Goal: Task Accomplishment & Management: Complete application form

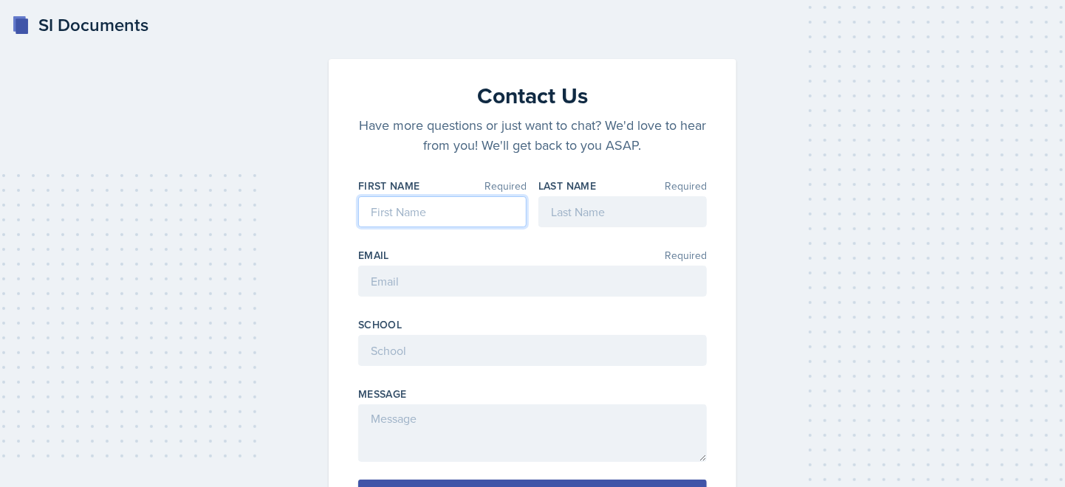
click at [458, 212] on input at bounding box center [442, 211] width 168 height 31
type input "Isabw"
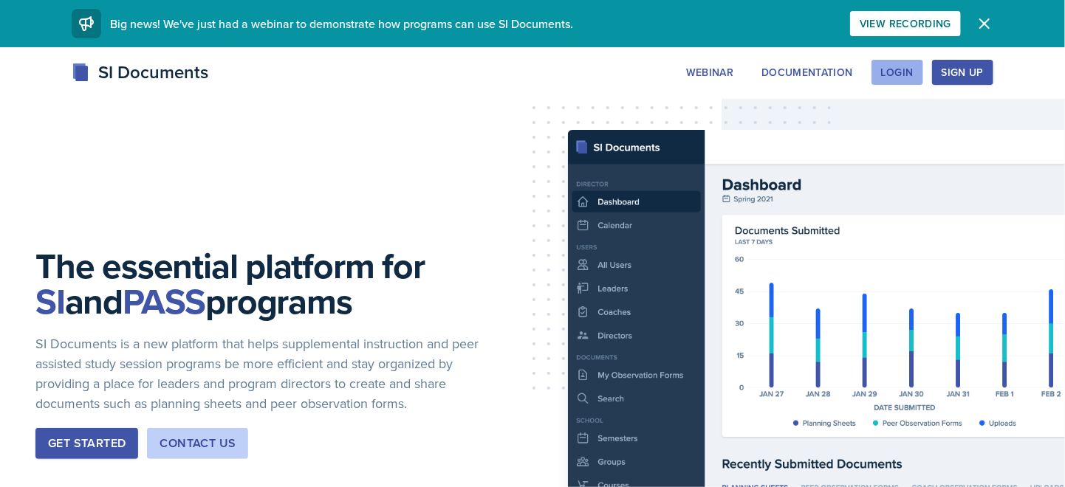
click at [899, 76] on div "Login" at bounding box center [897, 72] width 32 height 12
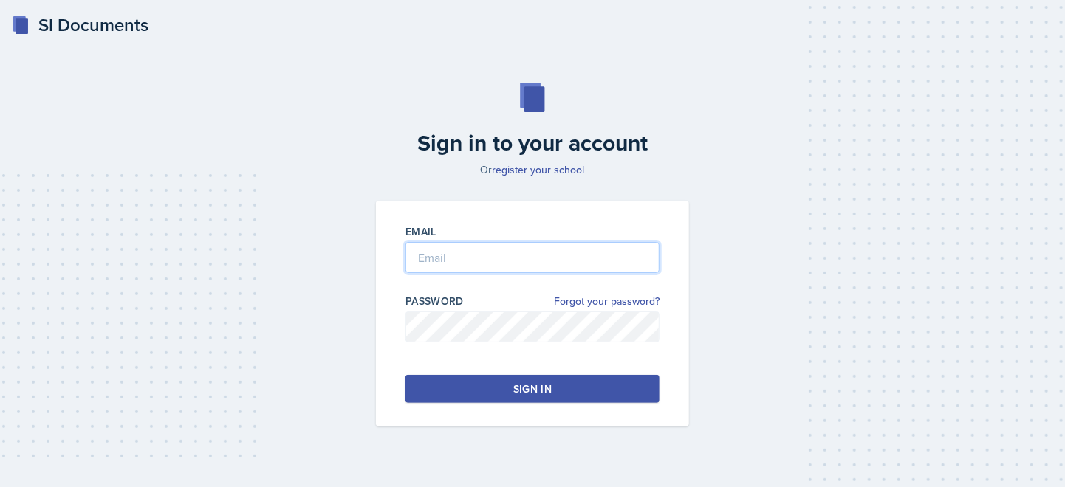
type input "ibarkes@students.kennesaw.edu"
click at [504, 390] on button "Sign in" at bounding box center [532, 389] width 254 height 28
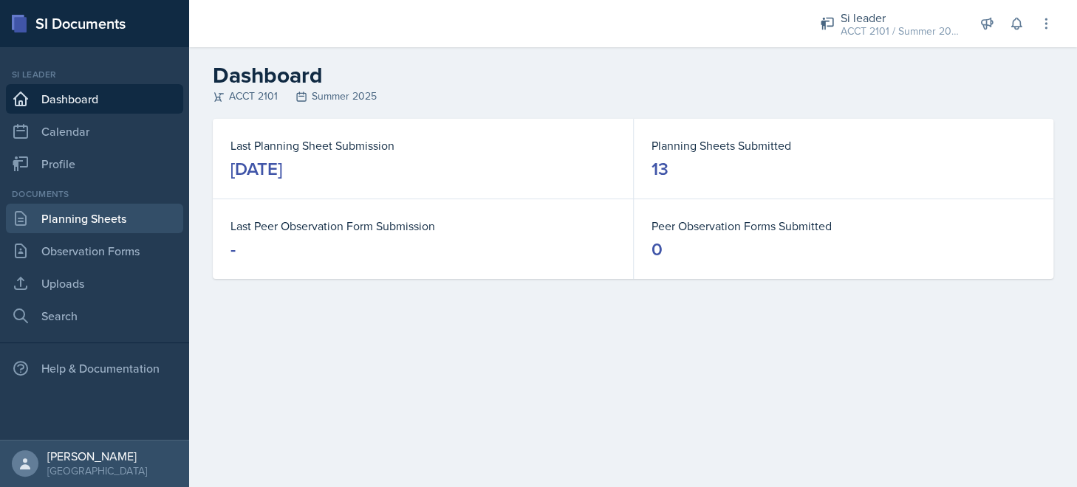
click at [66, 218] on link "Planning Sheets" at bounding box center [94, 219] width 177 height 30
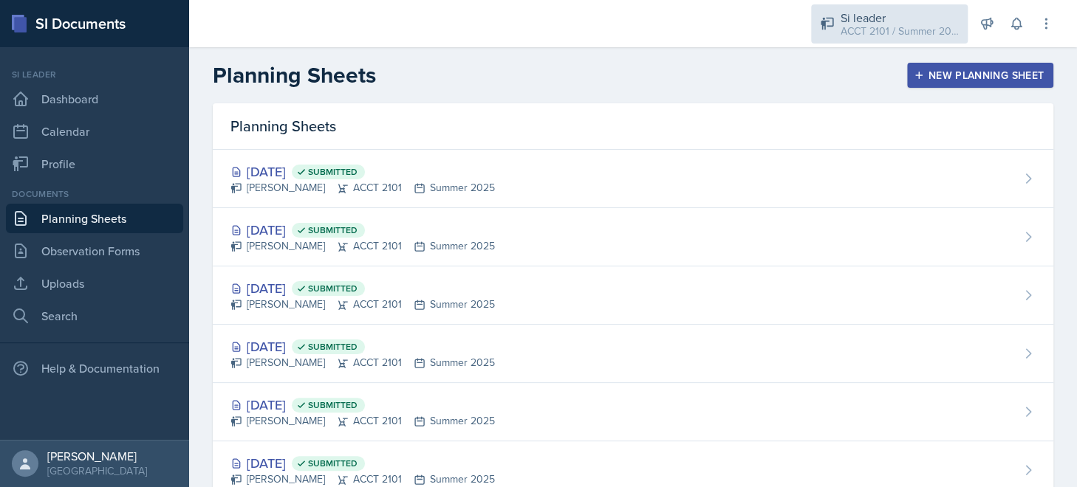
click at [877, 24] on div "ACCT 2101 / Summer 2025" at bounding box center [899, 32] width 118 height 16
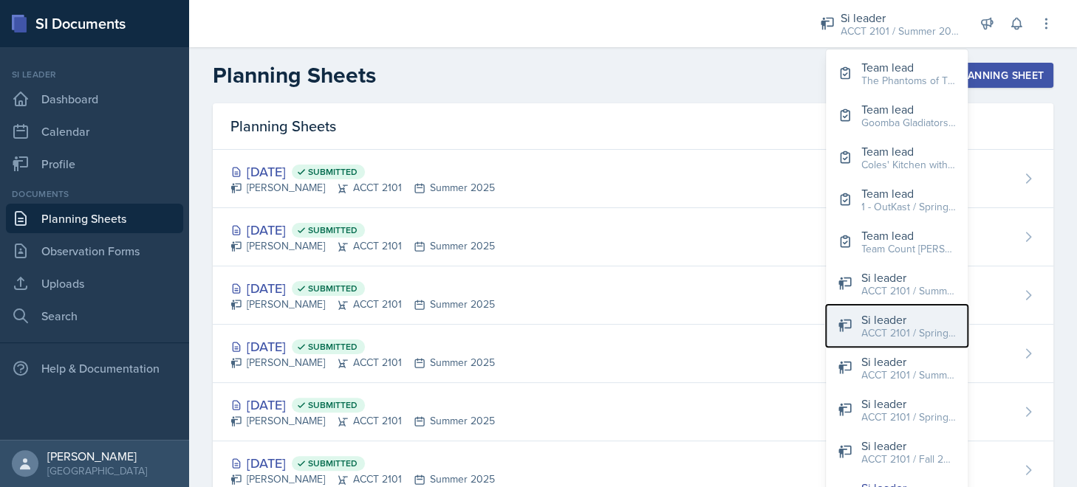
click at [922, 335] on div "ACCT 2101 / Spring 2025" at bounding box center [908, 334] width 95 height 16
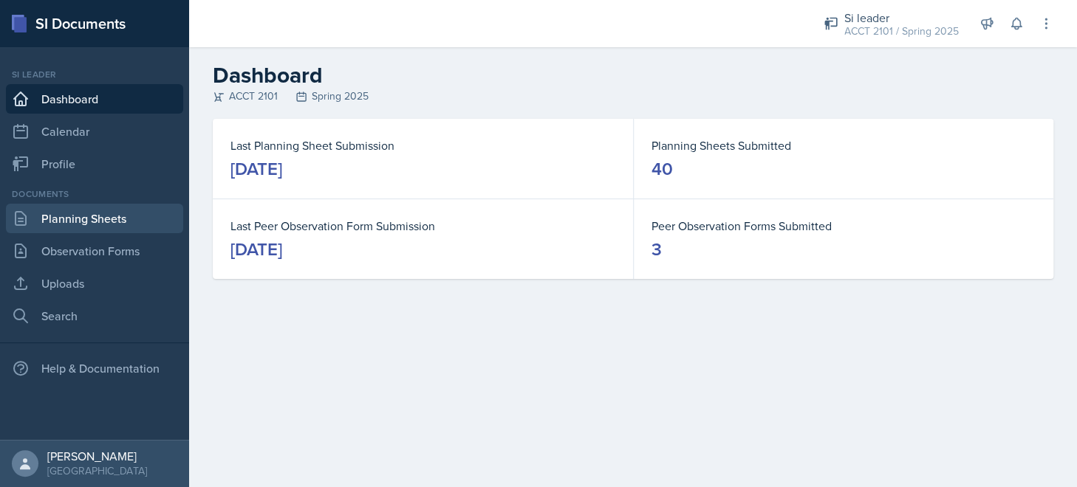
click at [92, 217] on link "Planning Sheets" at bounding box center [94, 219] width 177 height 30
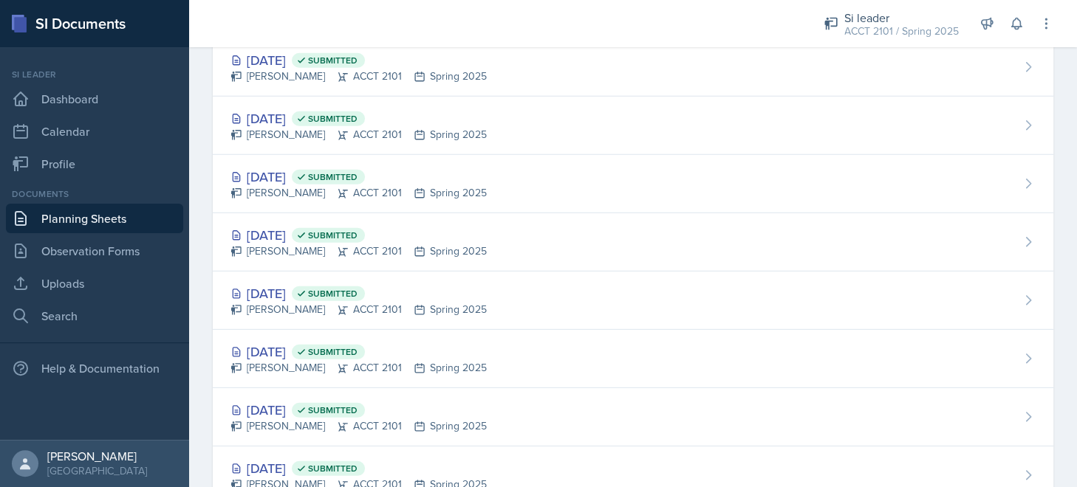
scroll to position [2025, 0]
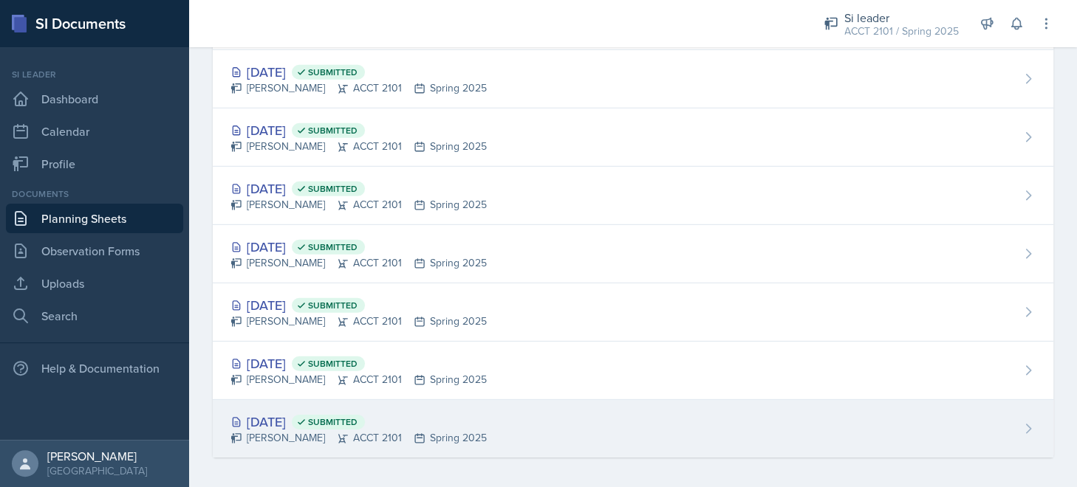
click at [515, 413] on div "Jan 13th, 2025 Submitted Isabela Barkes ACCT 2101 Spring 2025" at bounding box center [633, 429] width 840 height 58
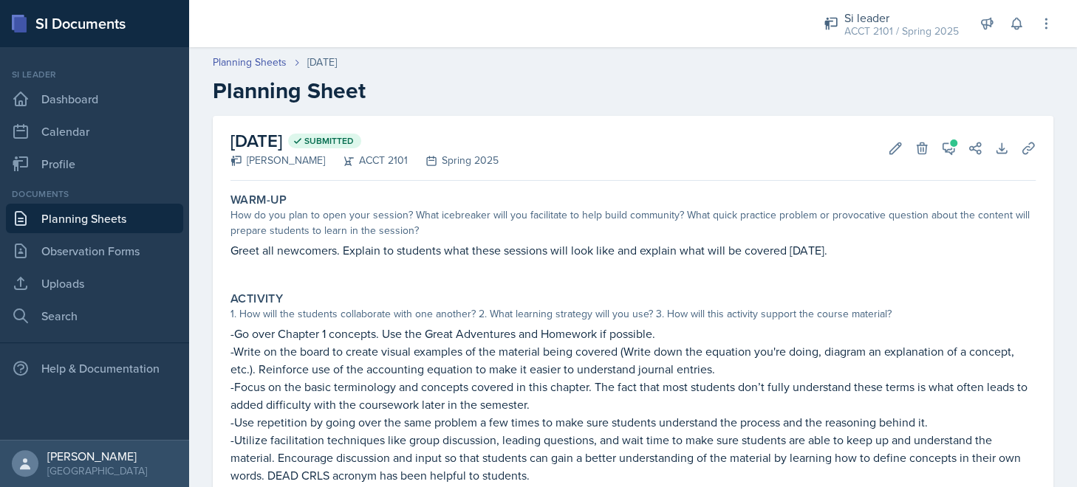
drag, startPoint x: 891, startPoint y: 32, endPoint x: 970, endPoint y: 64, distance: 85.4
click at [970, 64] on div "Planning Sheets Jan 13th, 2025" at bounding box center [633, 63] width 840 height 16
drag, startPoint x: 897, startPoint y: 25, endPoint x: 693, endPoint y: 1, distance: 206.0
click at [567, 80] on h2 "Planning Sheet" at bounding box center [633, 91] width 840 height 27
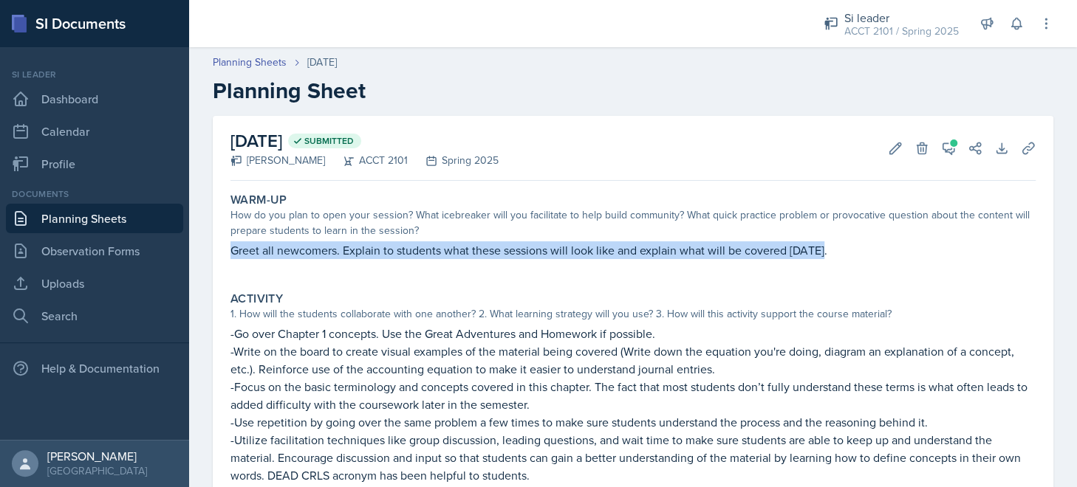
drag, startPoint x: 240, startPoint y: 244, endPoint x: 889, endPoint y: 241, distance: 649.1
click at [889, 241] on p "Greet all newcomers. Explain to students what these sessions will look like and…" at bounding box center [632, 250] width 805 height 18
copy p "Greet all newcomers. Explain to students what these sessions will look like and…"
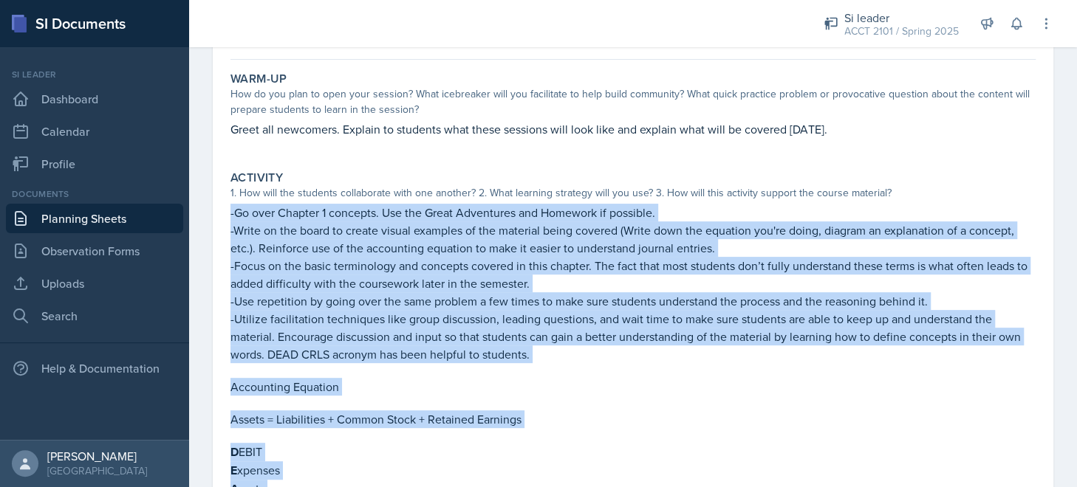
scroll to position [390, 0]
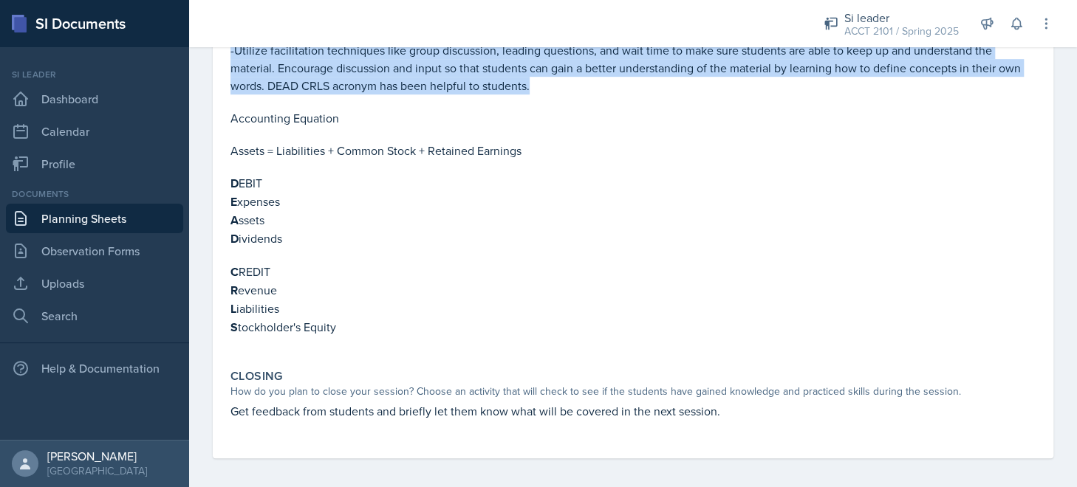
drag, startPoint x: 230, startPoint y: 333, endPoint x: 575, endPoint y: 106, distance: 412.7
click at [575, 106] on div "-Go over Chapter 1 concepts. Use the Great Adventures and Homework if possible.…" at bounding box center [632, 143] width 805 height 416
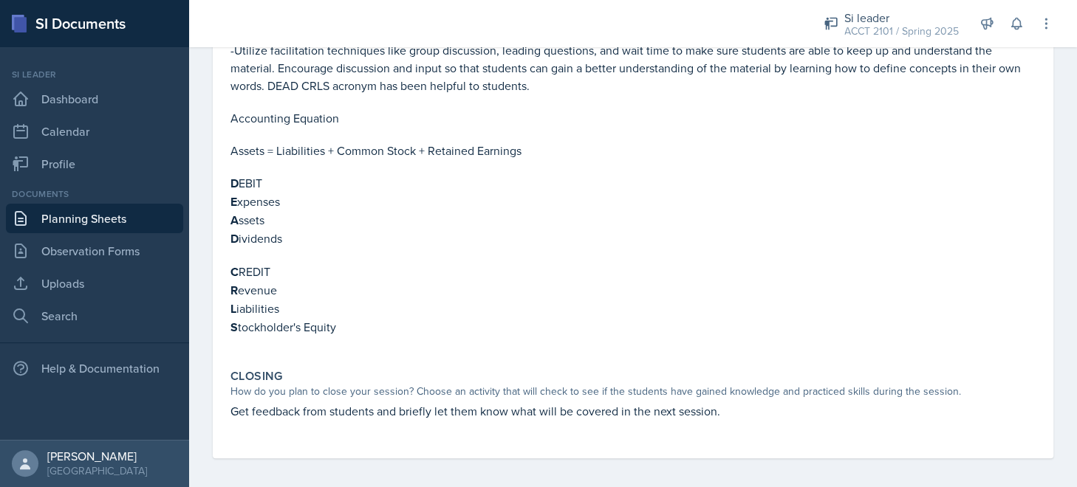
click at [571, 112] on p "Accounting Equation" at bounding box center [632, 118] width 805 height 18
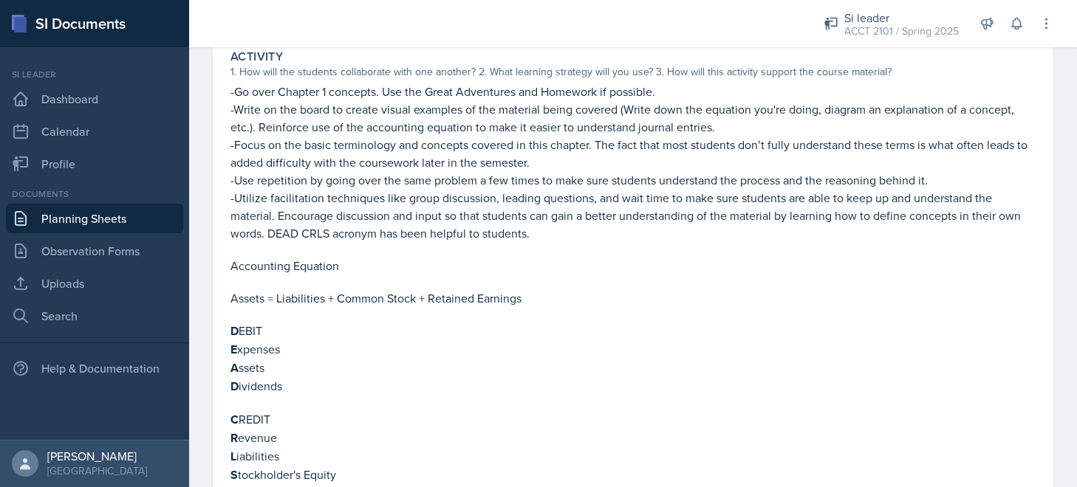
click at [230, 95] on p "-Go over Chapter 1 concepts. Use the Great Adventures and Homework if possible." at bounding box center [632, 92] width 805 height 18
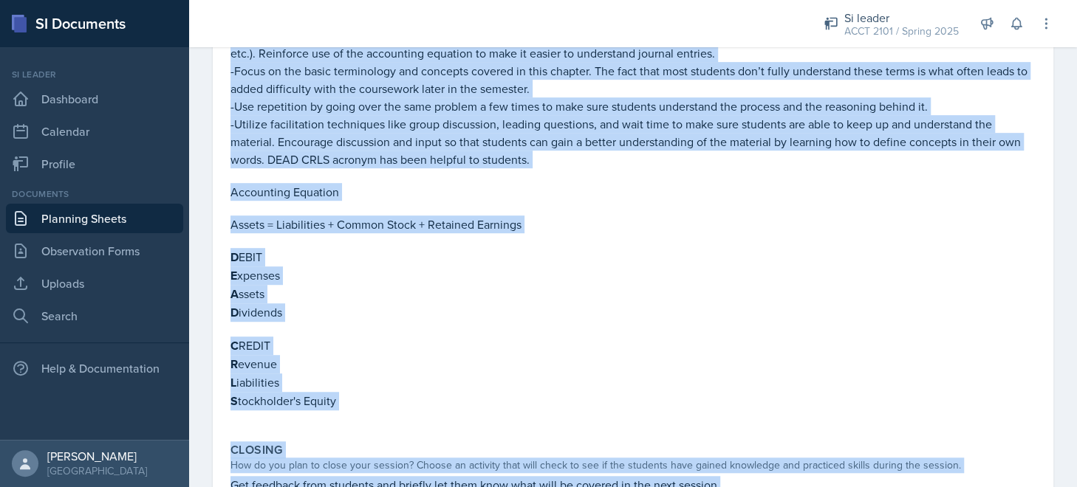
scroll to position [390, 0]
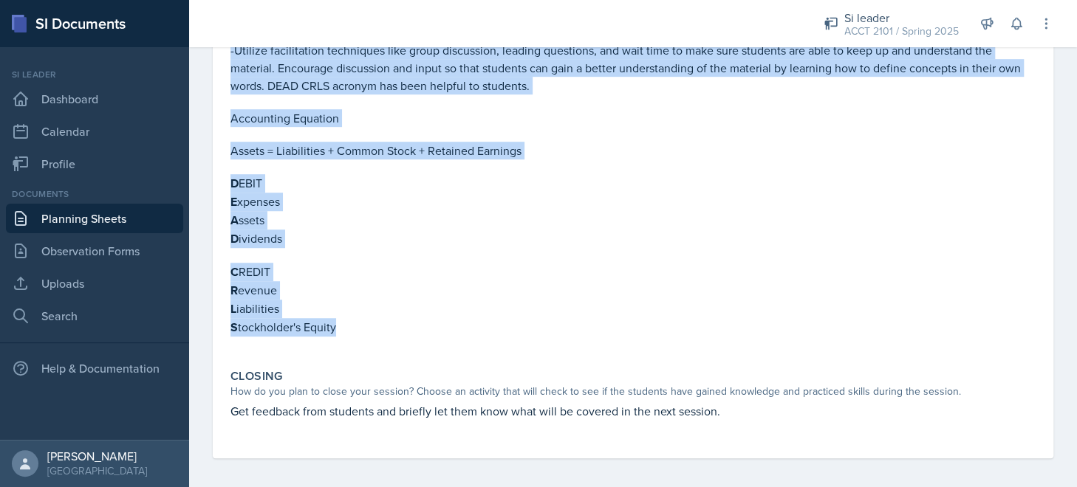
drag, startPoint x: 230, startPoint y: 94, endPoint x: 391, endPoint y: 327, distance: 283.1
click at [391, 327] on div "-Go over Chapter 1 concepts. Use the Great Adventures and Homework if possible.…" at bounding box center [632, 143] width 805 height 416
copy div "-Go over Chapter 1 concepts. Use the Great Adventures and Homework if possible.…"
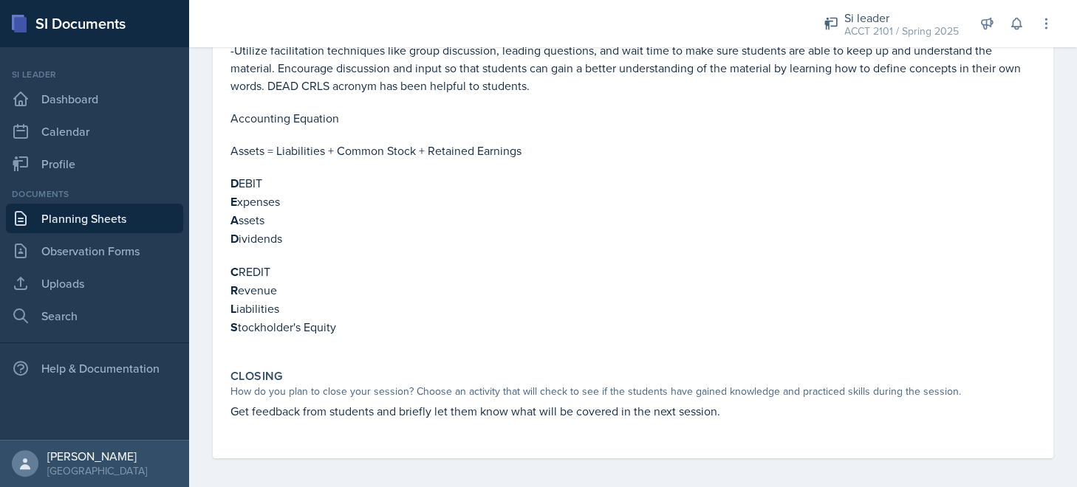
click at [224, 409] on div "Closing How do you plan to close your session? Choose an activity that will che…" at bounding box center [632, 402] width 817 height 78
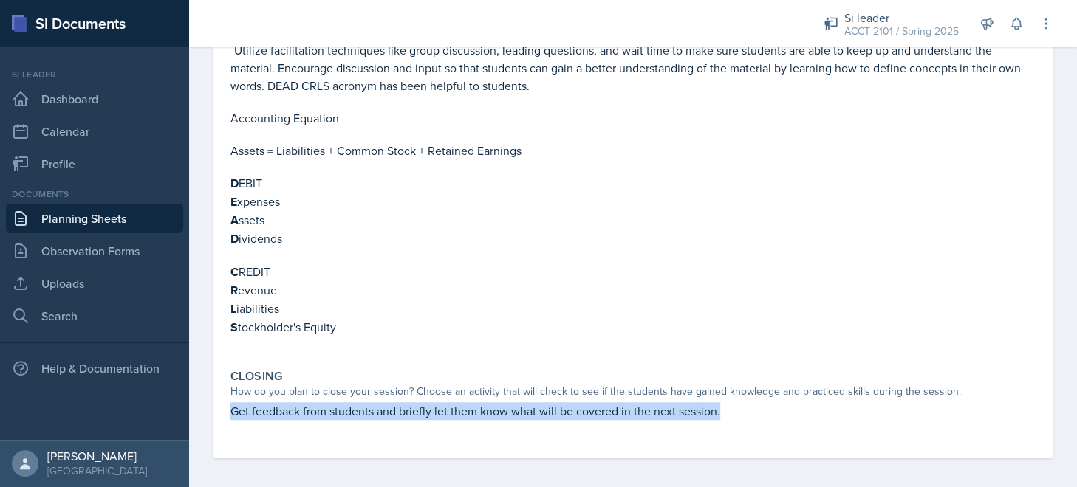
drag, startPoint x: 229, startPoint y: 405, endPoint x: 757, endPoint y: 401, distance: 528.0
click at [757, 401] on div "Closing How do you plan to close your session? Choose an activity that will che…" at bounding box center [632, 402] width 817 height 78
copy p "Get feedback from students and briefly let them know what will be covered in th…"
click at [756, 402] on p "Get feedback from students and briefly let them know what will be covered in th…" at bounding box center [632, 411] width 805 height 18
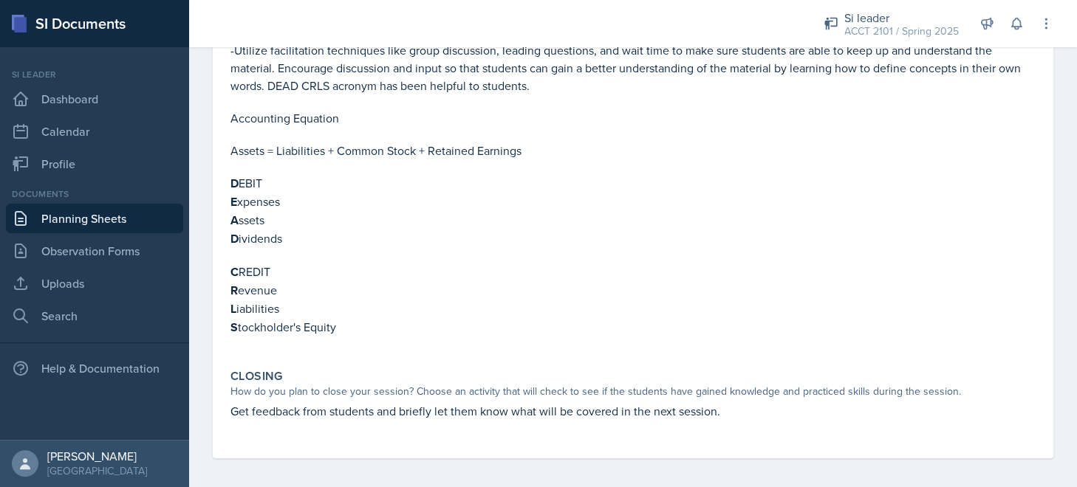
scroll to position [0, 0]
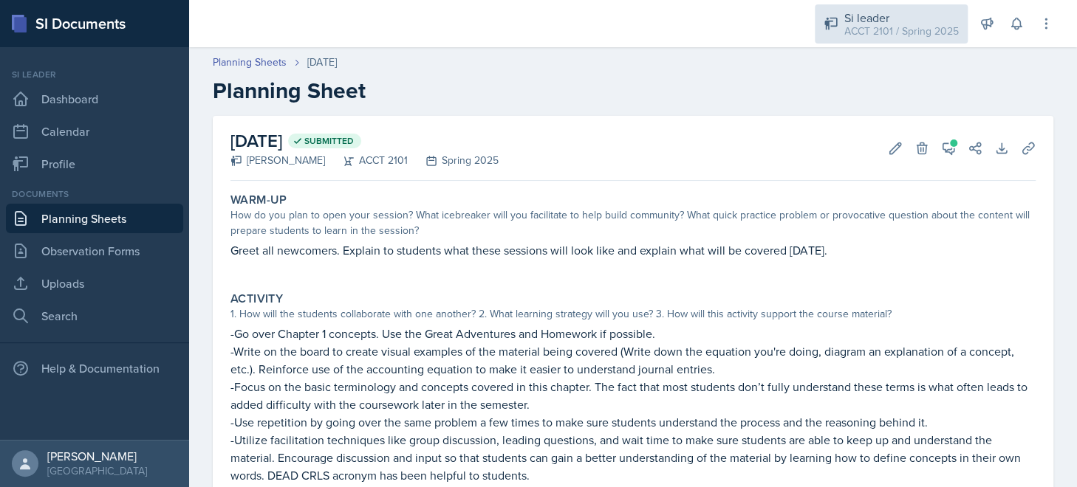
click at [905, 25] on div "ACCT 2101 / Spring 2025" at bounding box center [901, 32] width 114 height 16
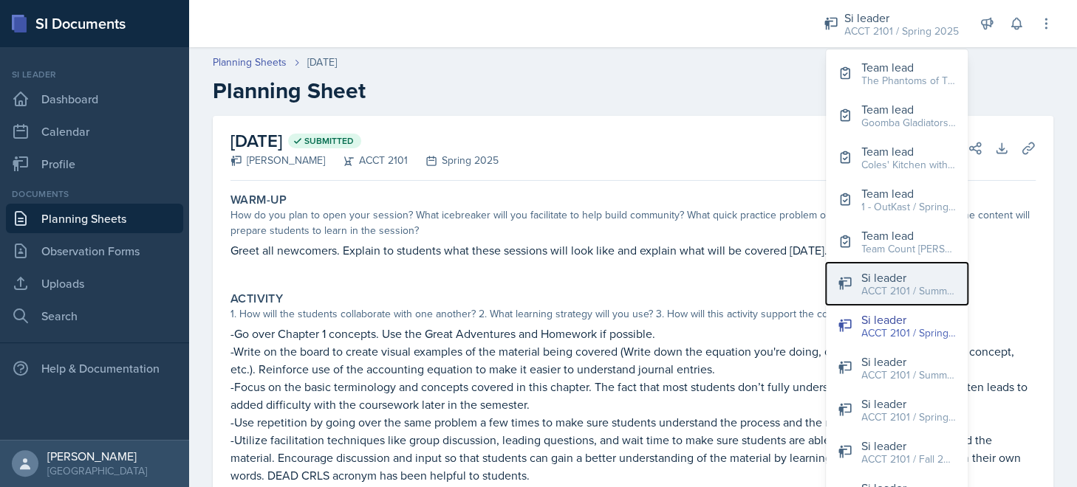
click at [913, 272] on div "Si leader" at bounding box center [908, 278] width 95 height 18
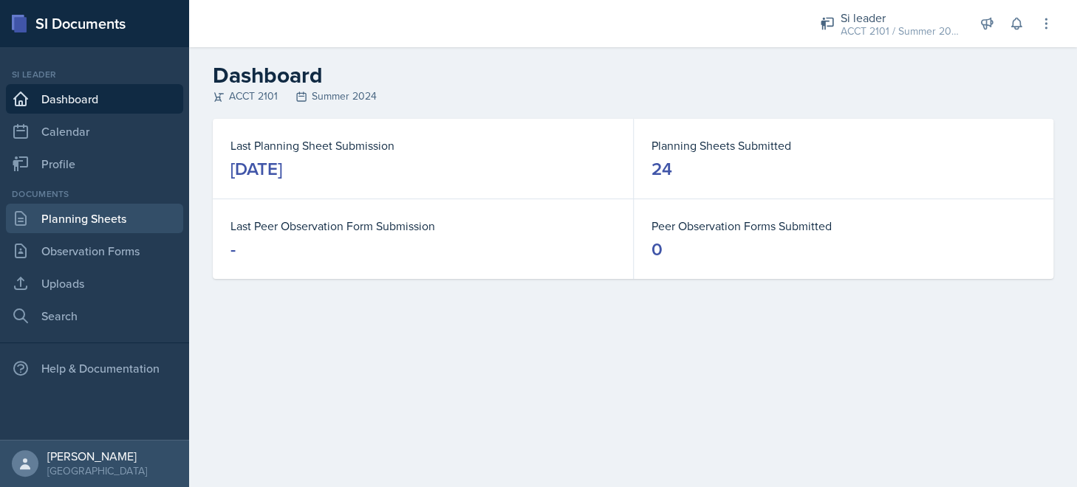
click at [124, 222] on link "Planning Sheets" at bounding box center [94, 219] width 177 height 30
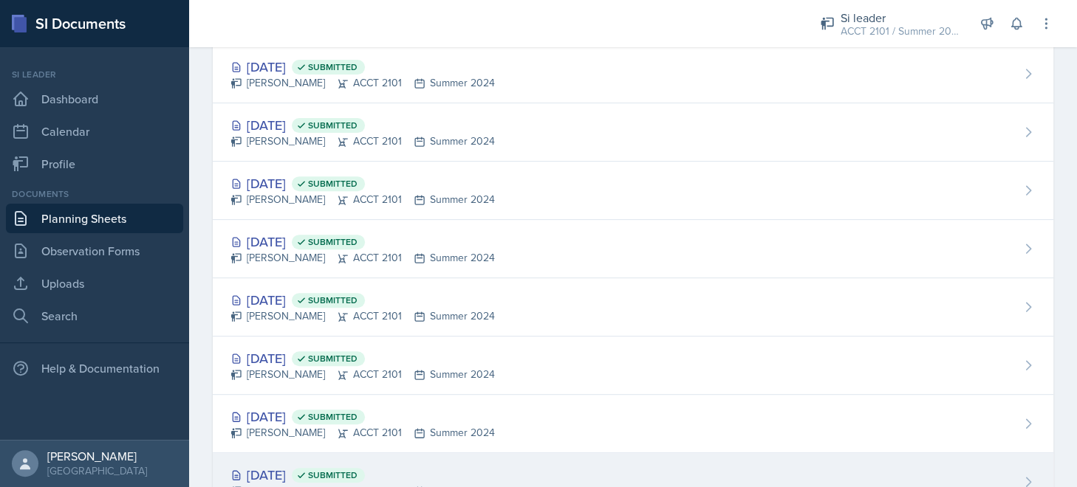
scroll to position [443, 0]
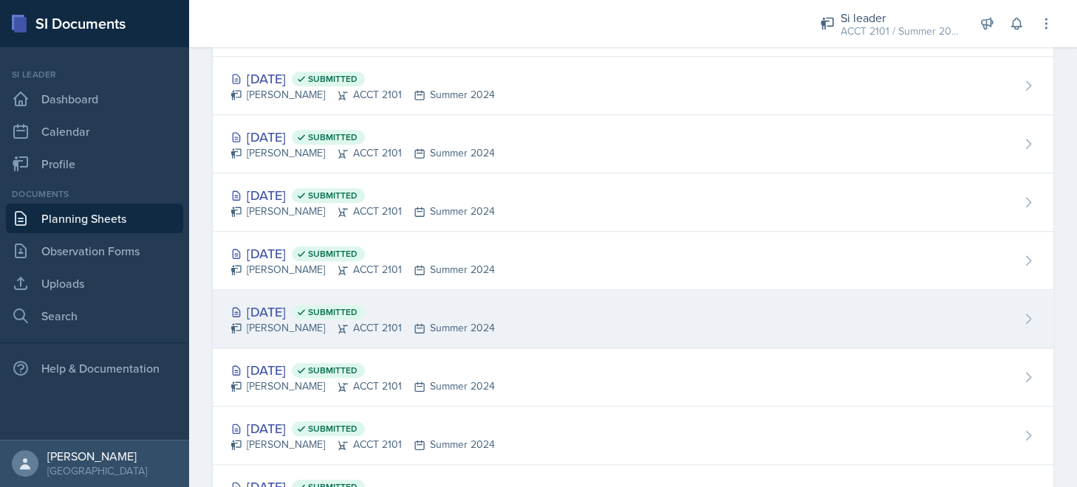
click at [269, 310] on div "Jul 11th, 2024 Submitted" at bounding box center [362, 312] width 264 height 20
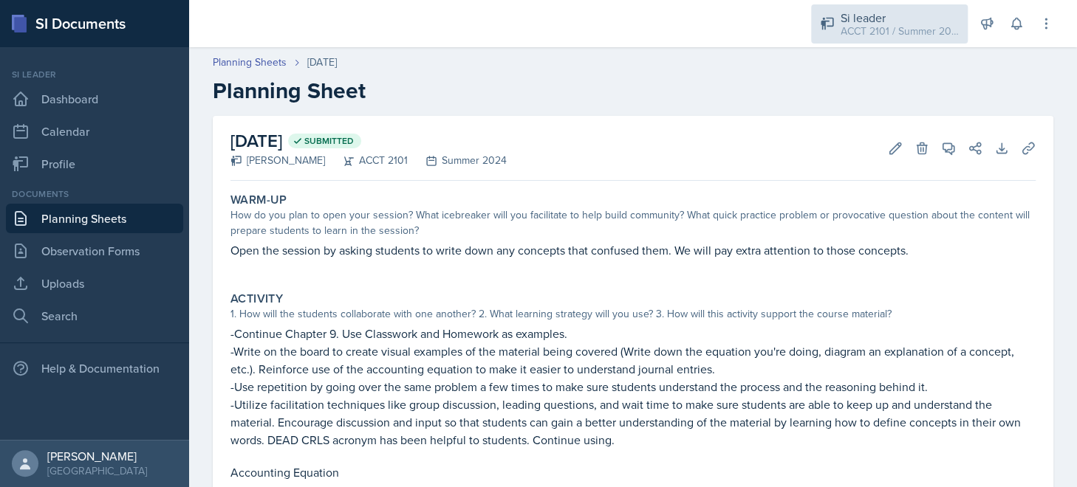
click at [883, 32] on div "ACCT 2101 / Summer 2024" at bounding box center [899, 32] width 118 height 16
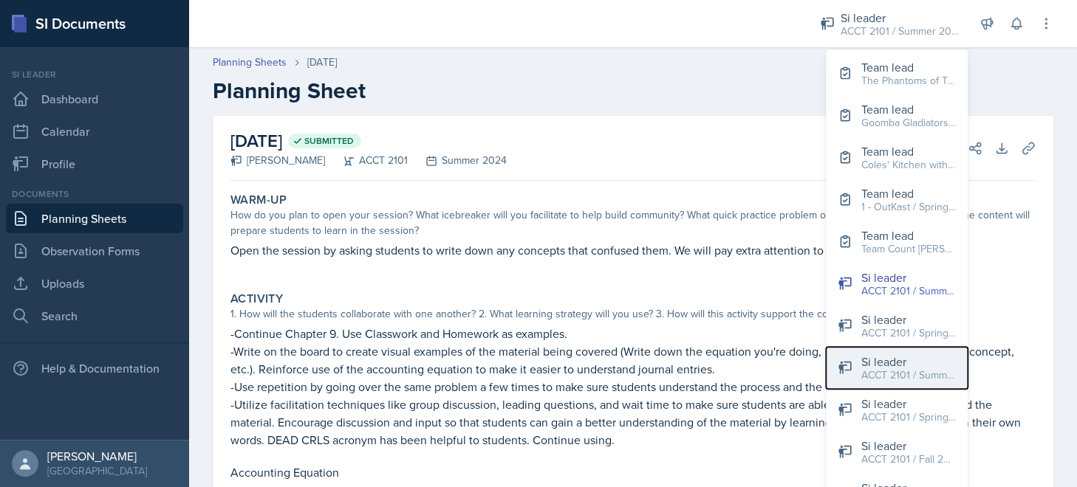
click at [895, 368] on div "ACCT 2101 / Summer 2023" at bounding box center [908, 376] width 95 height 16
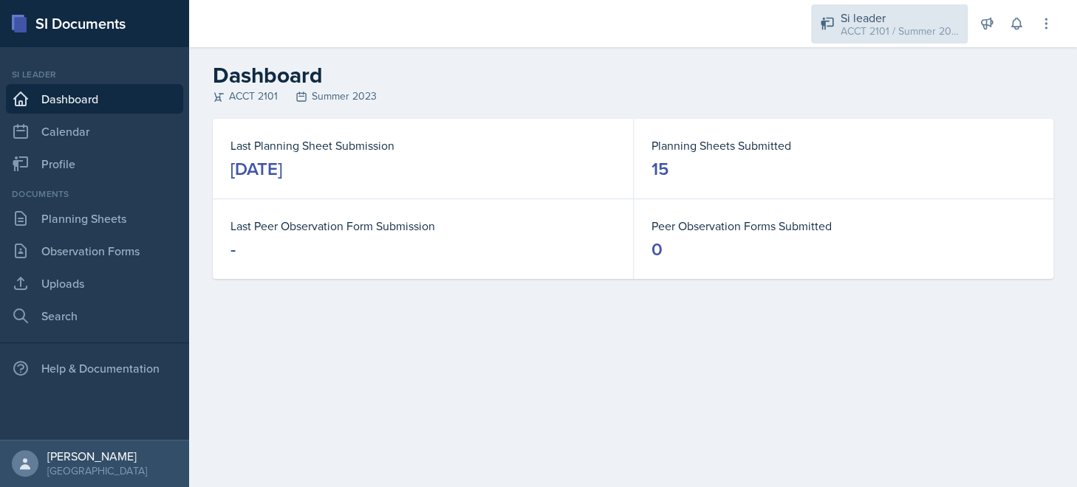
click at [861, 32] on div "ACCT 2101 / Summer 2023" at bounding box center [899, 32] width 118 height 16
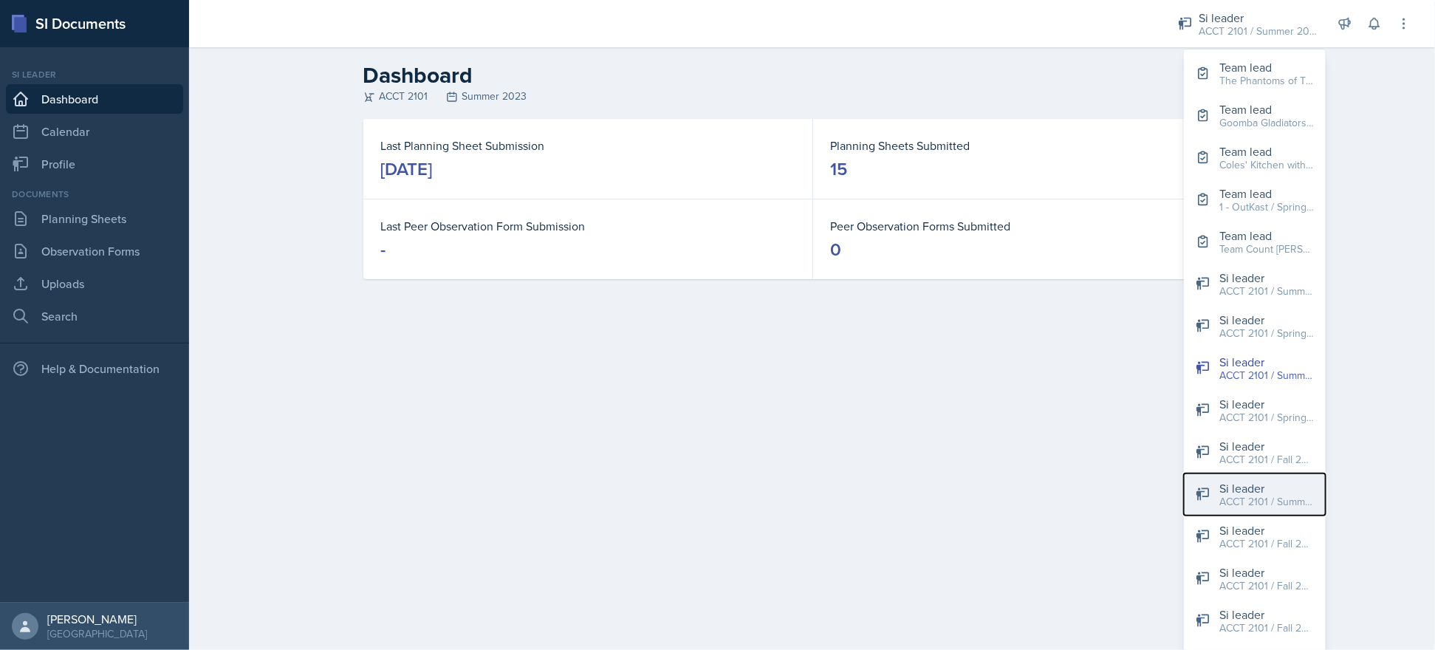
click at [1064, 487] on div "ACCT 2101 / Summer 2025" at bounding box center [1266, 502] width 95 height 16
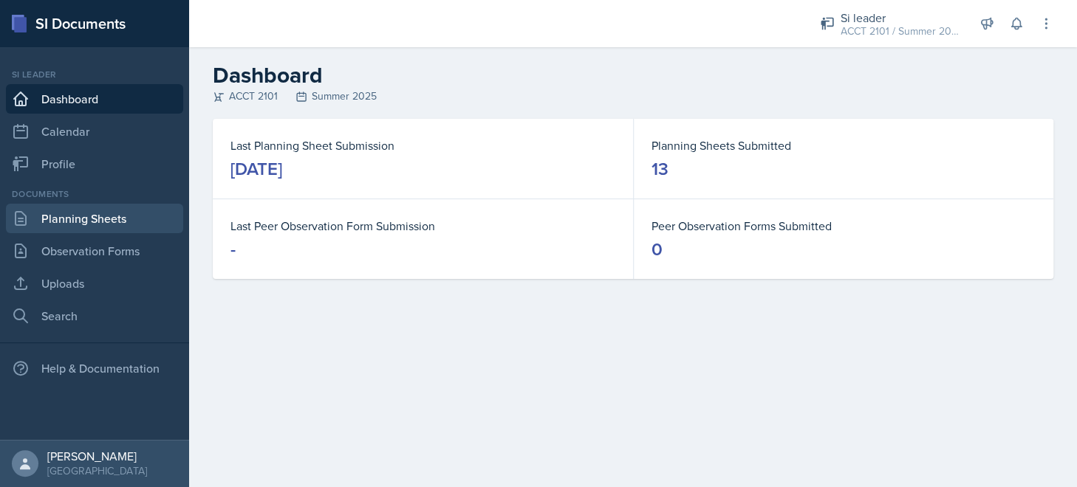
click at [35, 219] on link "Planning Sheets" at bounding box center [94, 219] width 177 height 30
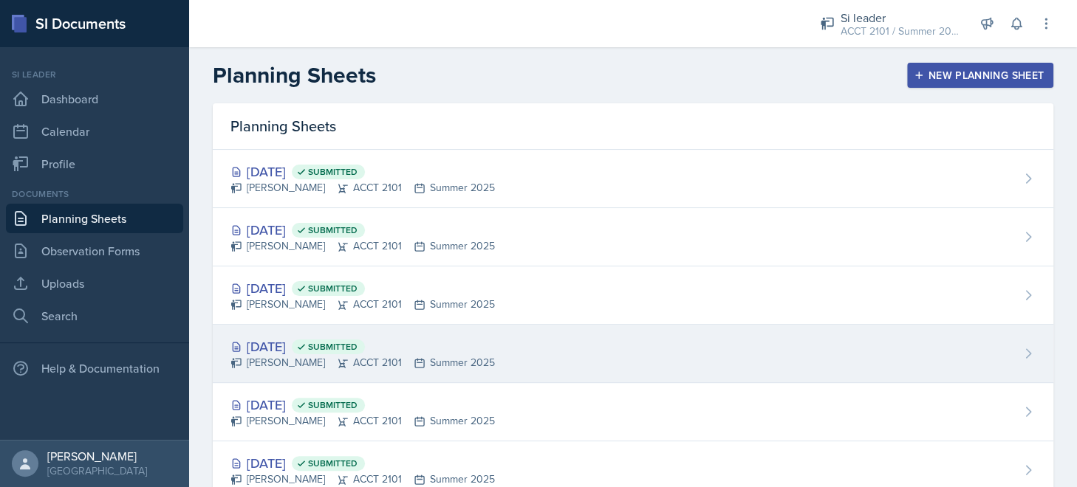
click at [281, 349] on div "Jul 4th, 2025 Submitted" at bounding box center [362, 347] width 264 height 20
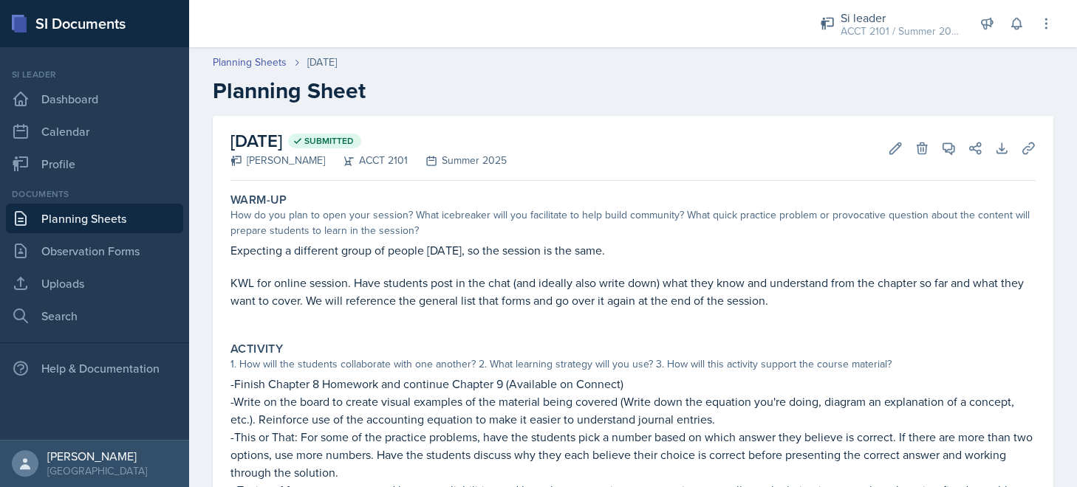
scroll to position [148, 0]
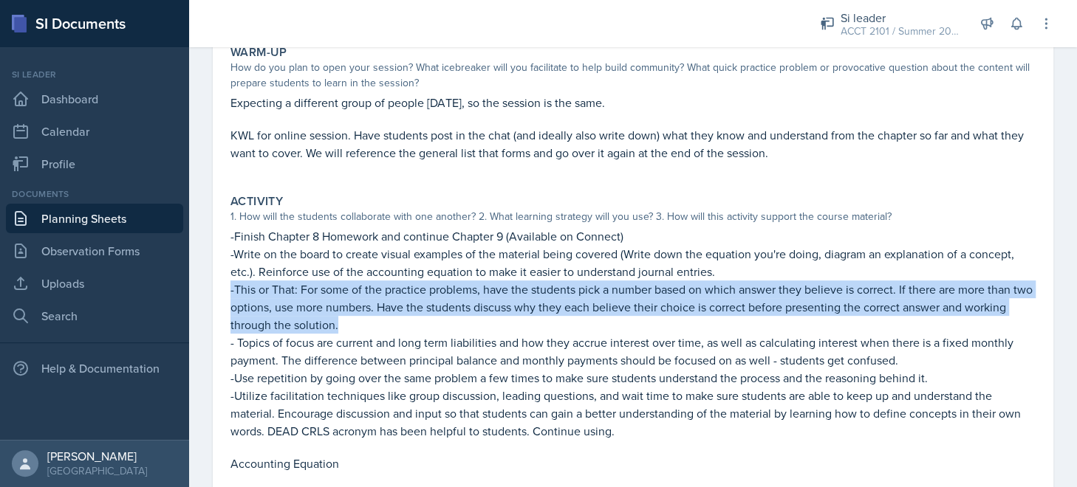
drag, startPoint x: 409, startPoint y: 325, endPoint x: 210, endPoint y: 286, distance: 202.5
click at [210, 286] on div "July 4th, 2025 Submitted Isabela Barkes ACCT 2101 Summer 2025 Edit Delete View …" at bounding box center [633, 403] width 888 height 871
copy p "-This or That: For some of the practice problems, have the students pick a numb…"
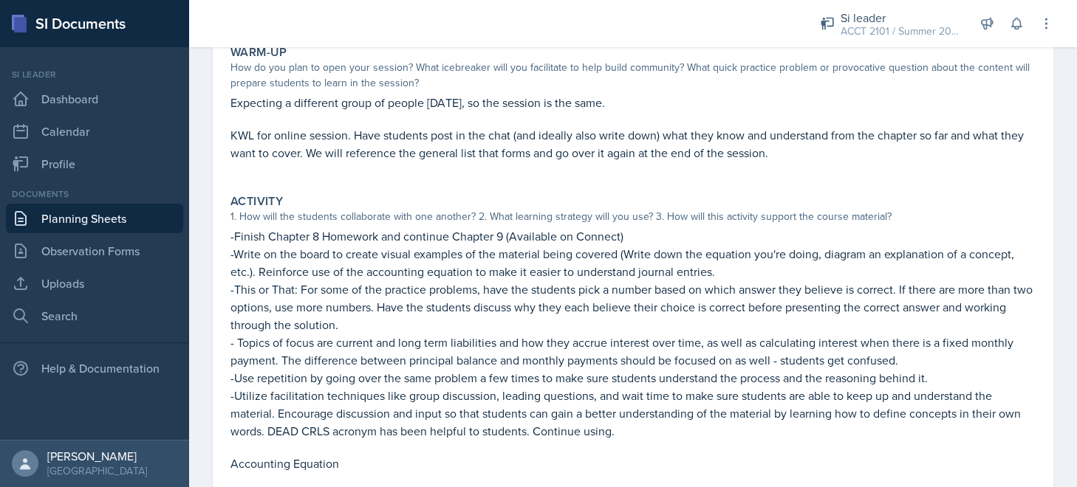
drag, startPoint x: 473, startPoint y: 351, endPoint x: 491, endPoint y: 321, distance: 34.8
click at [473, 351] on p "- Topics of focus are current and long term liabilities and how they accrue int…" at bounding box center [632, 351] width 805 height 35
click at [881, 28] on div "ACCT 2101 / Summer 2025" at bounding box center [899, 32] width 118 height 16
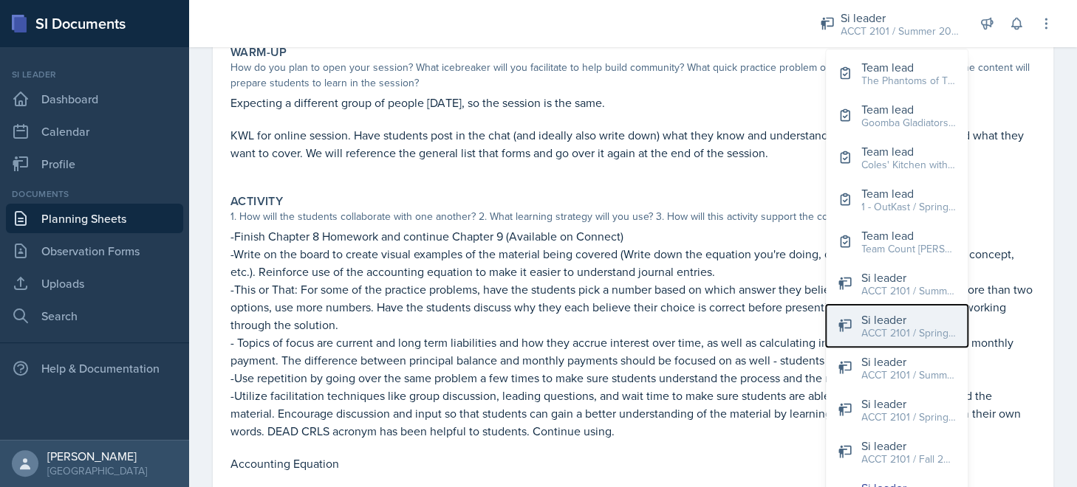
click at [914, 340] on div "ACCT 2101 / Spring 2025" at bounding box center [908, 334] width 95 height 16
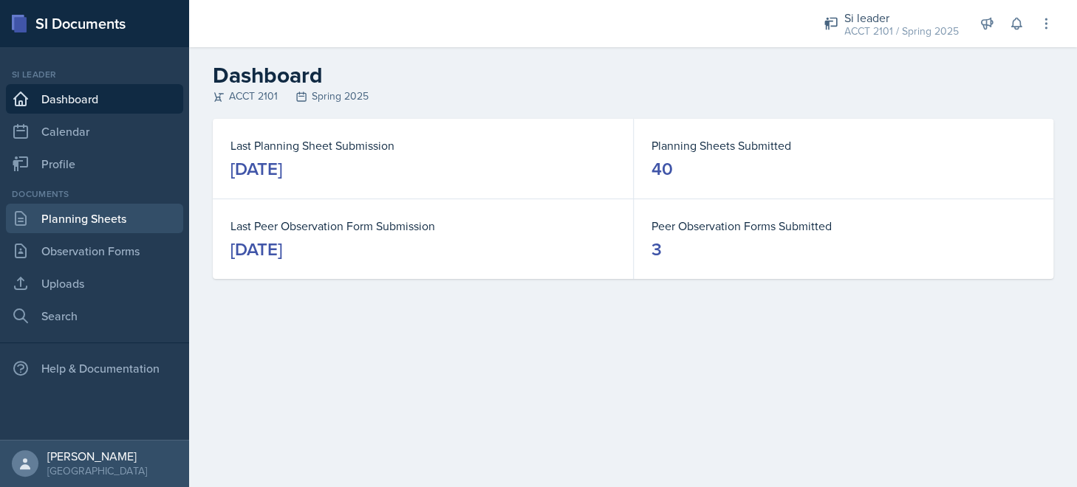
click at [89, 215] on link "Planning Sheets" at bounding box center [94, 219] width 177 height 30
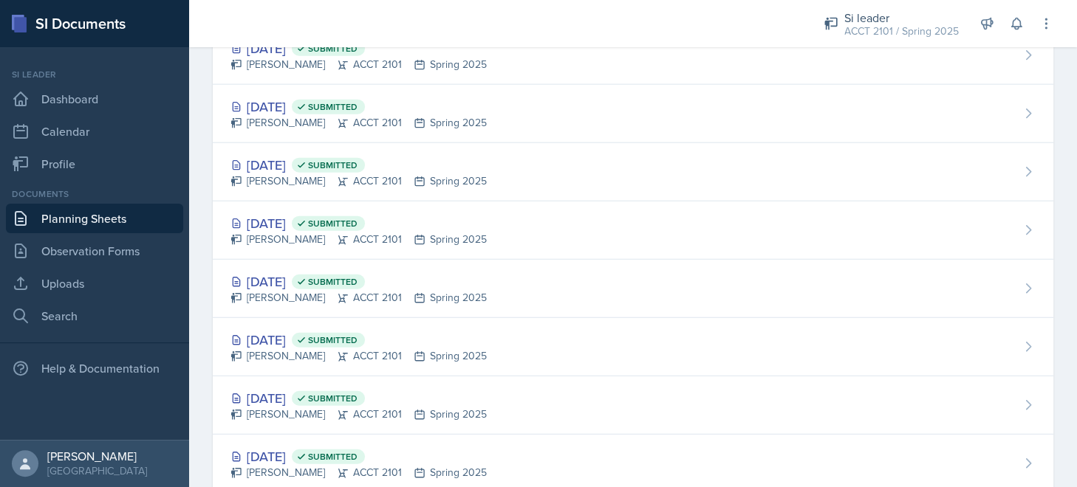
scroll to position [2025, 0]
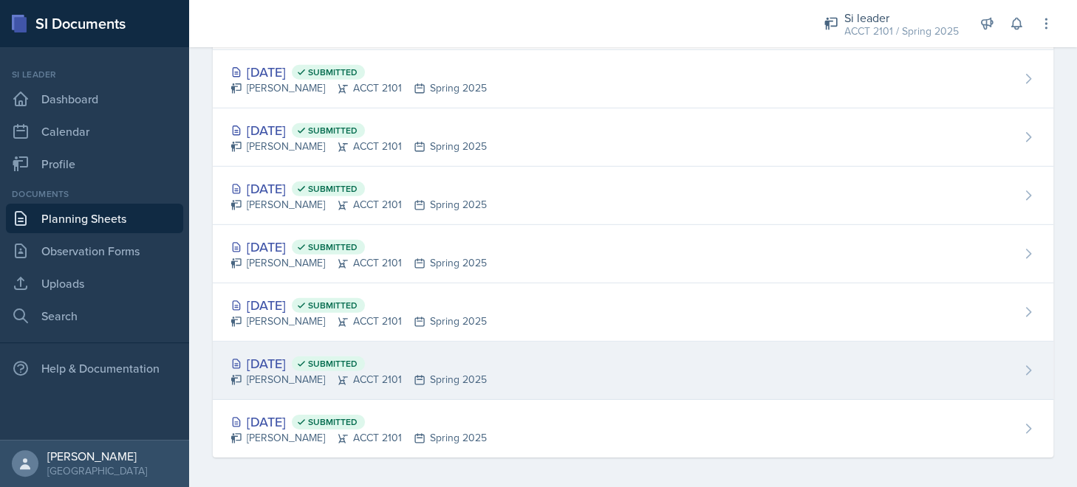
click at [479, 353] on div "Jan 14th, 2025 Submitted Isabela Barkes ACCT 2101 Spring 2025" at bounding box center [633, 371] width 840 height 58
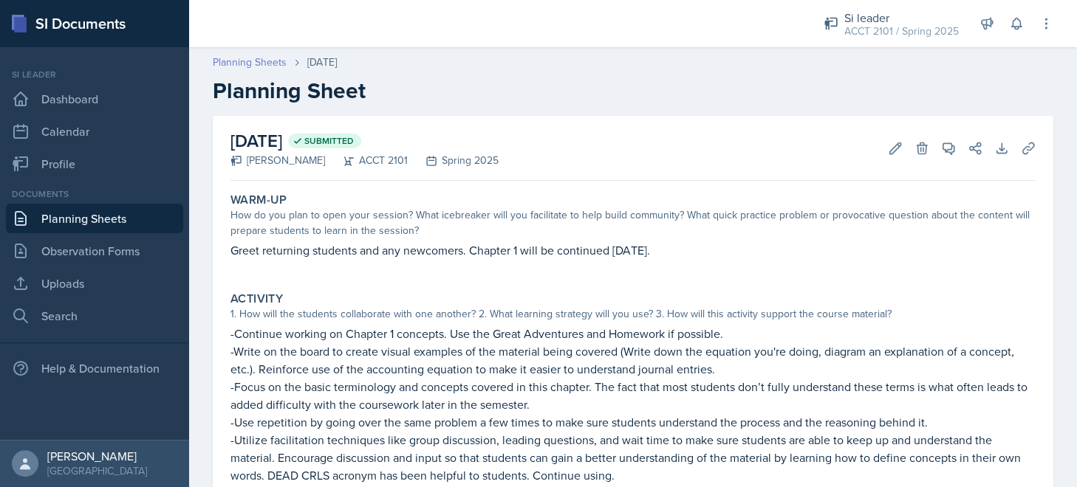
click at [228, 56] on link "Planning Sheets" at bounding box center [250, 63] width 74 height 16
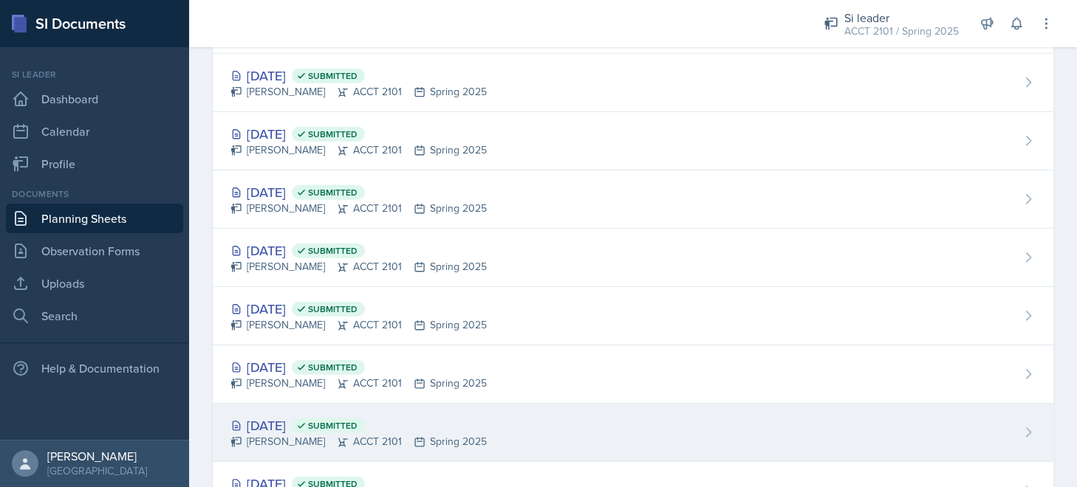
scroll to position [2025, 0]
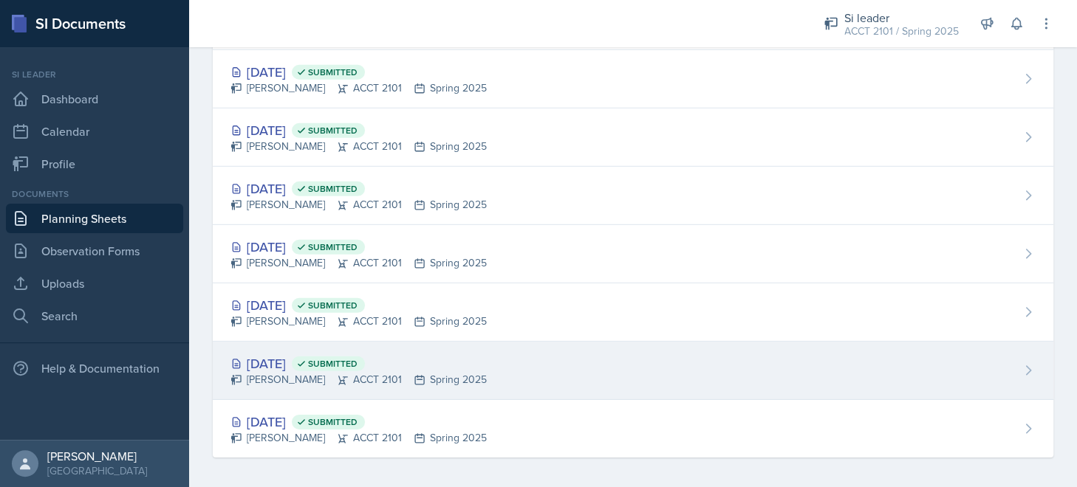
click at [485, 354] on div "Jan 14th, 2025 Submitted Isabela Barkes ACCT 2101 Spring 2025" at bounding box center [633, 371] width 840 height 58
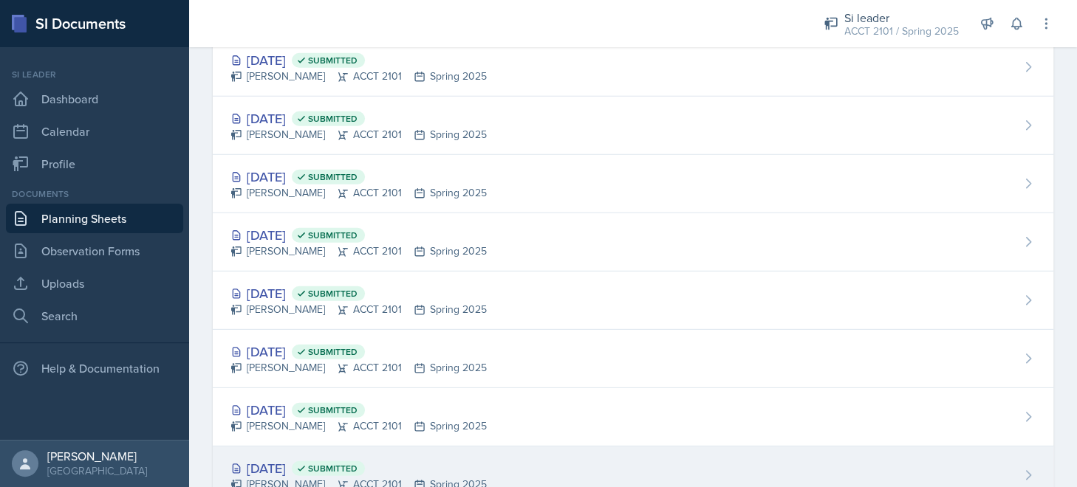
scroll to position [2025, 0]
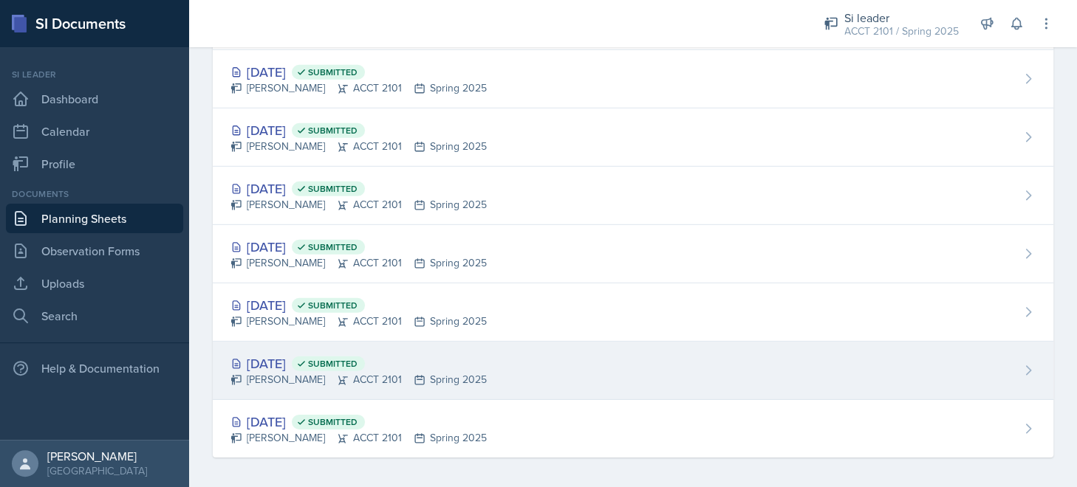
click at [524, 380] on div "Jan 14th, 2025 Submitted Isabela Barkes ACCT 2101 Spring 2025" at bounding box center [633, 371] width 840 height 58
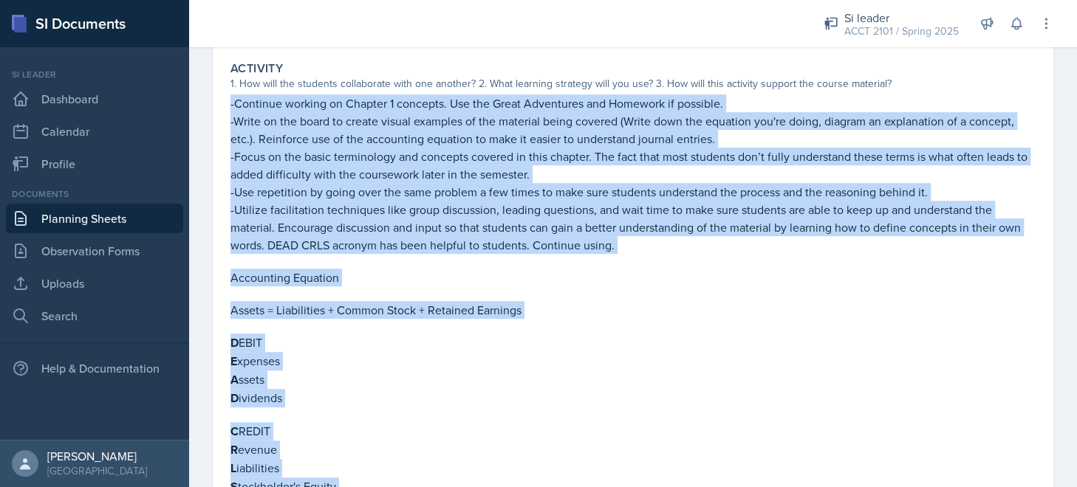
scroll to position [375, 0]
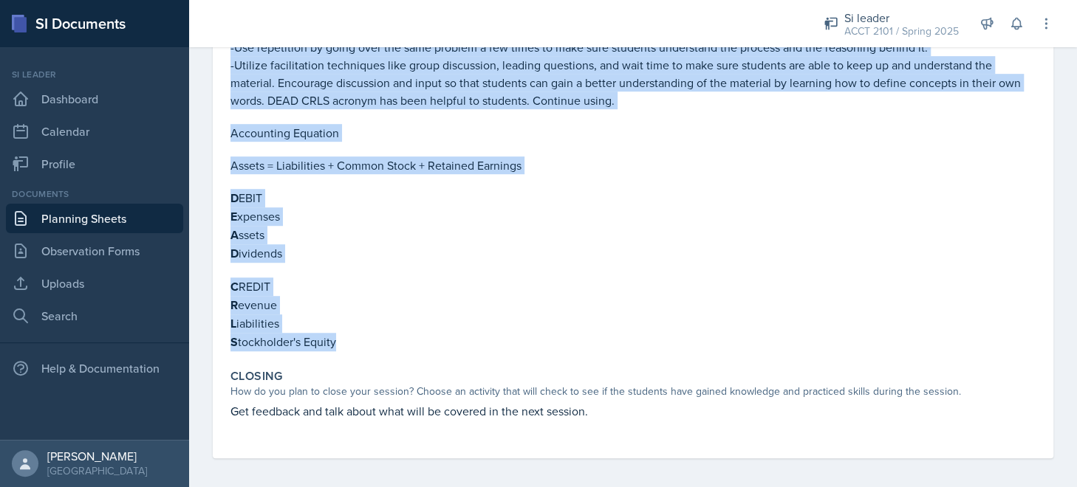
drag, startPoint x: 232, startPoint y: 184, endPoint x: 446, endPoint y: 332, distance: 260.5
click at [446, 332] on div "Activity 1. How will the students collaborate with one another? 2. What learnin…" at bounding box center [632, 134] width 817 height 447
copy div "-Continue working on Chapter 1 concepts. Use the Great Adventures and Homework …"
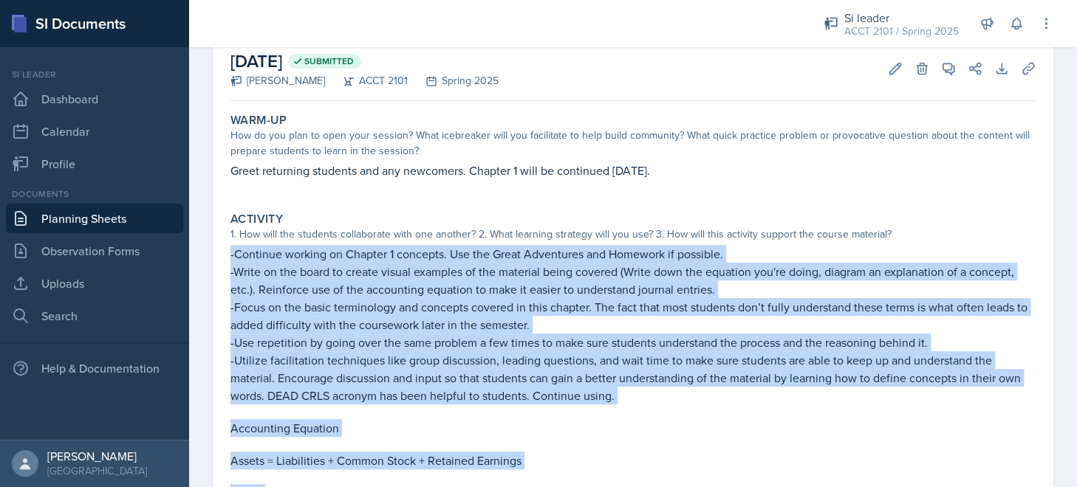
scroll to position [6, 0]
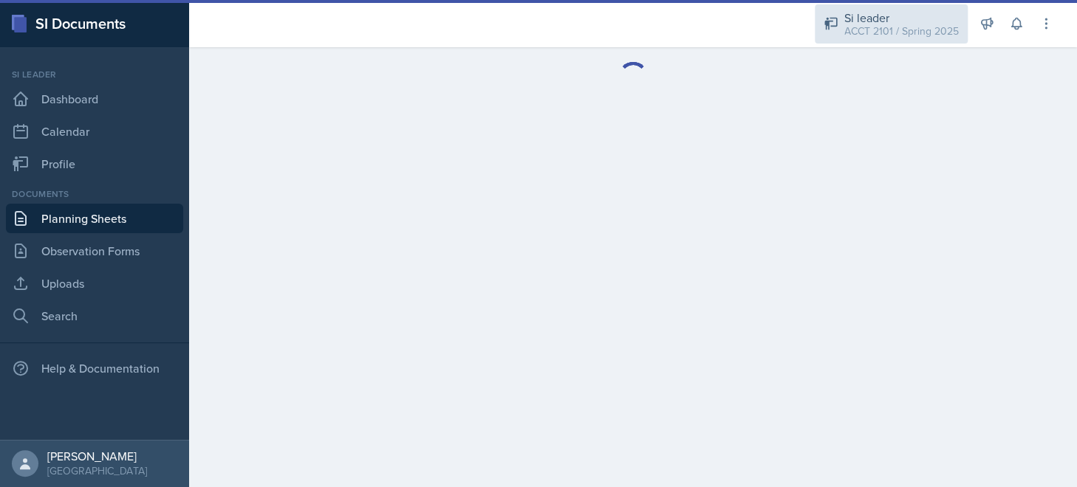
click at [888, 35] on div "ACCT 2101 / Spring 2025" at bounding box center [901, 32] width 114 height 16
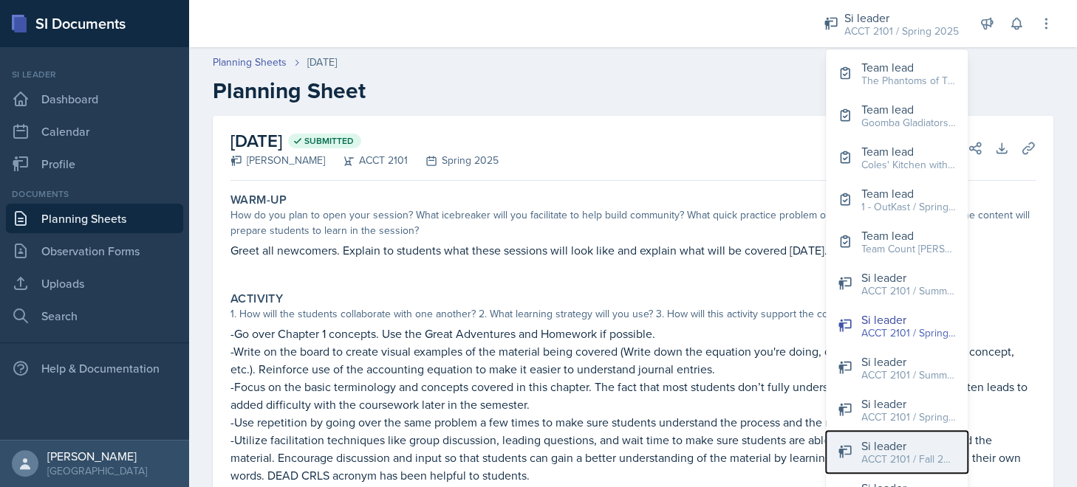
click at [913, 446] on div "Si leader" at bounding box center [908, 446] width 95 height 18
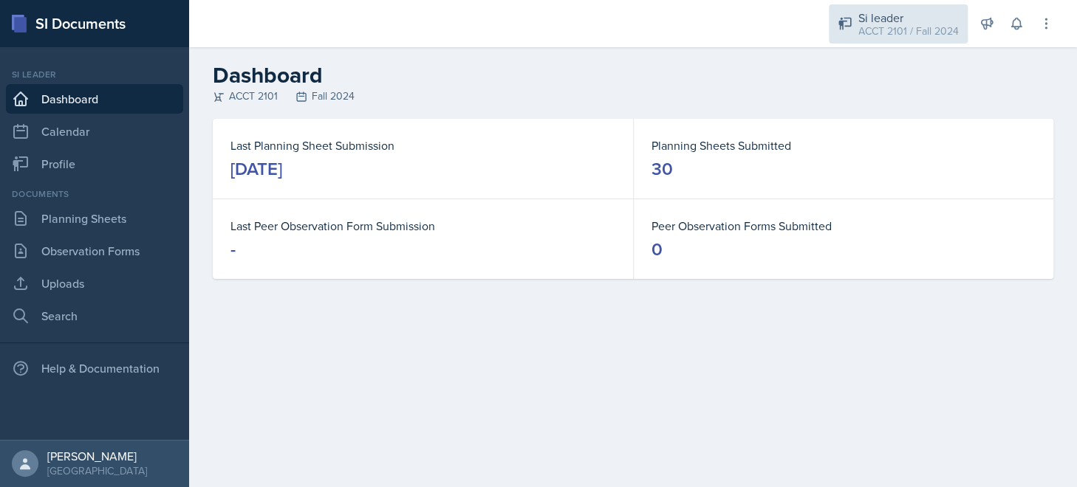
click at [906, 28] on div "ACCT 2101 / Fall 2024" at bounding box center [908, 32] width 100 height 16
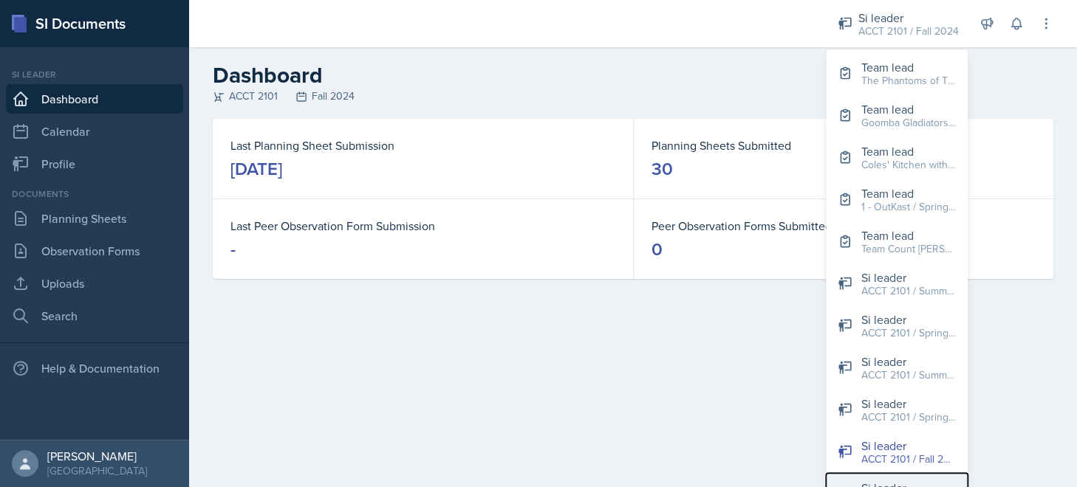
click at [907, 481] on div "Si leader" at bounding box center [908, 488] width 95 height 18
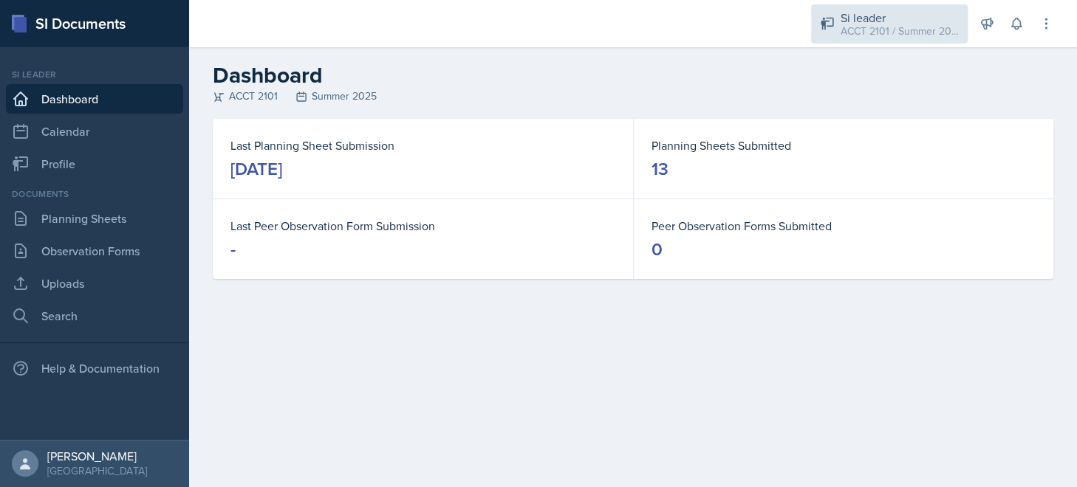
click at [904, 32] on div "ACCT 2101 / Summer 2025" at bounding box center [899, 32] width 118 height 16
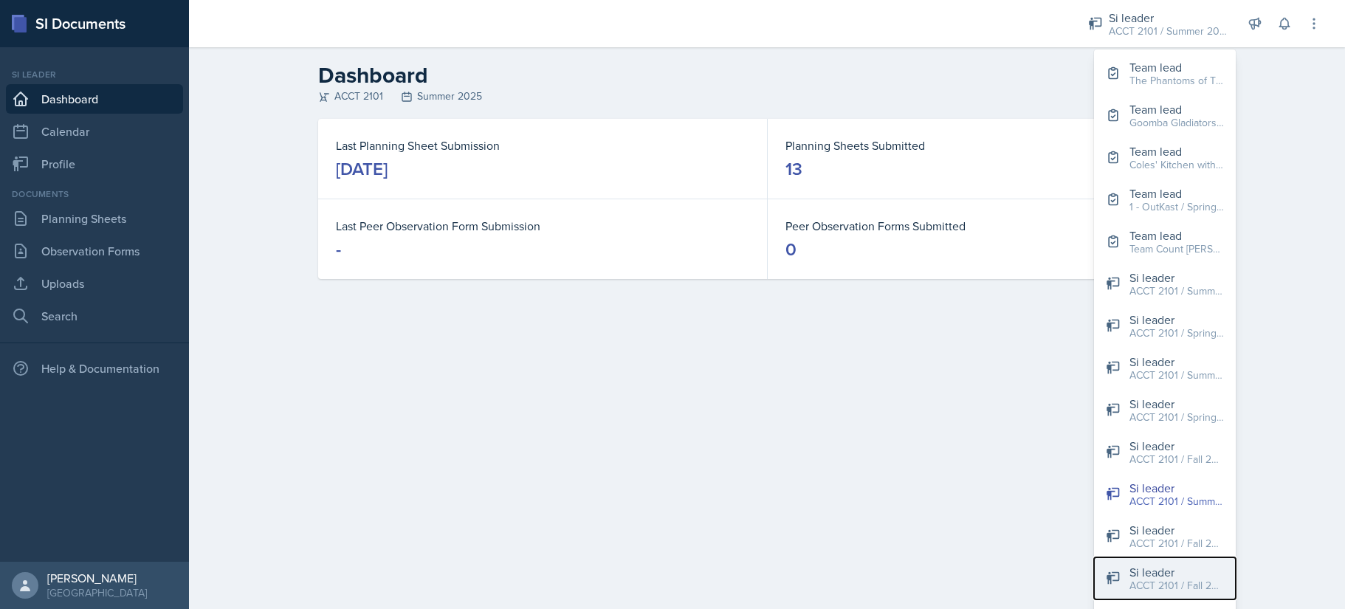
click at [1076, 487] on div "ACCT 2101 / Fall 2022" at bounding box center [1177, 586] width 95 height 16
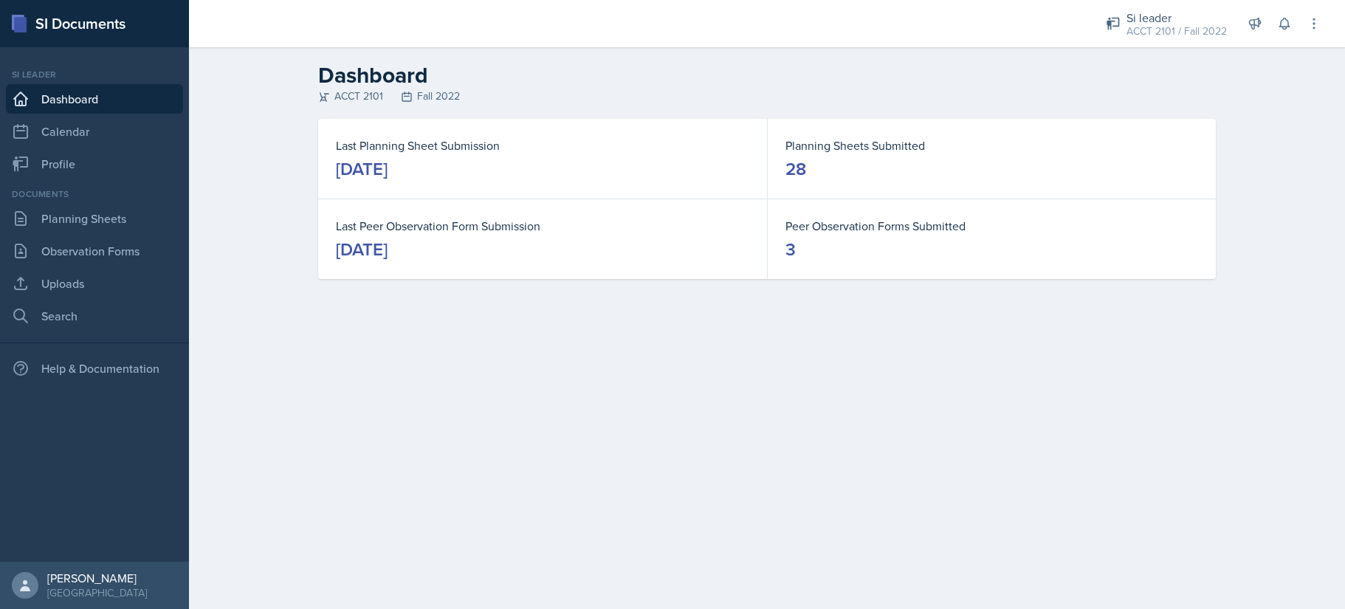
click at [1076, 48] on header "Dashboard ACCT 2101 Fall 2022" at bounding box center [767, 83] width 1156 height 72
click at [1076, 21] on div "Si leader" at bounding box center [1177, 18] width 100 height 18
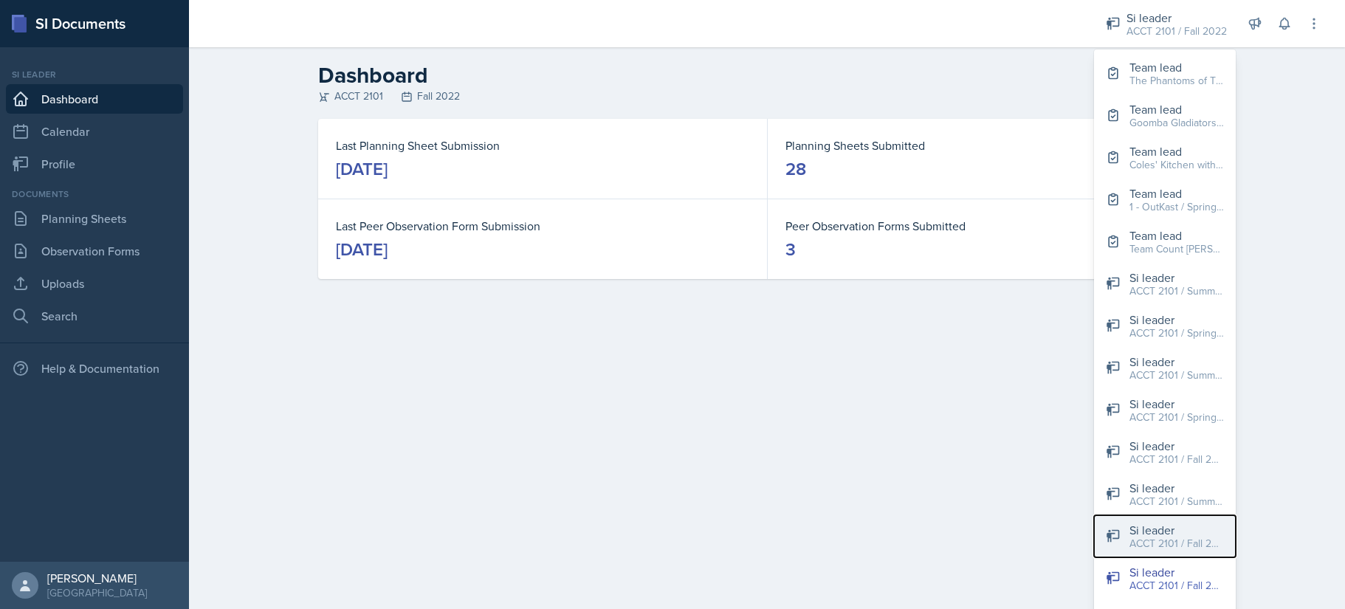
click at [1076, 487] on div "ACCT 2101 / Fall 2023" at bounding box center [1177, 544] width 95 height 16
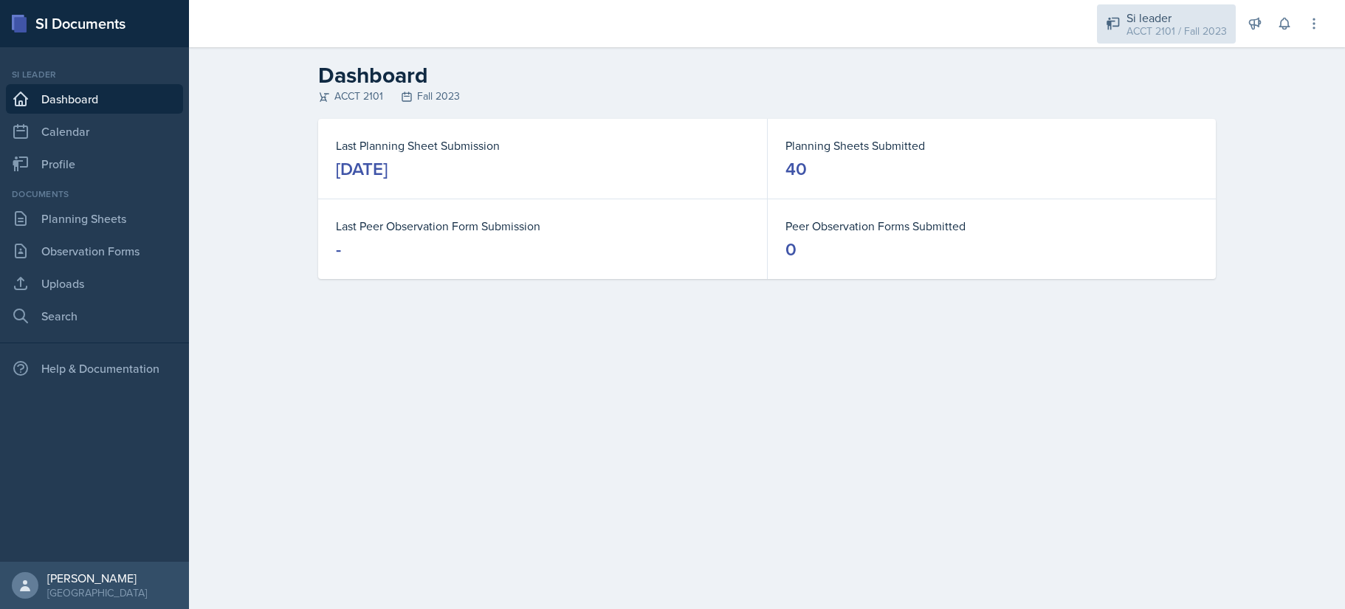
click at [1076, 34] on div "ACCT 2101 / Fall 2023" at bounding box center [1177, 32] width 100 height 16
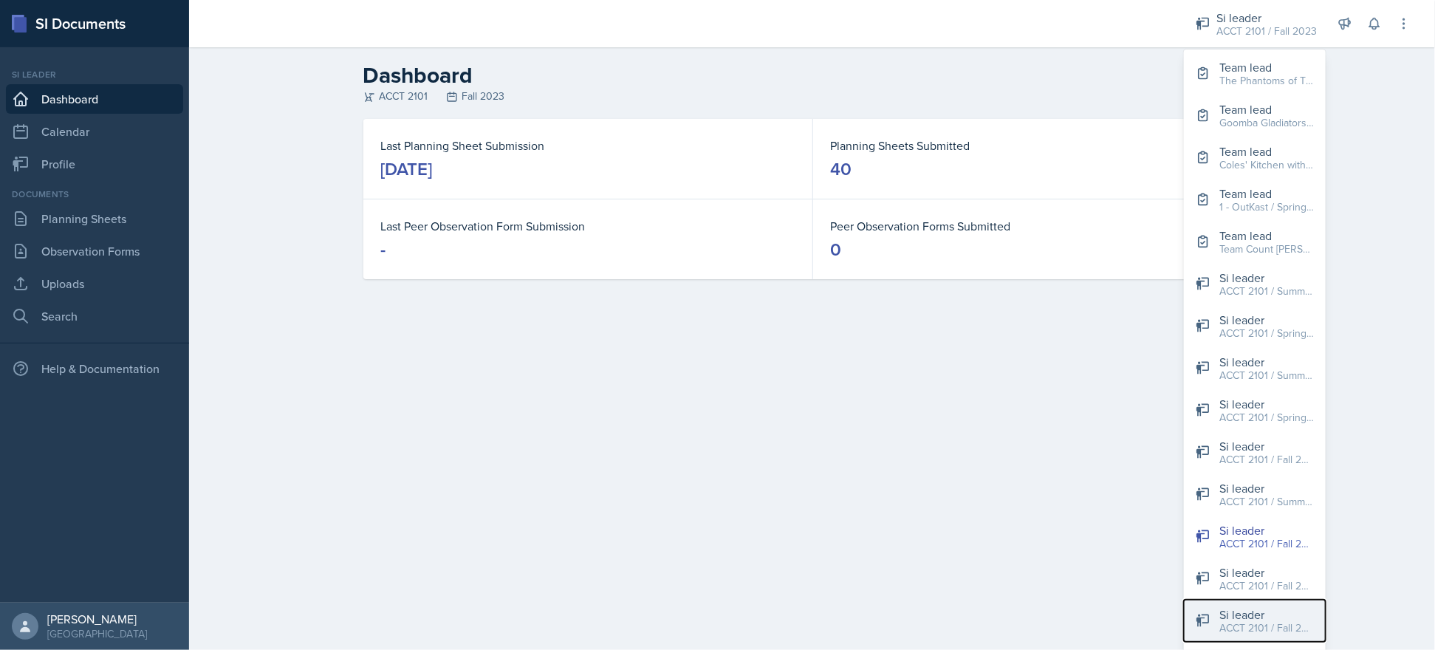
click at [1076, 487] on div "ACCT 2101 / Fall 2025" at bounding box center [1266, 628] width 95 height 16
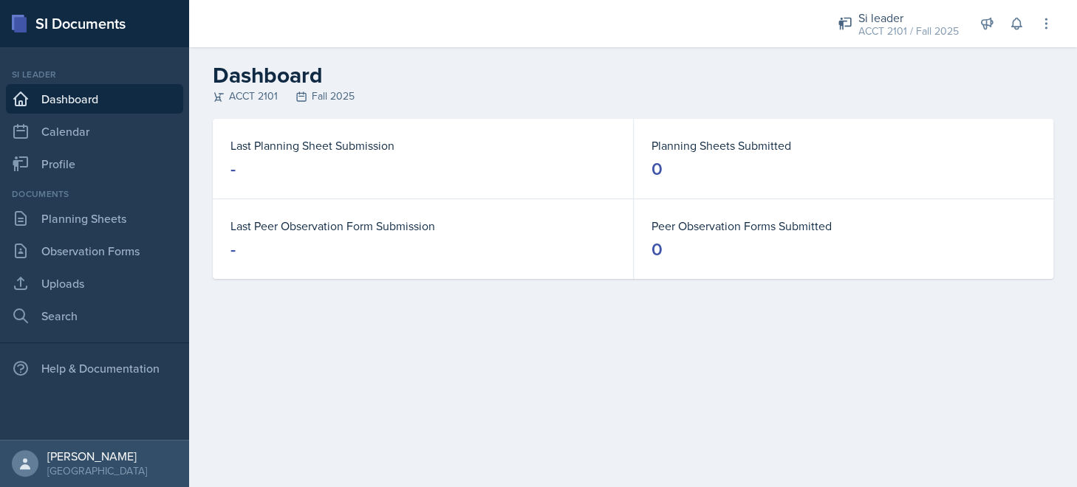
click at [695, 96] on div "ACCT 2101 Fall 2025" at bounding box center [633, 97] width 840 height 16
click at [83, 217] on link "Planning Sheets" at bounding box center [94, 219] width 177 height 30
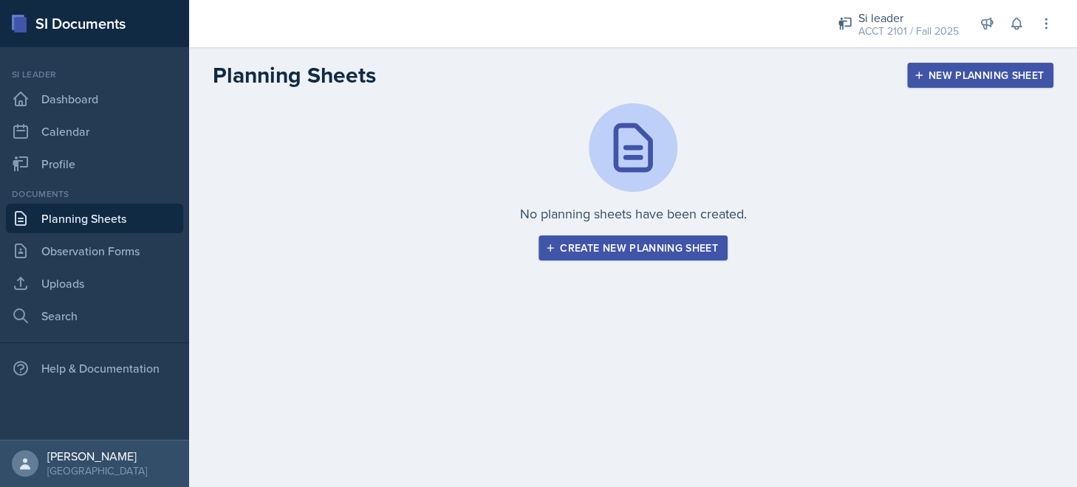
click at [586, 253] on div "Create new planning sheet" at bounding box center [633, 248] width 170 height 12
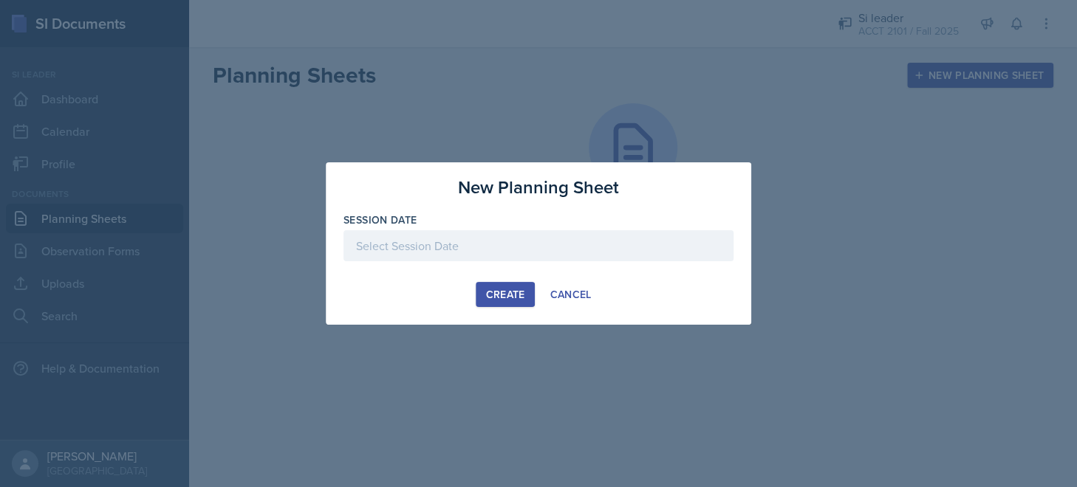
click at [497, 247] on div at bounding box center [538, 245] width 390 height 31
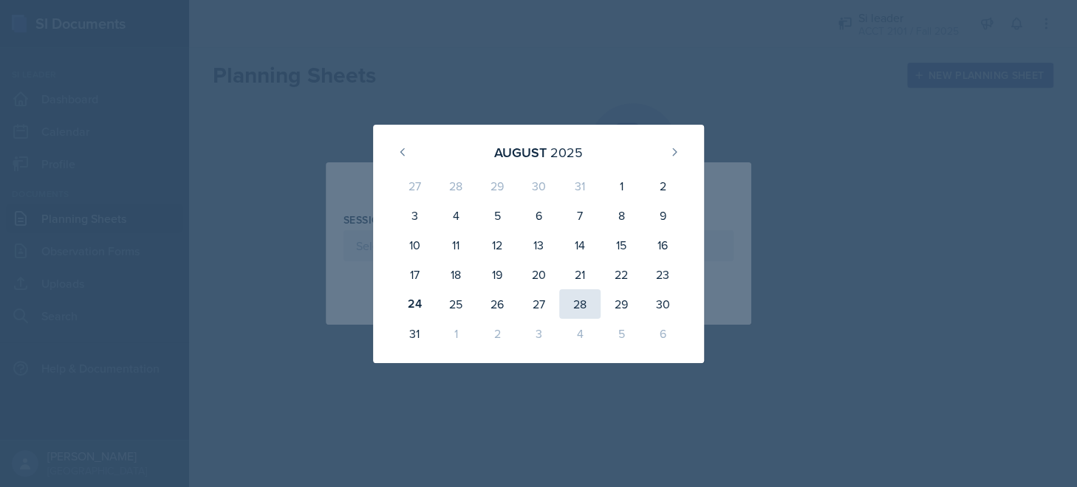
click at [587, 306] on div "28" at bounding box center [579, 304] width 41 height 30
type input "[DATE]"
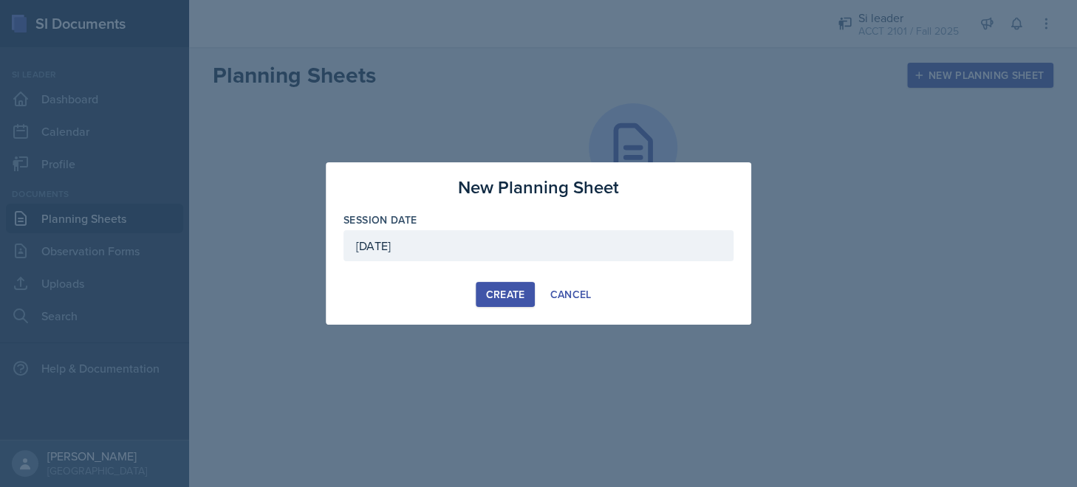
click at [498, 303] on button "Create" at bounding box center [505, 294] width 58 height 25
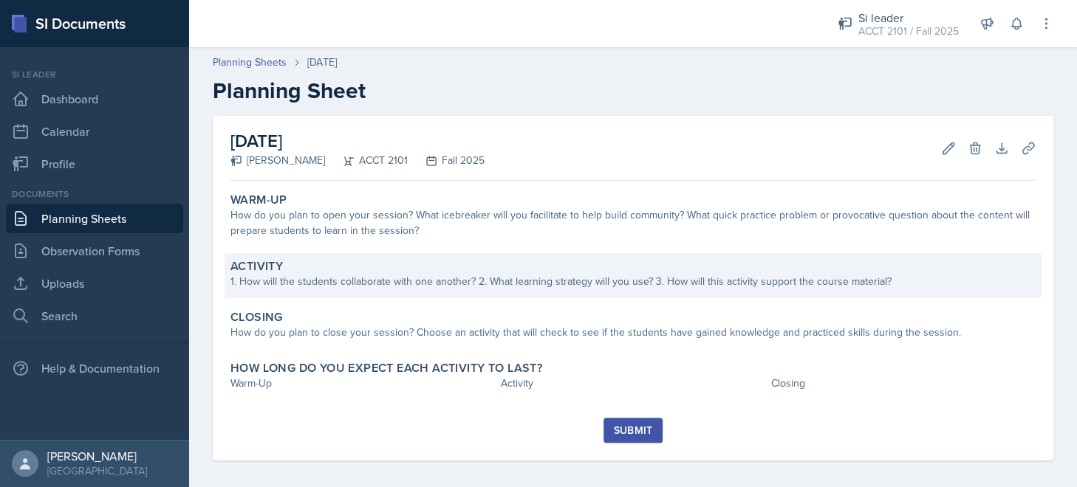
click at [462, 289] on div "1. How will the students collaborate with one another? 2. What learning strateg…" at bounding box center [632, 282] width 805 height 16
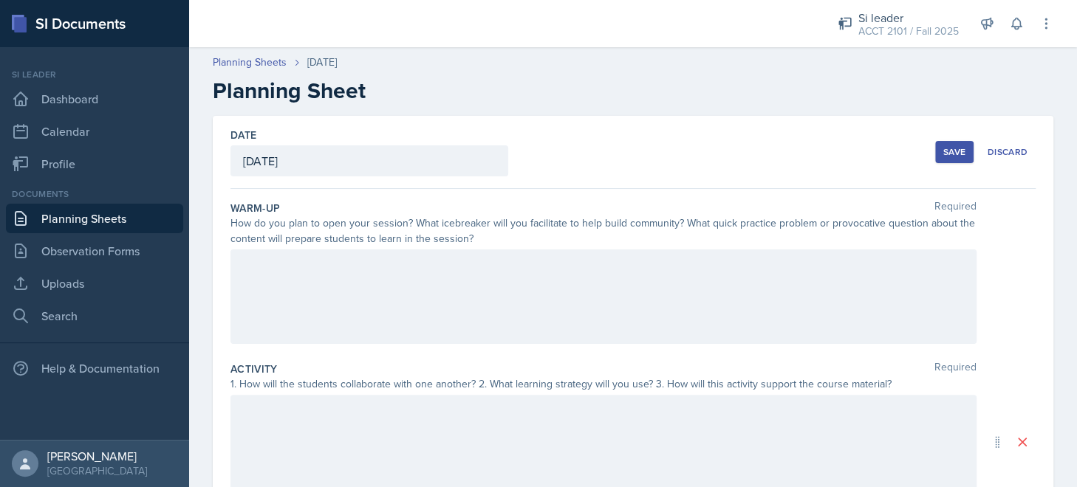
click at [357, 265] on div at bounding box center [603, 297] width 746 height 95
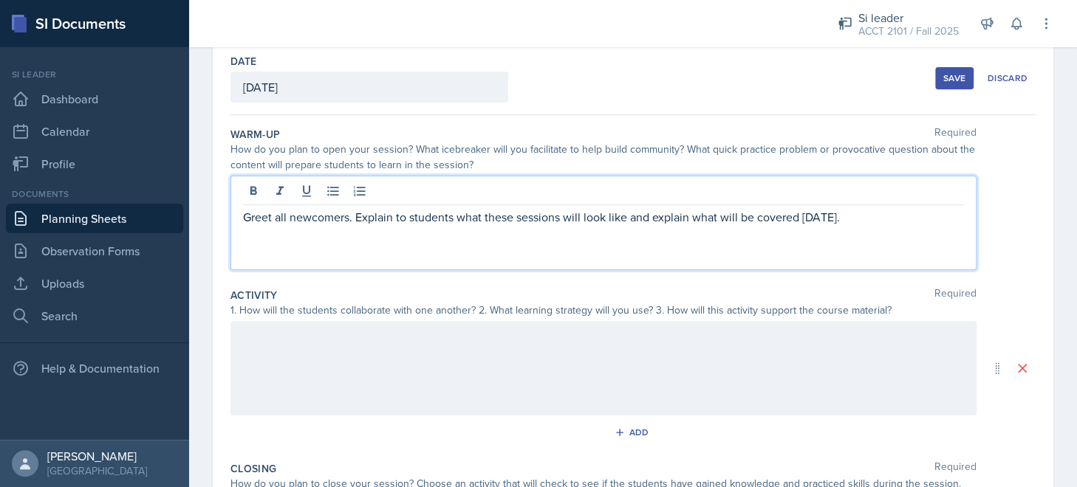
click at [564, 353] on div at bounding box center [603, 368] width 746 height 95
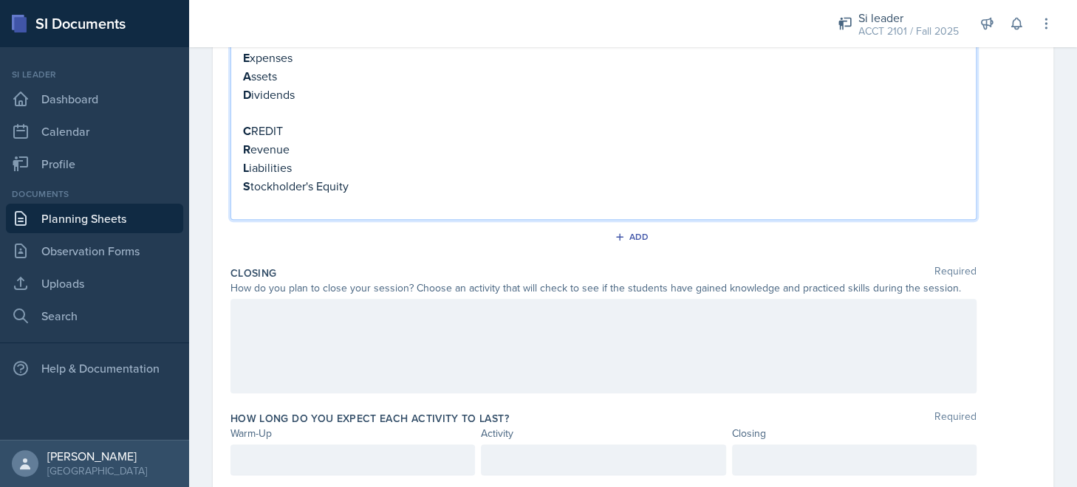
click at [444, 332] on div at bounding box center [603, 346] width 746 height 95
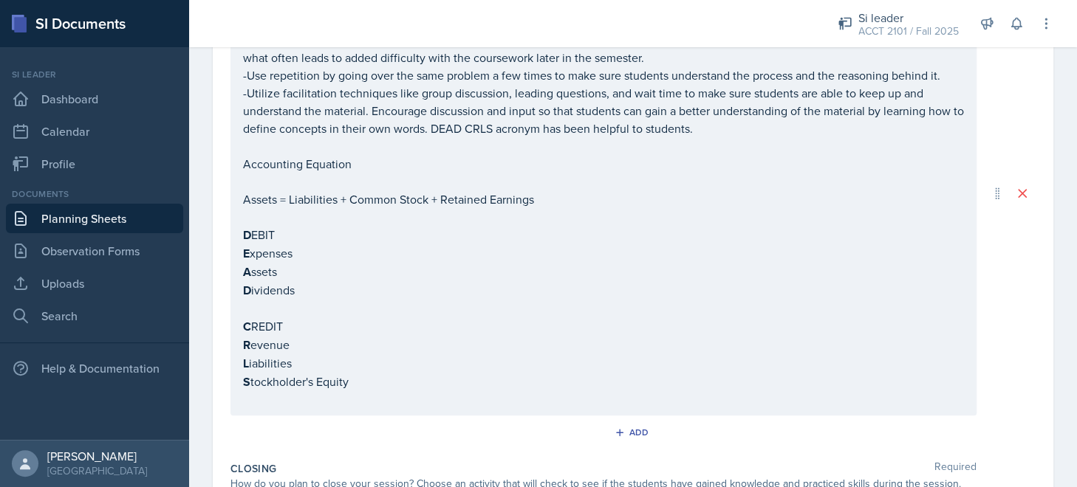
scroll to position [572, 0]
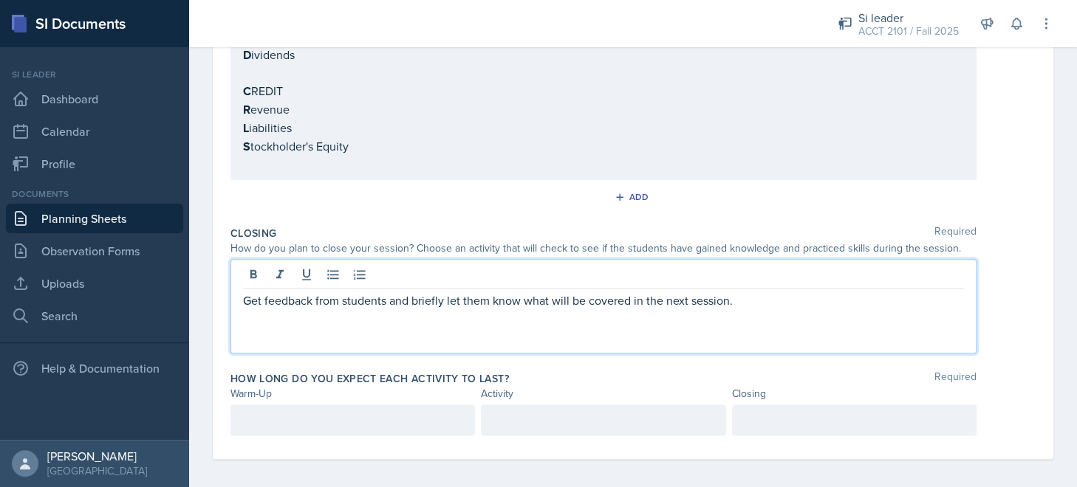
click at [391, 411] on p at bounding box center [352, 420] width 219 height 18
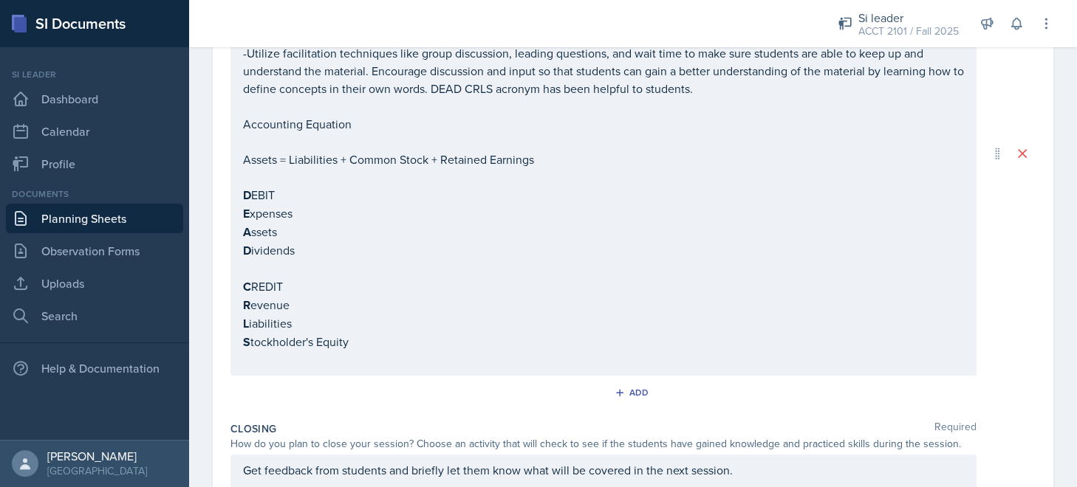
scroll to position [685, 0]
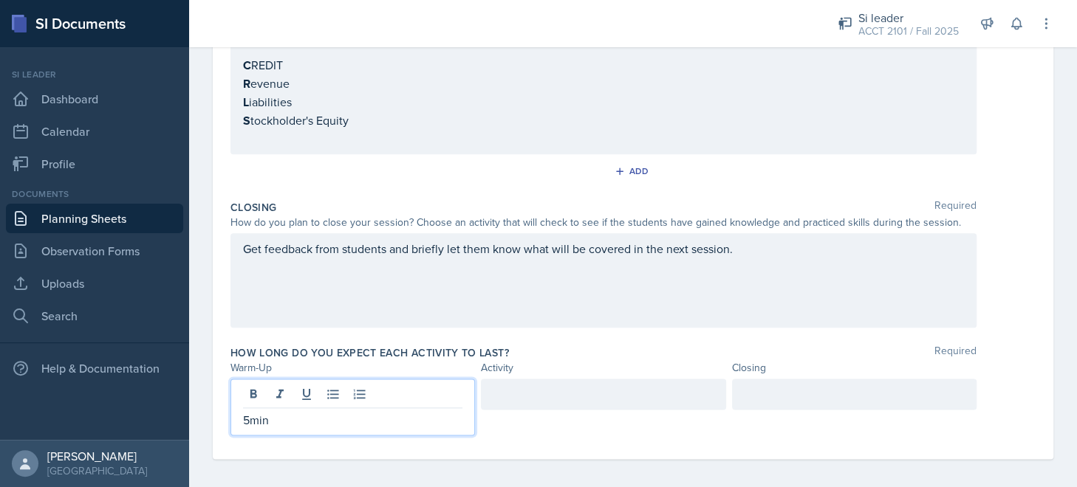
click at [546, 395] on div at bounding box center [603, 394] width 244 height 31
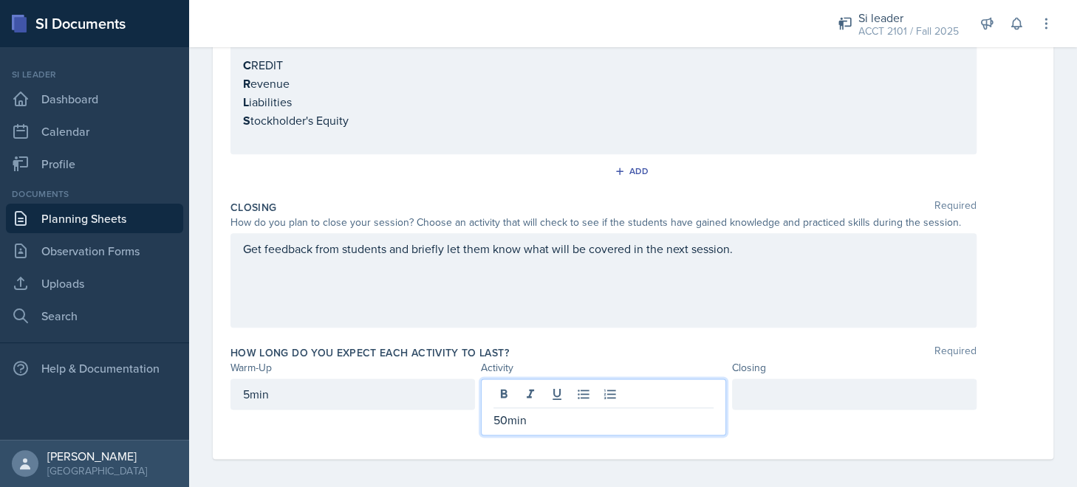
click at [770, 383] on div at bounding box center [854, 394] width 244 height 31
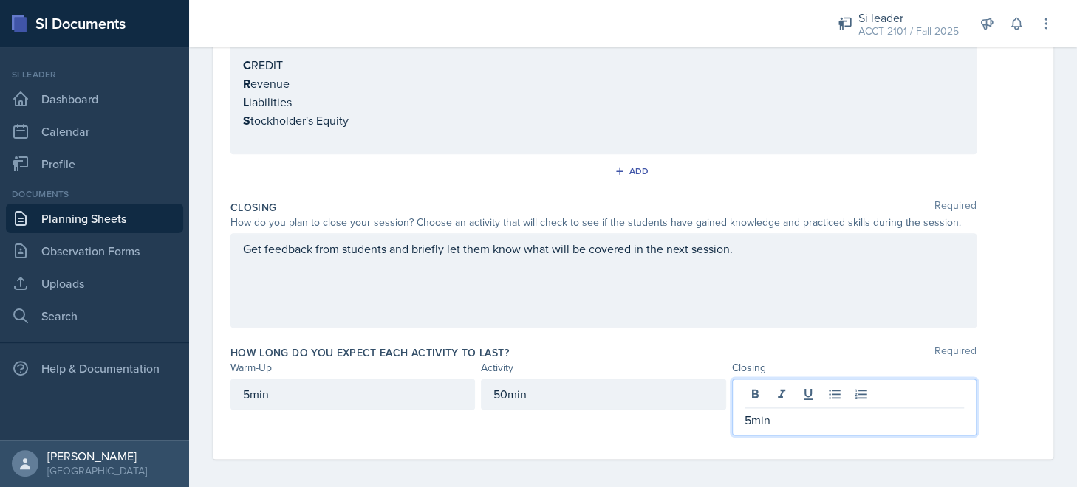
click at [1020, 323] on div "Closing Required How do you plan to close your session? Choose an activity that…" at bounding box center [632, 266] width 805 height 145
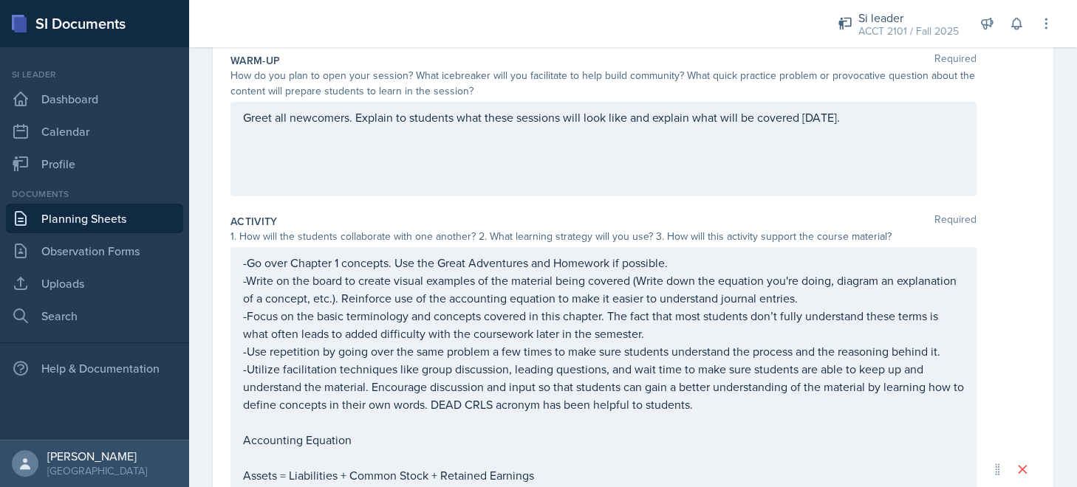
scroll to position [222, 0]
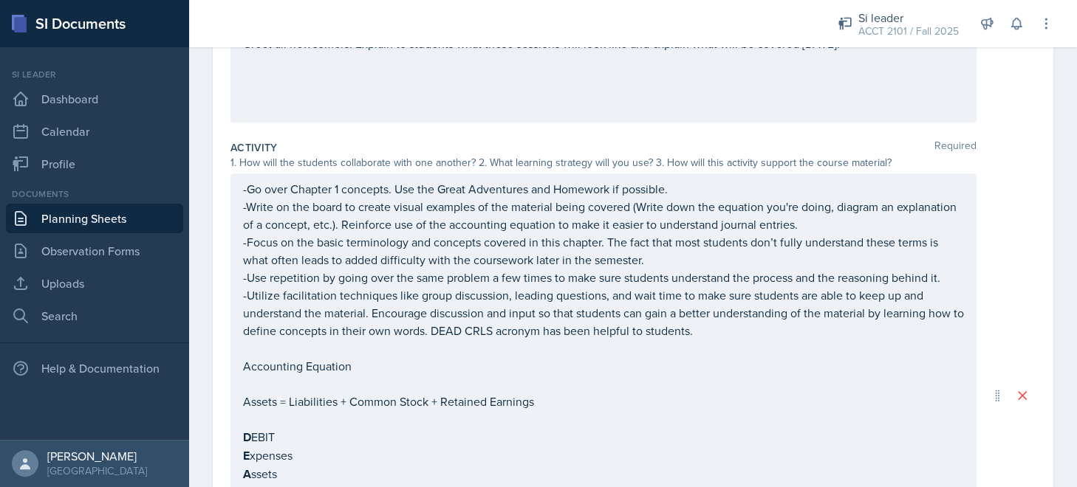
click at [661, 262] on p "-Focus on the basic terminology and concepts covered in this chapter. The fact …" at bounding box center [603, 250] width 721 height 35
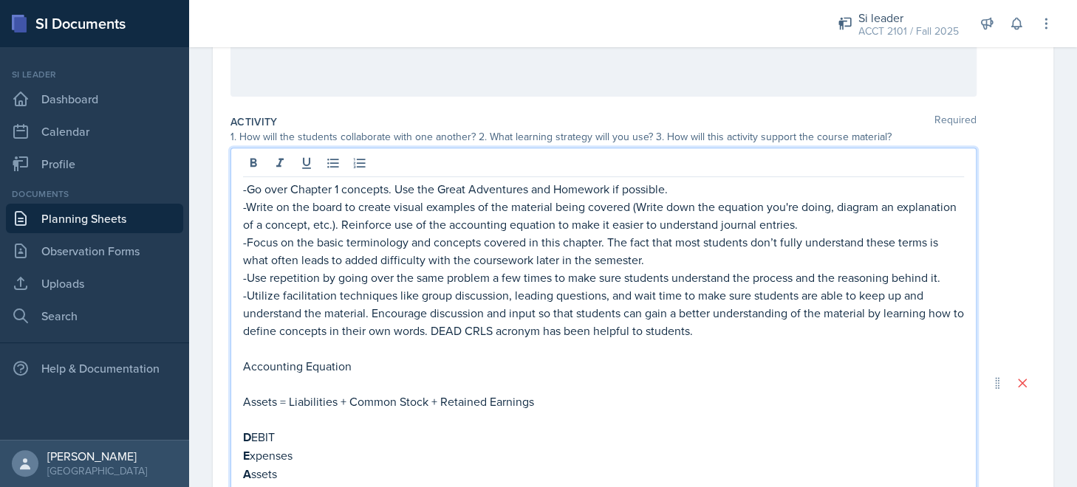
click at [877, 229] on p "-Write on the board to create visual examples of the material being covered (Wr…" at bounding box center [603, 215] width 721 height 35
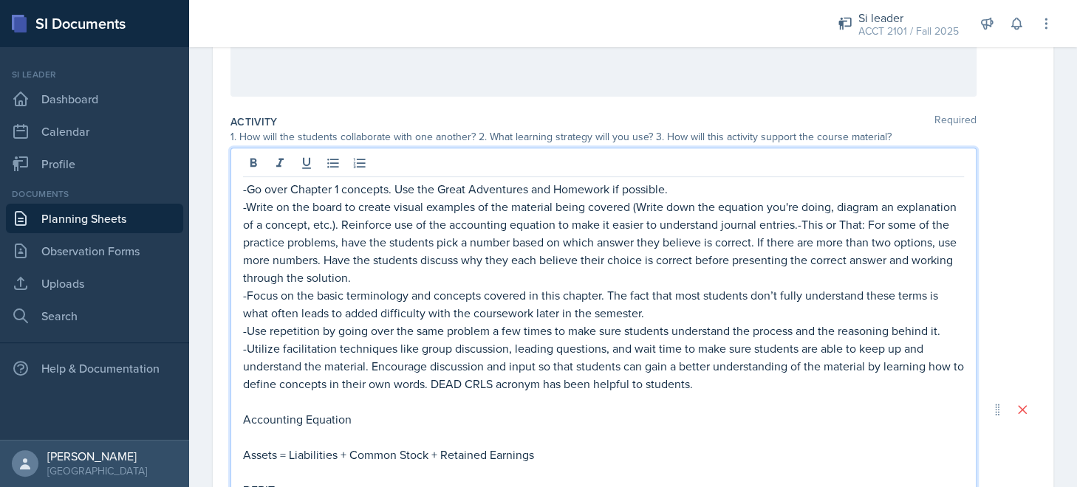
click at [857, 225] on p "-Write on the board to create visual examples of the material being covered (Wr…" at bounding box center [603, 242] width 721 height 89
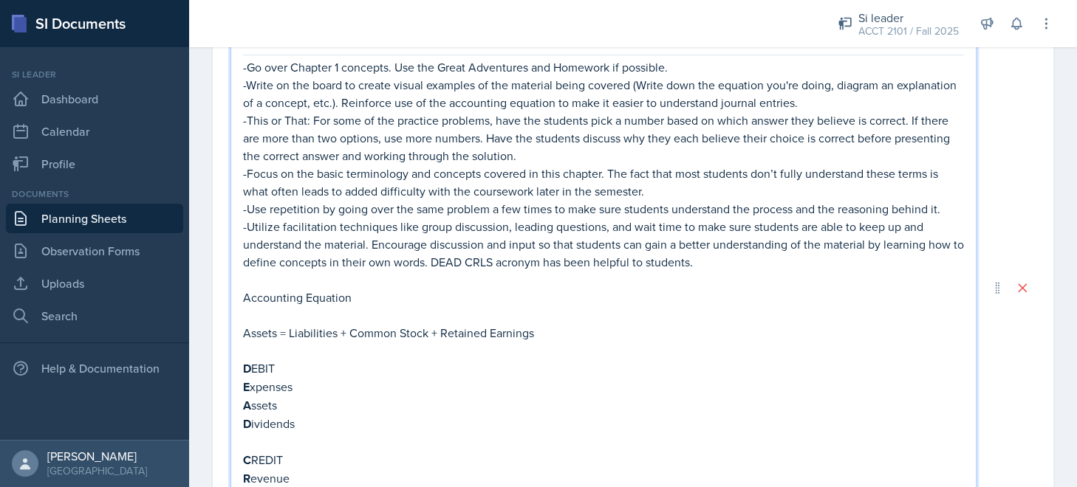
scroll to position [222, 0]
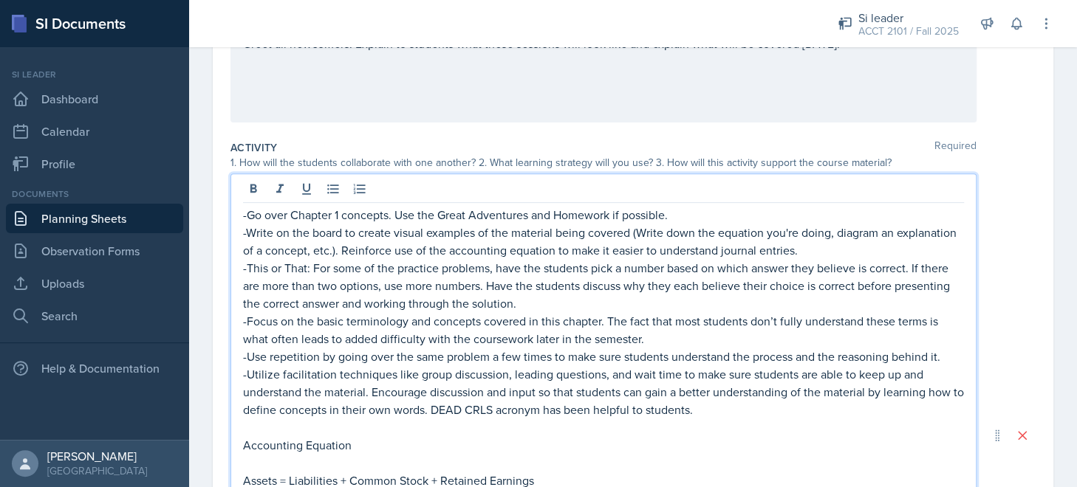
click at [788, 356] on p "-Use repetition by going over the same problem a few times to make sure student…" at bounding box center [603, 357] width 721 height 18
click at [749, 312] on p "-Focus on the basic terminology and concepts covered in this chapter. The fact …" at bounding box center [603, 329] width 721 height 35
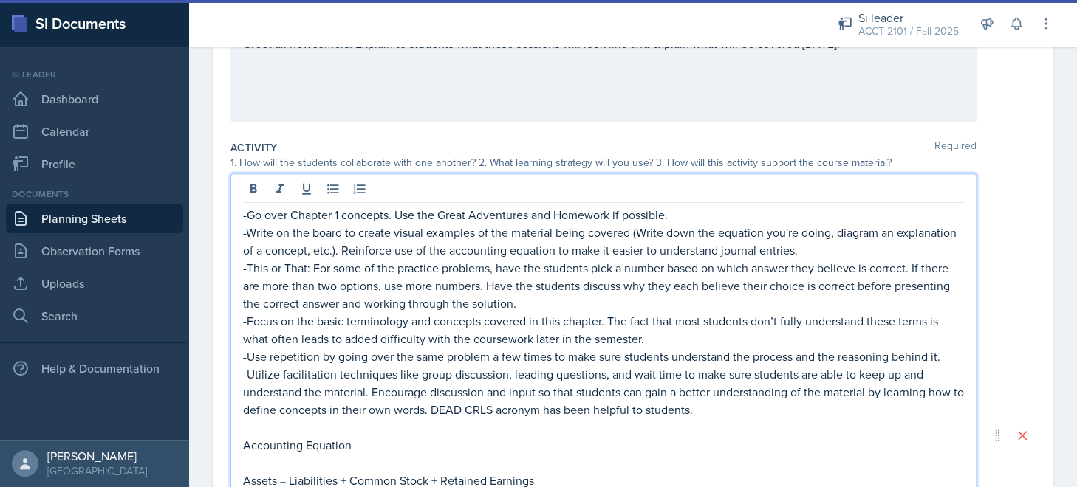
click at [735, 371] on p "-Utilize facilitation techniques like group discussion, leading questions, and …" at bounding box center [603, 392] width 721 height 53
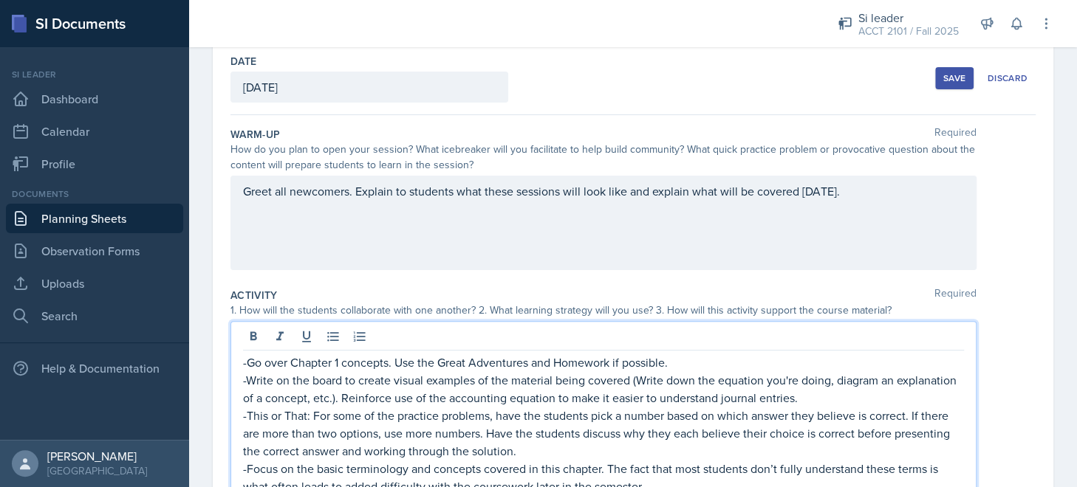
scroll to position [0, 0]
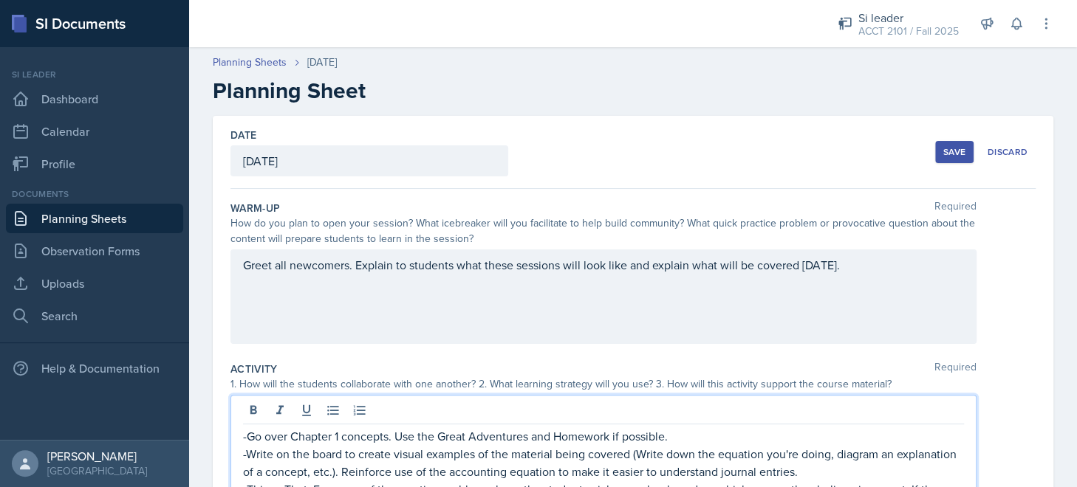
click at [943, 151] on div "Save" at bounding box center [954, 152] width 22 height 12
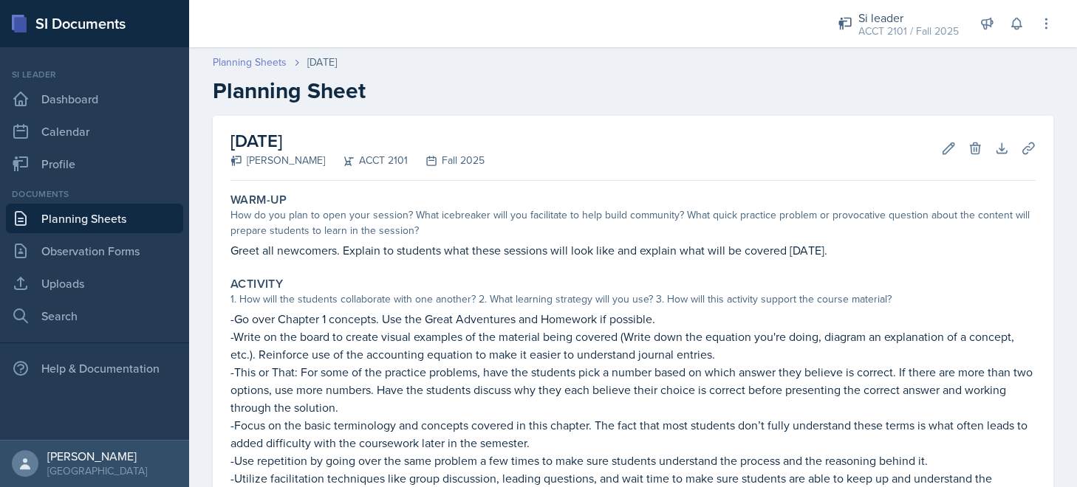
click at [275, 63] on link "Planning Sheets" at bounding box center [250, 63] width 74 height 16
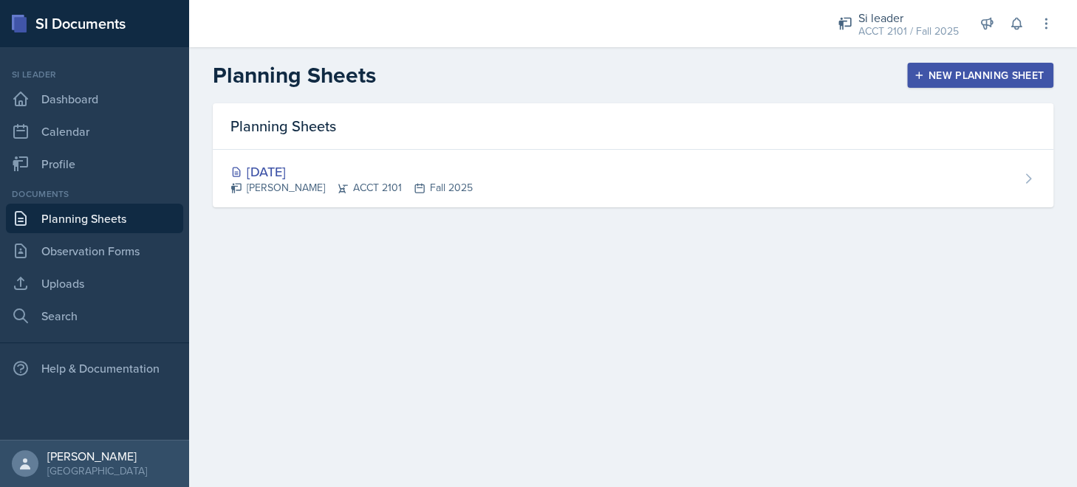
click at [941, 76] on div "New Planning Sheet" at bounding box center [979, 75] width 127 height 12
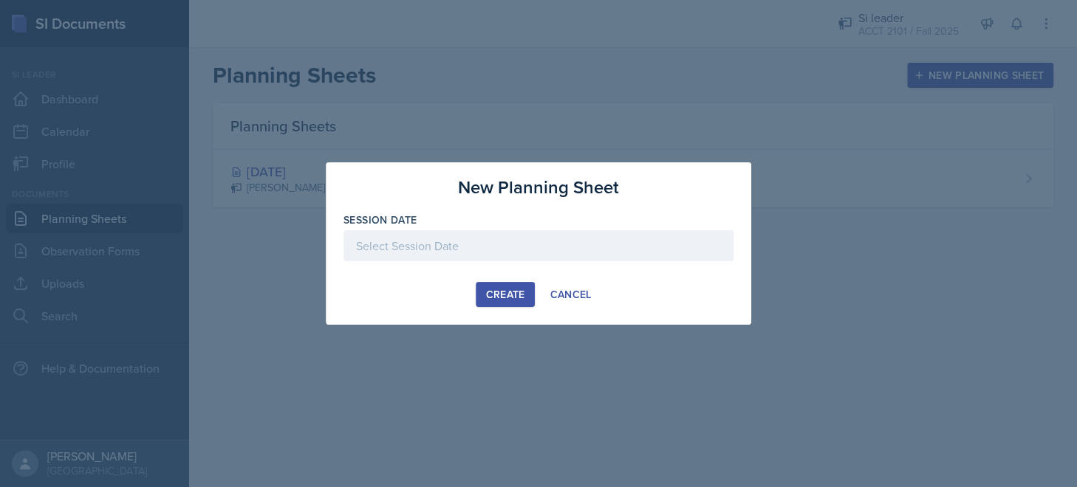
click at [515, 244] on div at bounding box center [538, 245] width 390 height 31
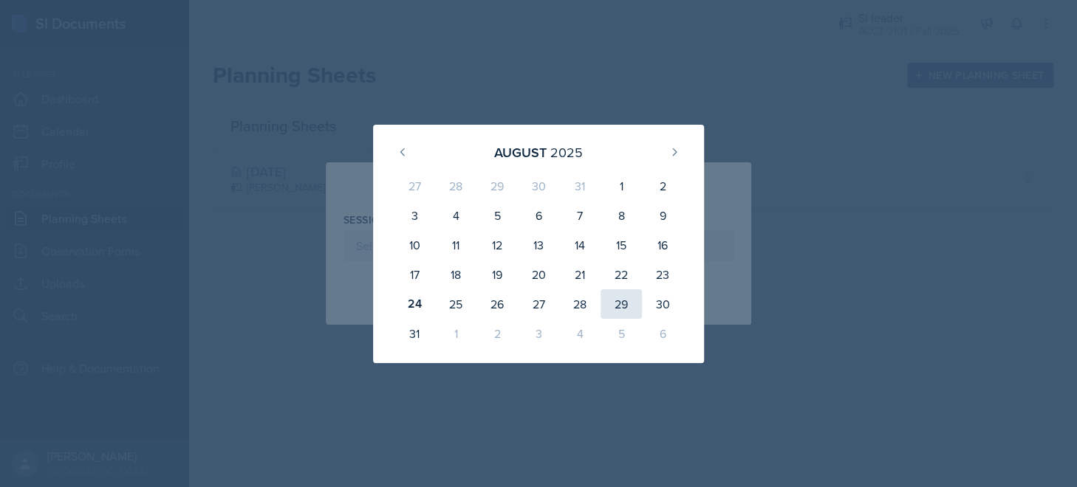
click at [618, 306] on div "29" at bounding box center [620, 304] width 41 height 30
type input "[DATE]"
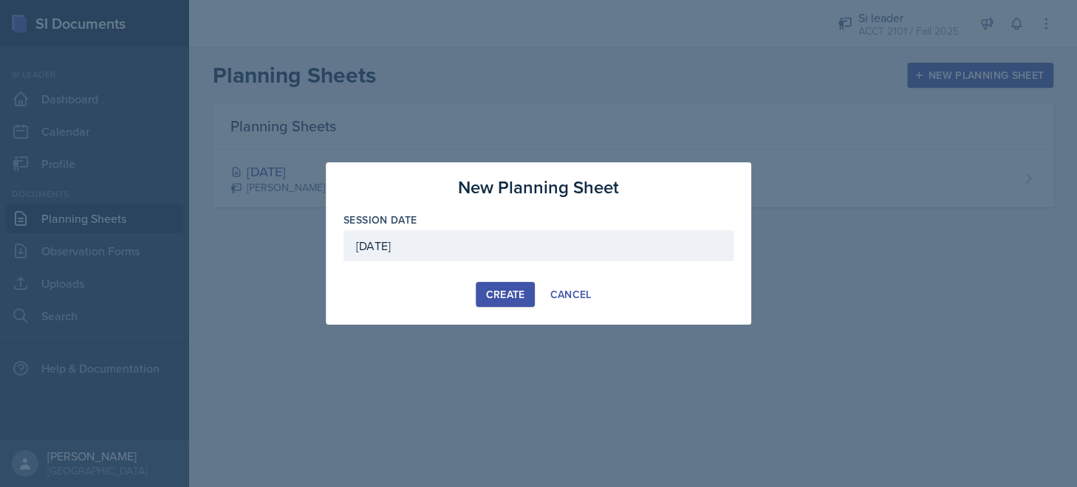
click at [496, 298] on div "Create" at bounding box center [504, 295] width 39 height 12
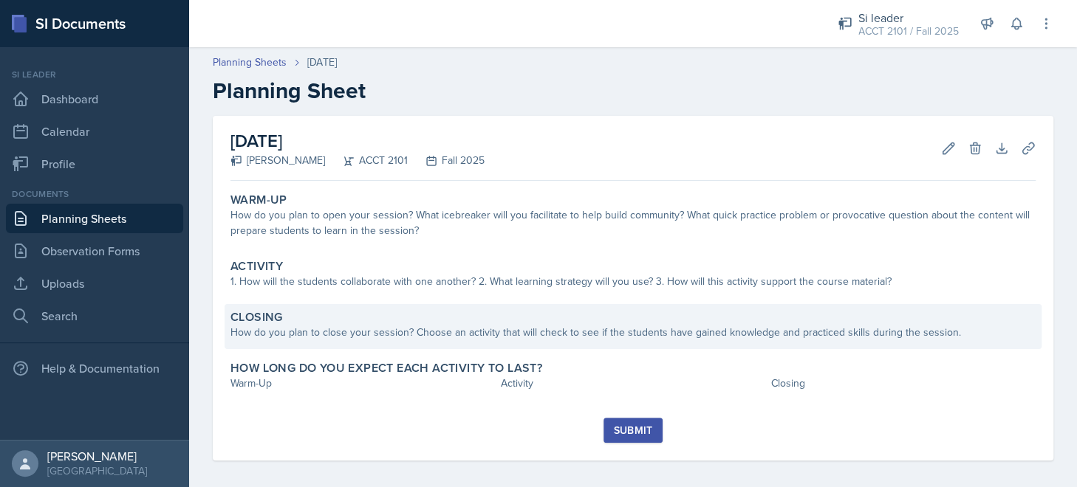
click at [399, 339] on div "How do you plan to close your session? Choose an activity that will check to se…" at bounding box center [632, 333] width 805 height 16
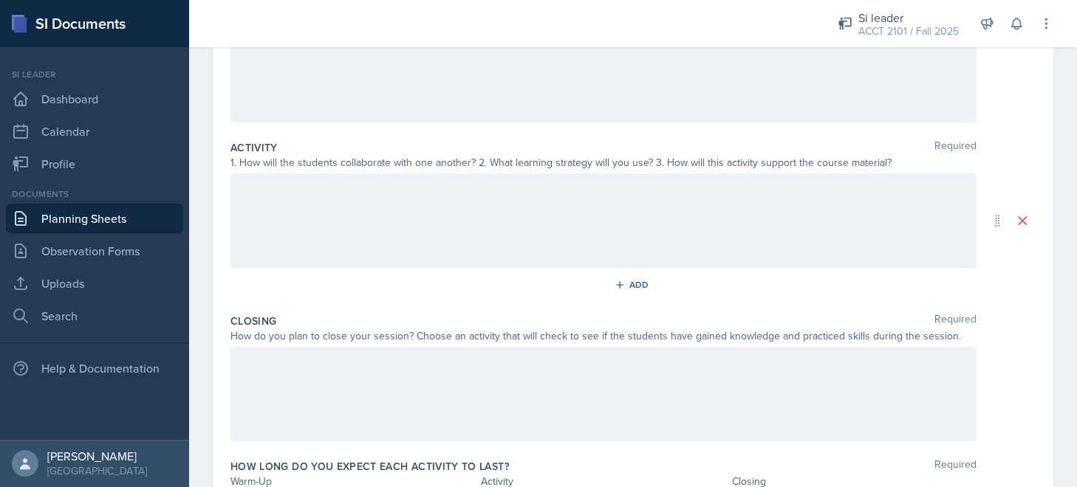
click at [413, 211] on div at bounding box center [603, 221] width 746 height 95
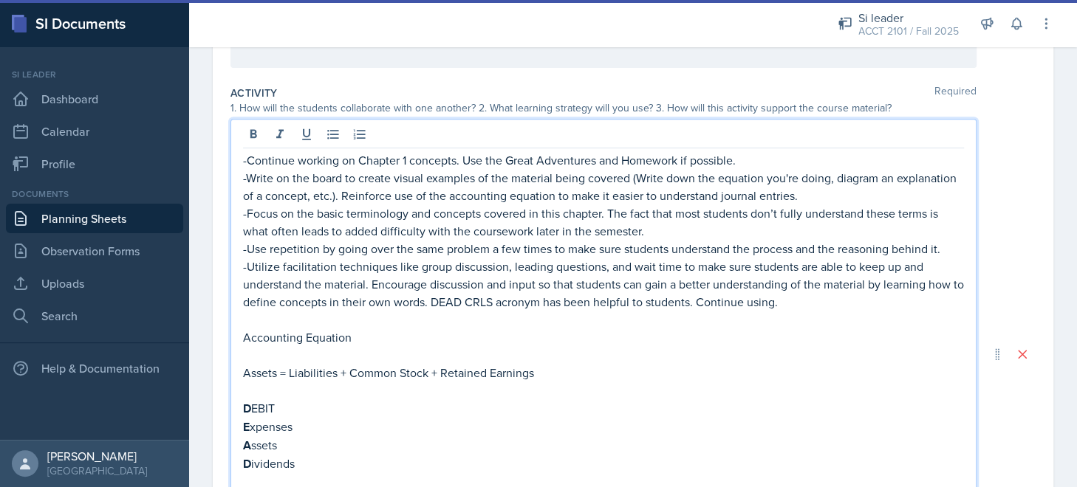
scroll to position [202, 0]
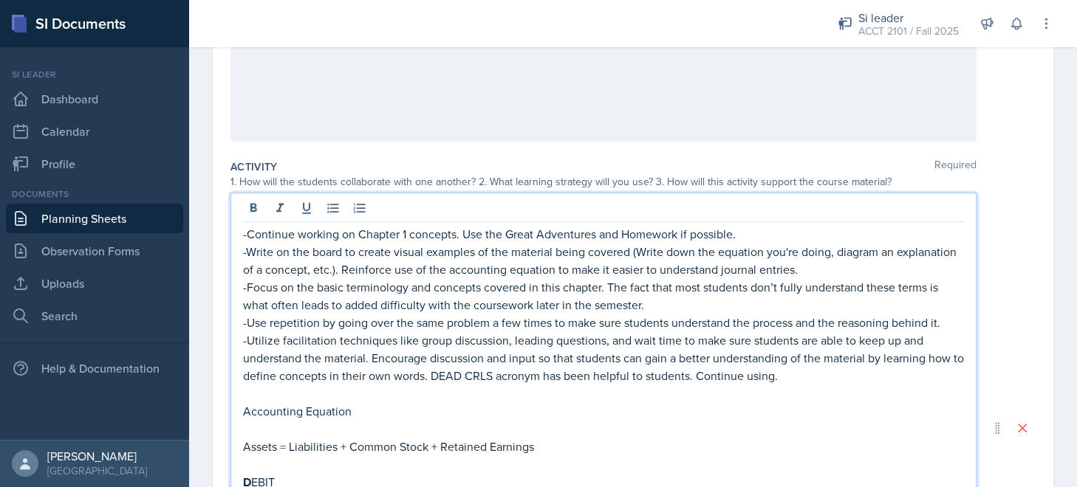
click at [871, 267] on p "-Write on the board to create visual examples of the material being covered (Wr…" at bounding box center [603, 260] width 721 height 35
click at [672, 301] on p "-Focus on the basic terminology and concepts covered in this chapter. The fact …" at bounding box center [603, 295] width 721 height 35
click at [874, 266] on p "-Write on the board to create visual examples of the material being covered (Wr…" at bounding box center [603, 260] width 721 height 35
click at [792, 301] on p "-Focus on the basic terminology and concepts covered in this chapter. The fact …" at bounding box center [603, 295] width 721 height 35
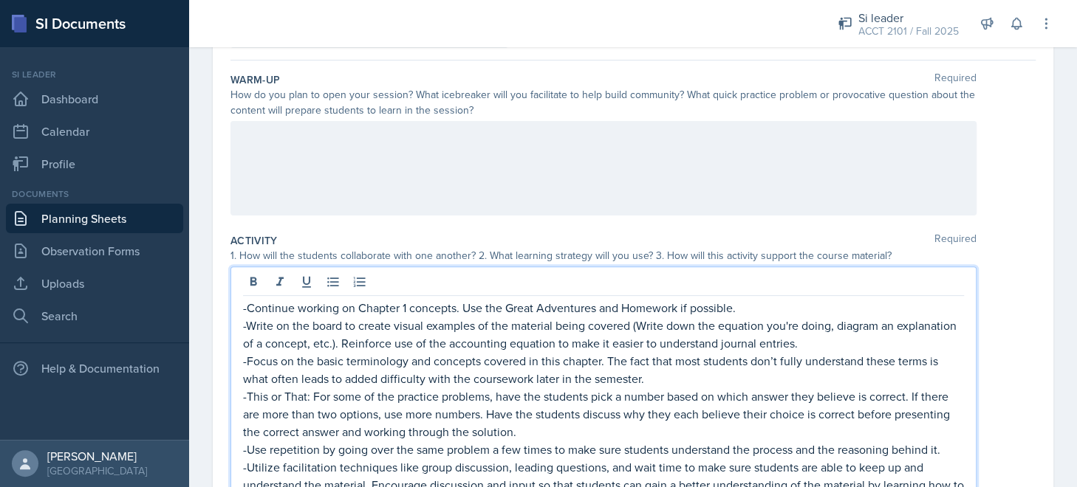
click at [591, 179] on div at bounding box center [603, 168] width 746 height 95
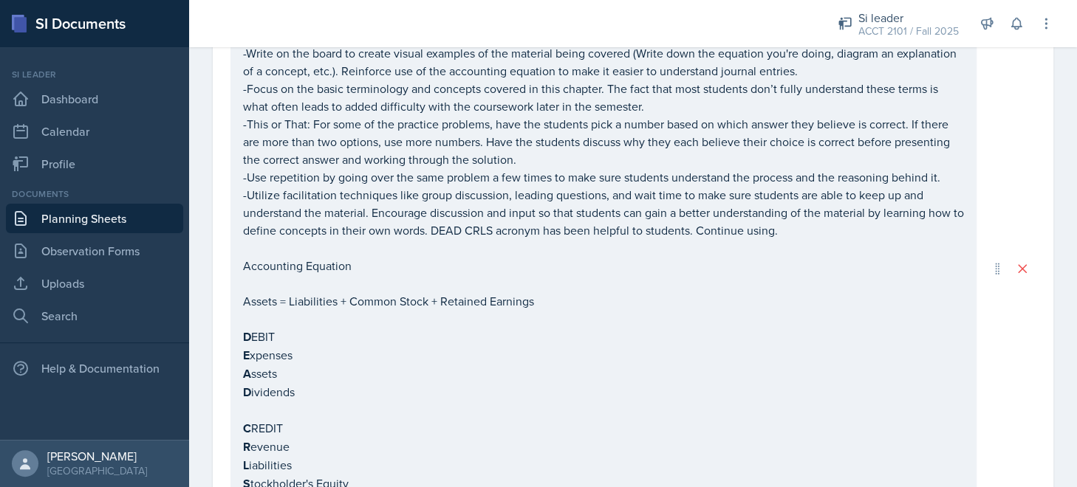
scroll to position [449, 0]
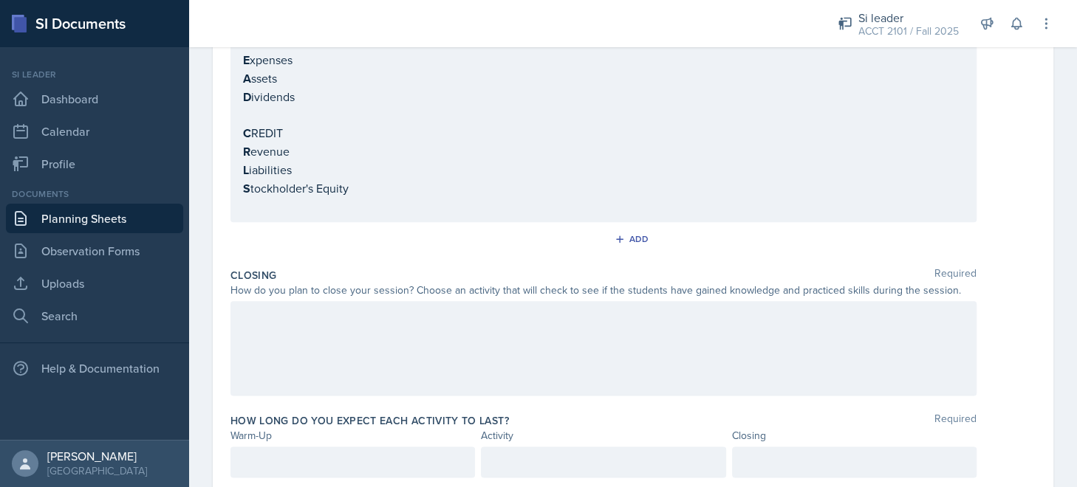
click at [490, 340] on div at bounding box center [603, 348] width 746 height 95
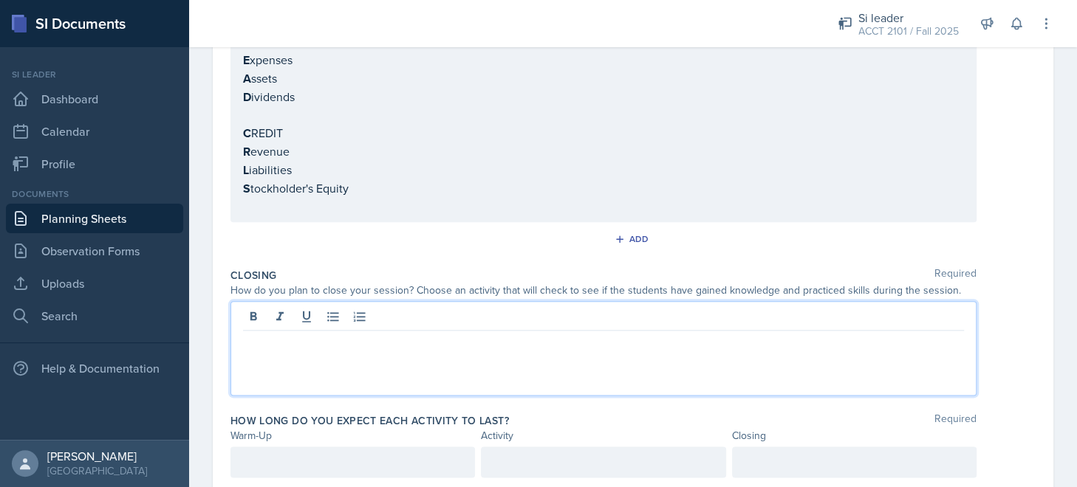
scroll to position [697, 0]
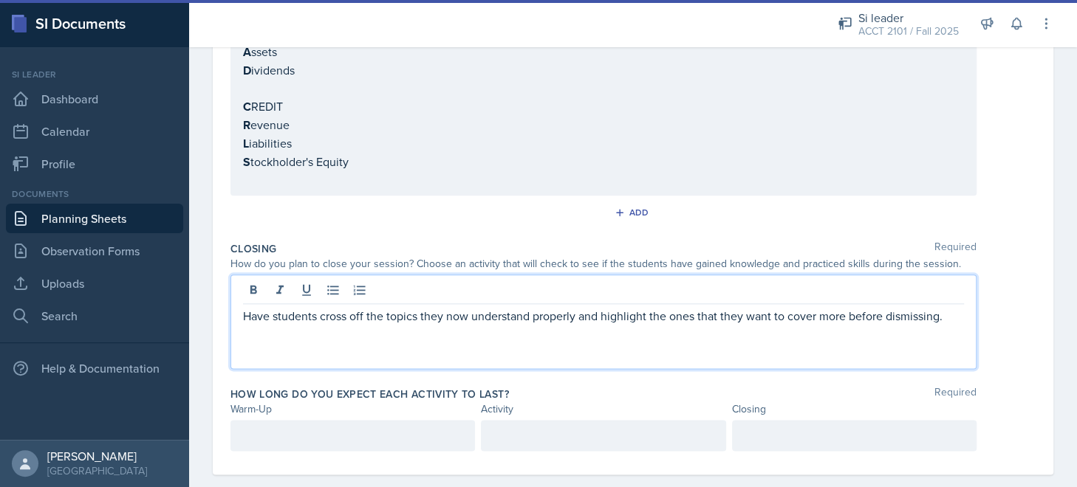
click at [310, 429] on div at bounding box center [352, 435] width 244 height 31
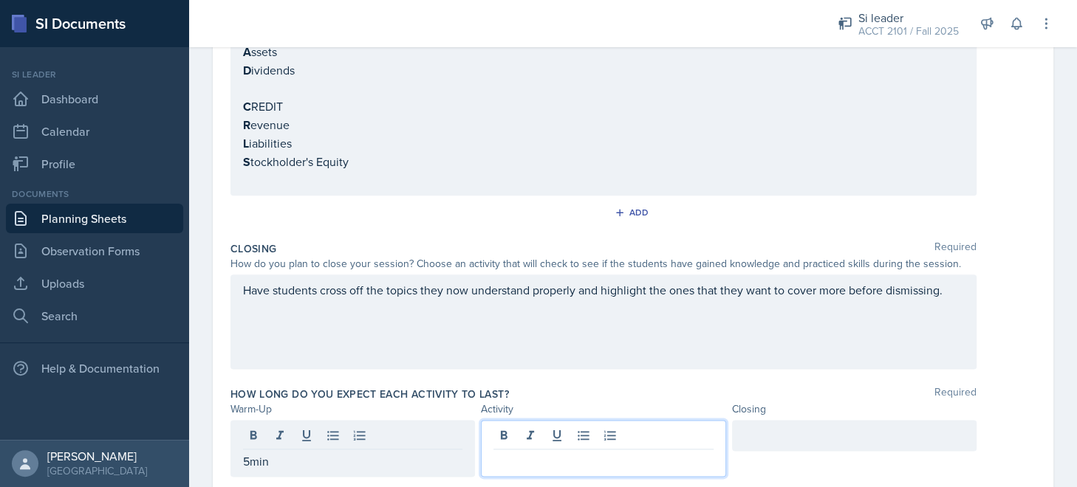
click at [511, 428] on div at bounding box center [603, 448] width 244 height 57
click at [765, 430] on div at bounding box center [854, 435] width 244 height 31
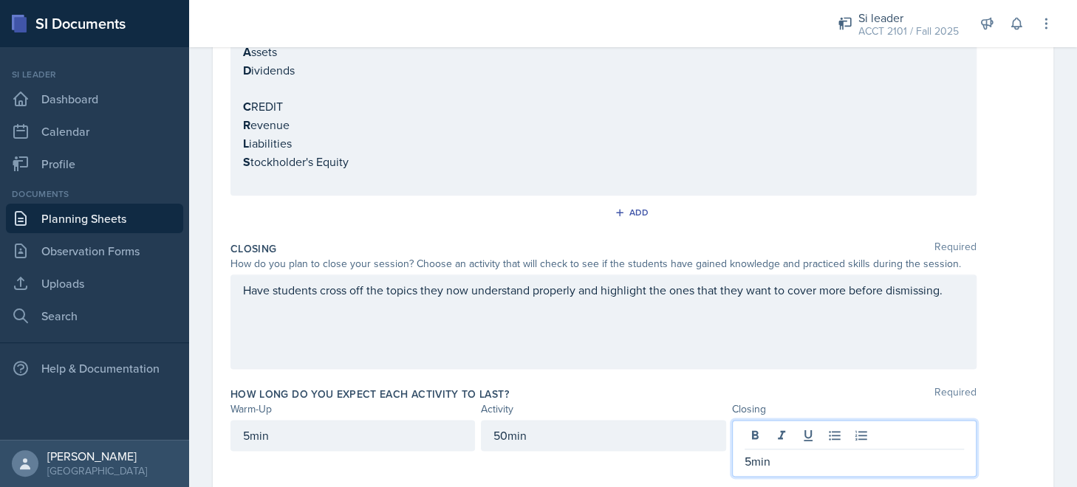
click at [673, 402] on div "Activity" at bounding box center [603, 410] width 244 height 16
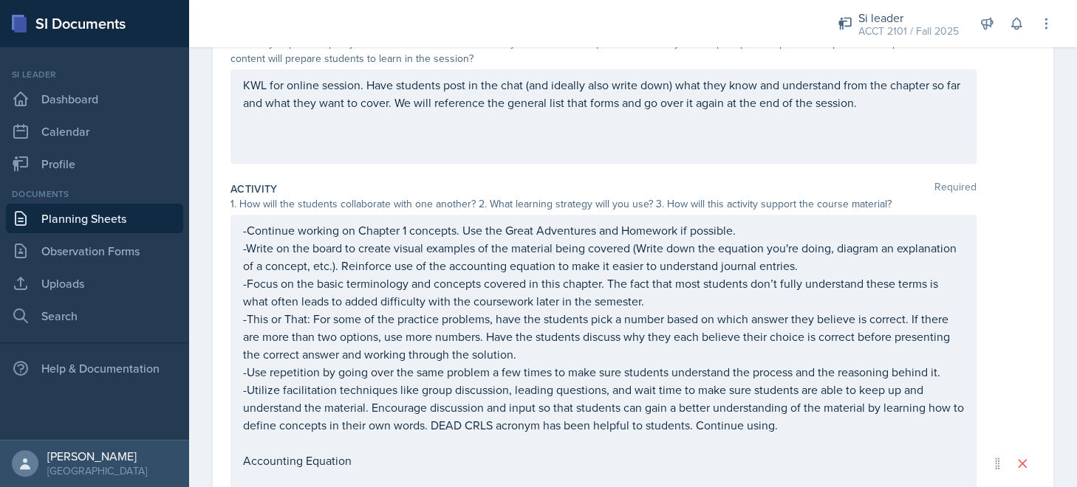
scroll to position [0, 0]
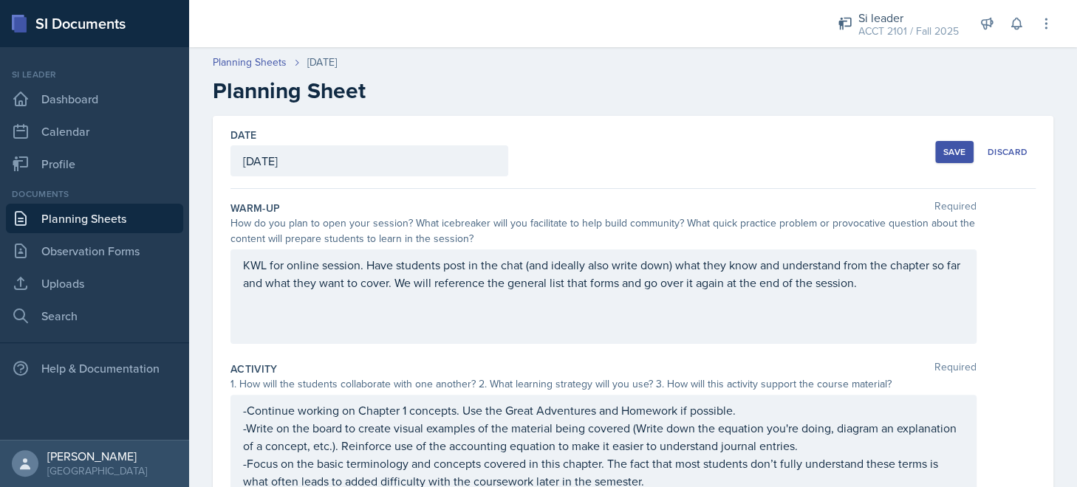
click at [940, 144] on button "Save" at bounding box center [954, 152] width 38 height 22
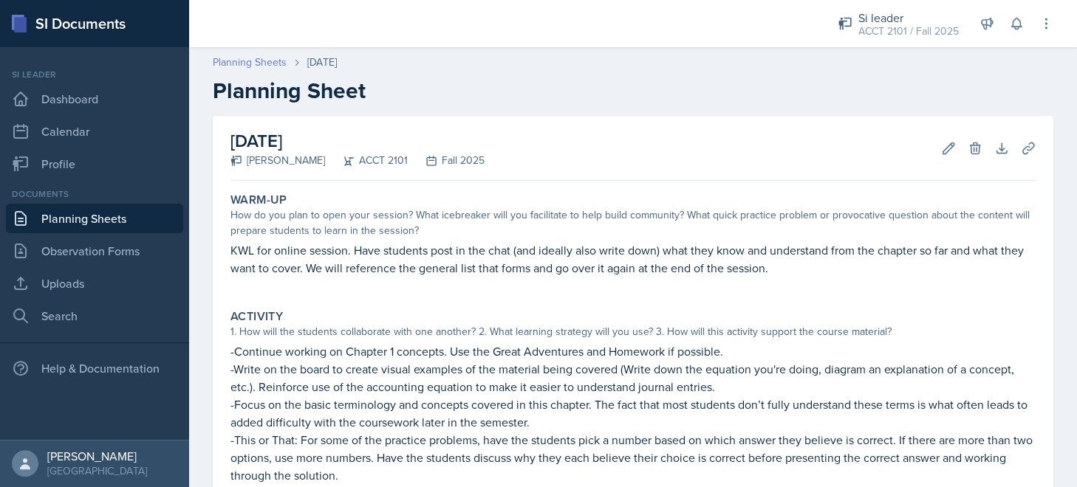
click at [270, 67] on link "Planning Sheets" at bounding box center [250, 63] width 74 height 16
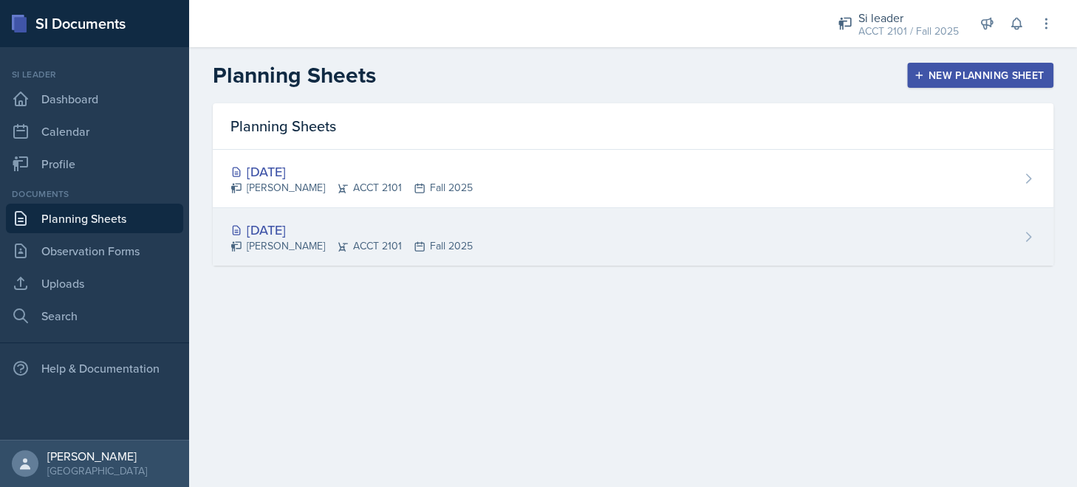
click at [438, 227] on div "[DATE]" at bounding box center [351, 230] width 242 height 20
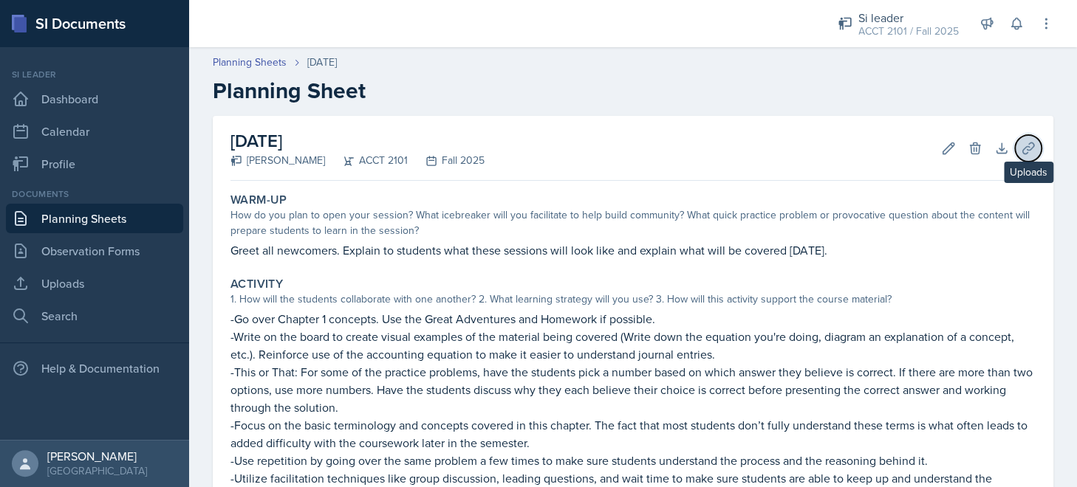
click at [1025, 147] on button "Uploads" at bounding box center [1028, 148] width 27 height 27
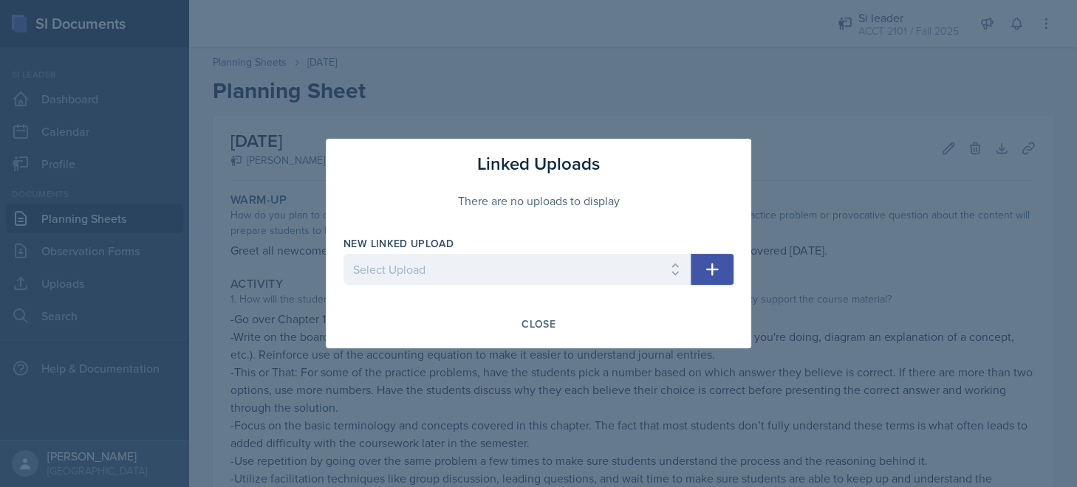
click at [901, 190] on div at bounding box center [538, 243] width 1077 height 487
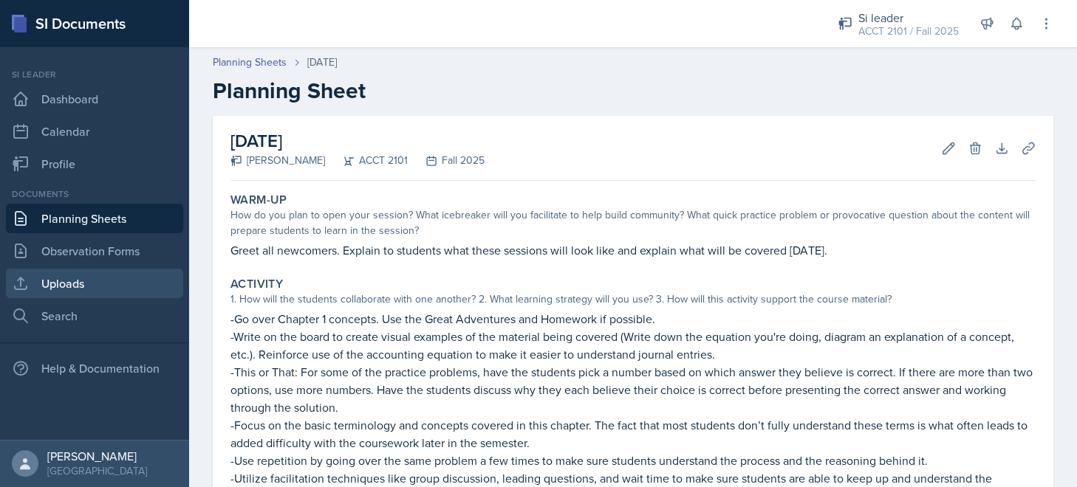
click at [125, 276] on link "Uploads" at bounding box center [94, 284] width 177 height 30
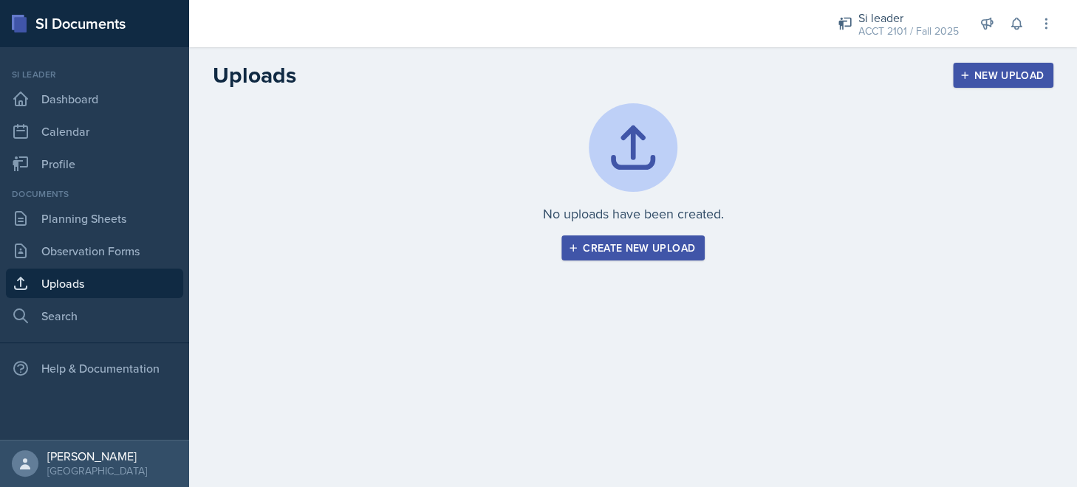
click at [656, 247] on div "Create new upload" at bounding box center [633, 248] width 124 height 12
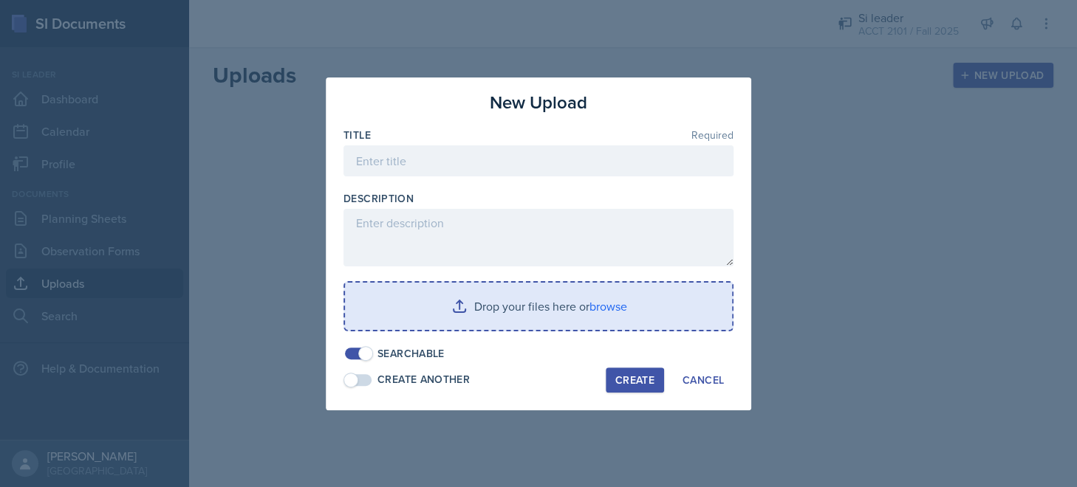
click at [522, 306] on input "file" at bounding box center [538, 306] width 387 height 47
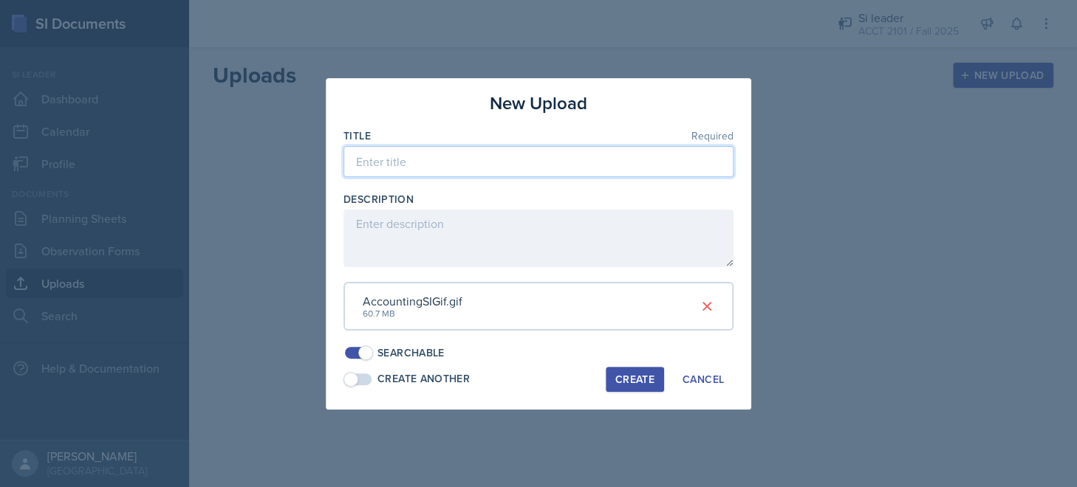
click at [456, 165] on input at bounding box center [538, 161] width 390 height 31
type input "S"
type input "Online Session Welcome Card"
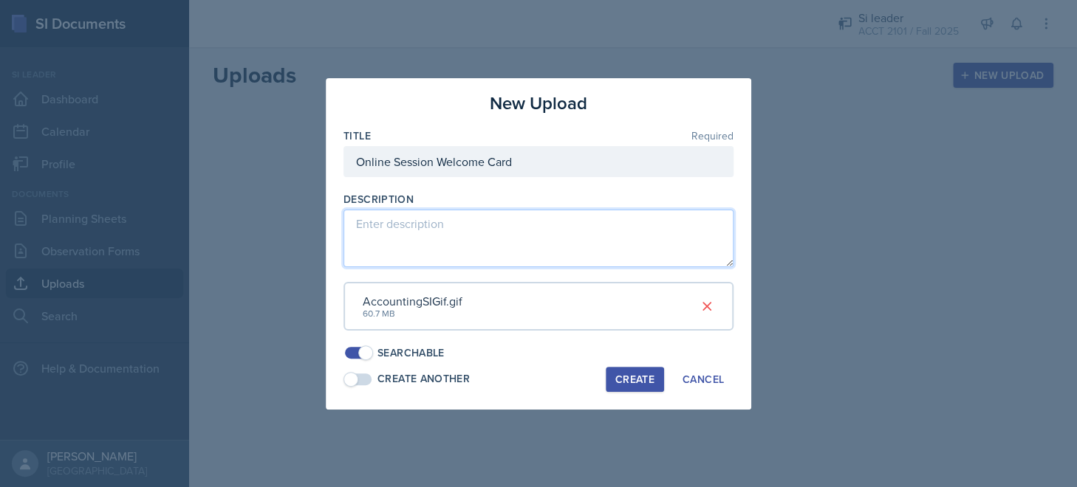
click at [424, 227] on textarea at bounding box center [538, 239] width 390 height 58
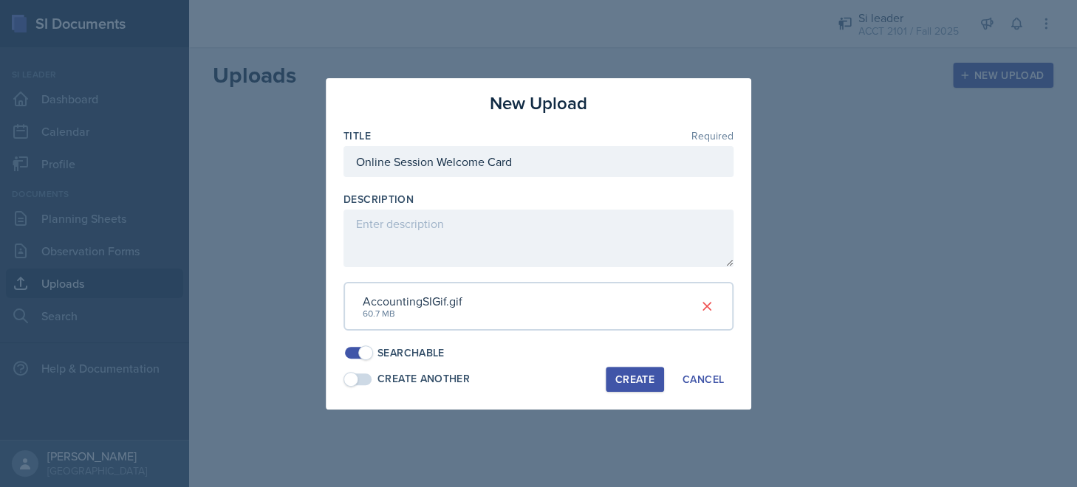
click at [636, 379] on div "Create" at bounding box center [634, 380] width 39 height 12
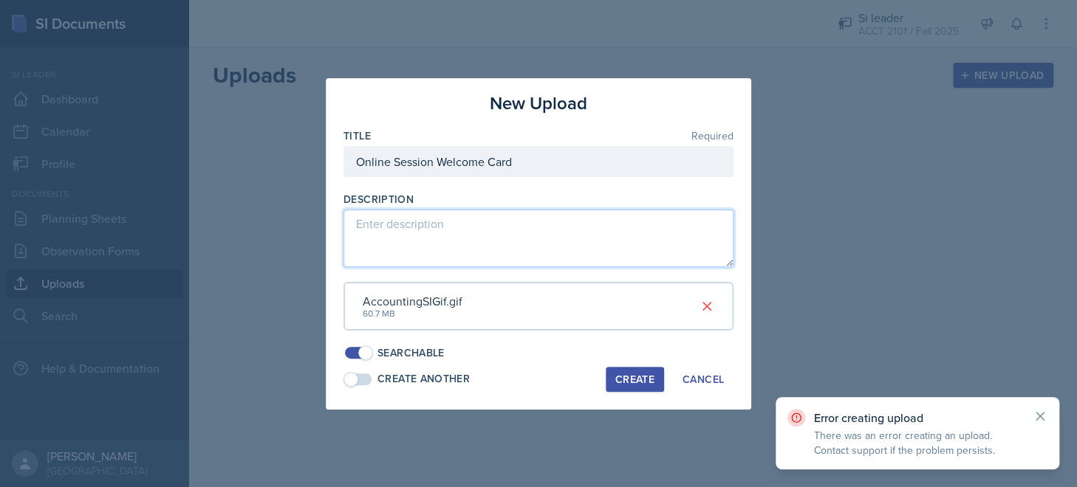
click at [542, 235] on textarea at bounding box center [538, 239] width 390 height 58
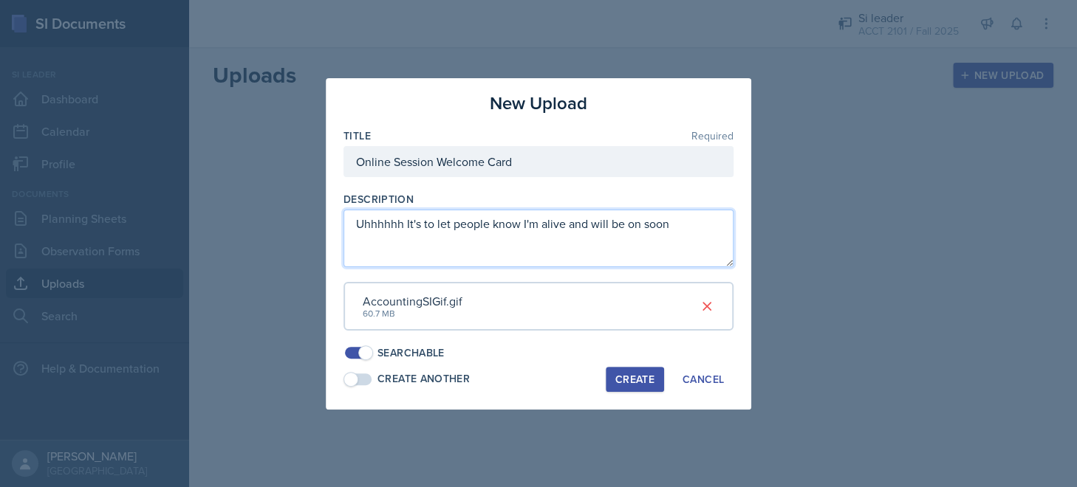
type textarea "Uhhhhhh It's to let people know I'm alive and will be on soon"
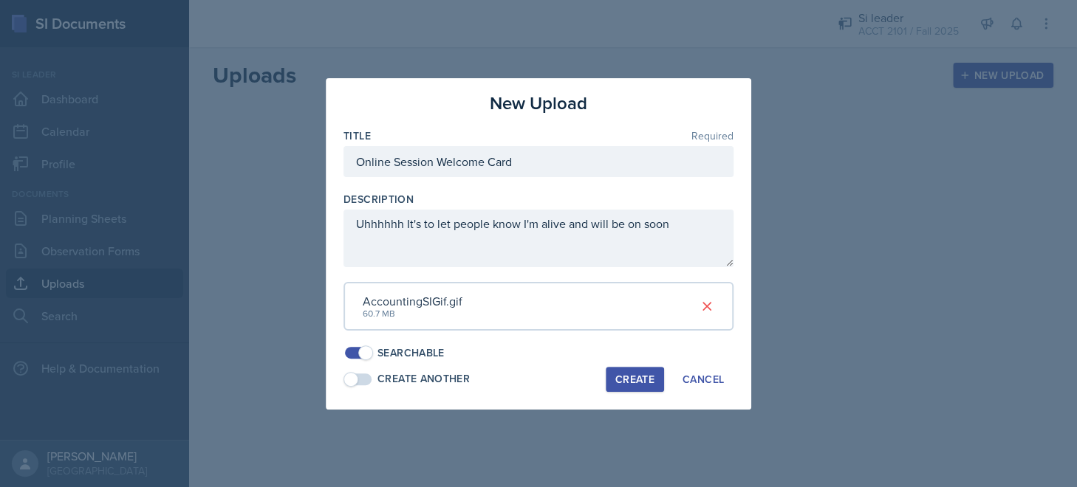
click at [651, 367] on button "Create" at bounding box center [635, 379] width 58 height 25
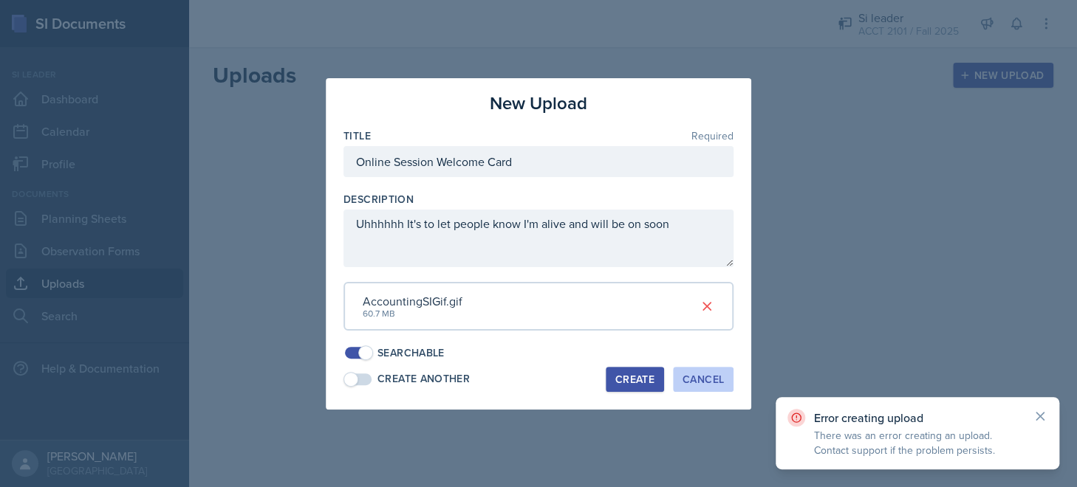
click at [700, 374] on div "Cancel" at bounding box center [702, 380] width 41 height 12
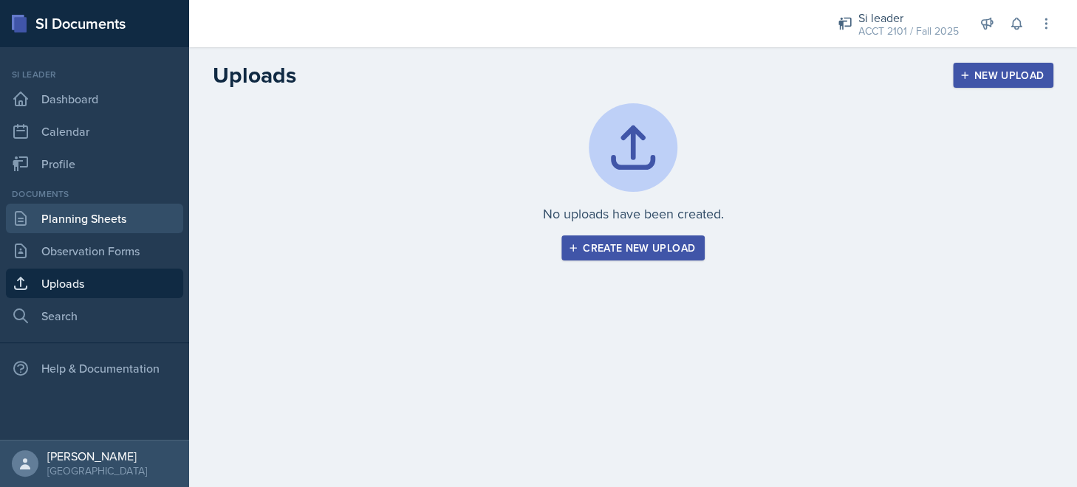
click at [82, 212] on link "Planning Sheets" at bounding box center [94, 219] width 177 height 30
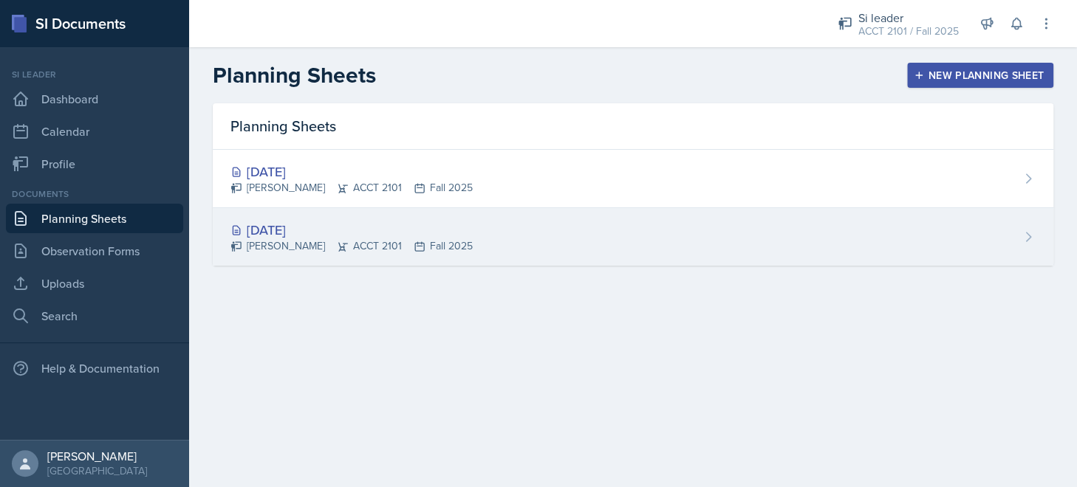
click at [451, 213] on div "[DATE] [PERSON_NAME] ACCT 2101 Fall 2025" at bounding box center [633, 237] width 840 height 58
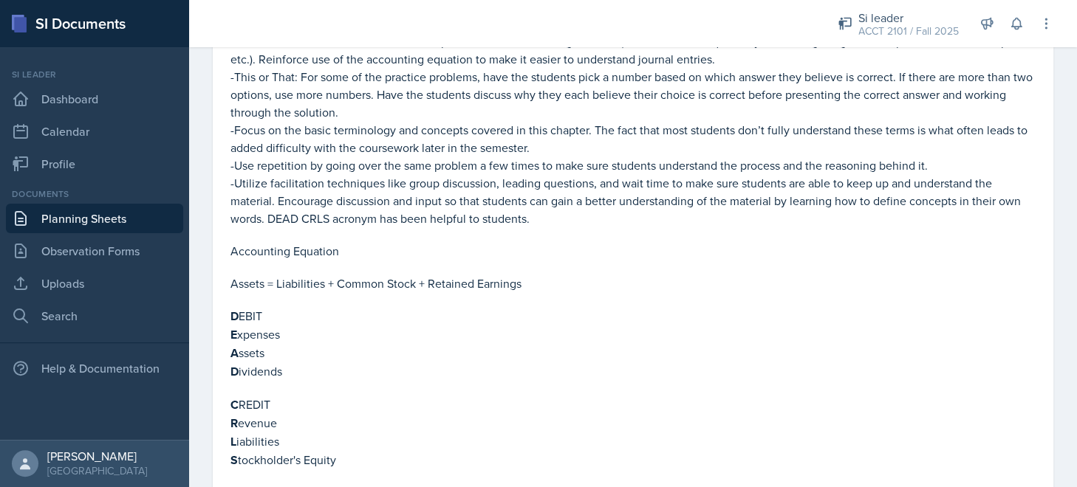
scroll to position [540, 0]
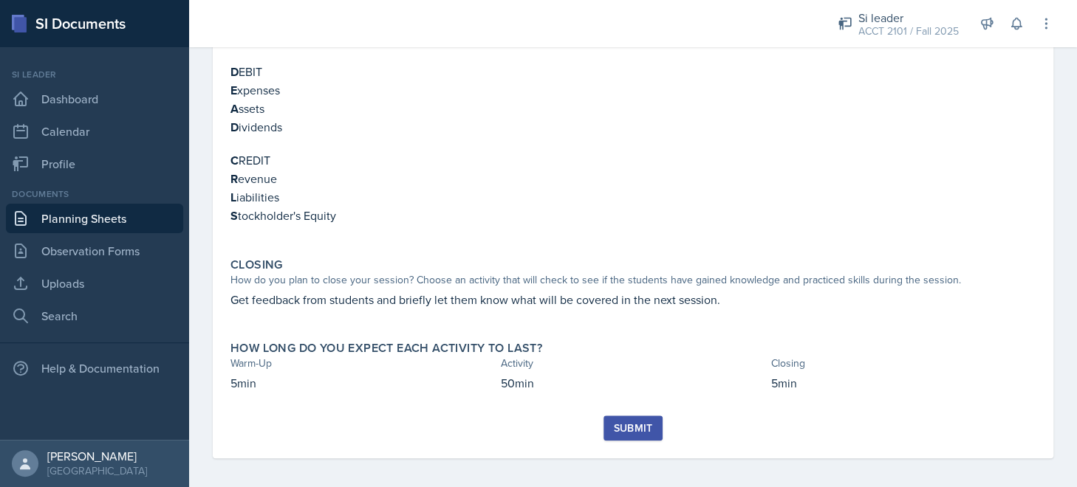
click at [647, 428] on button "Submit" at bounding box center [632, 428] width 58 height 25
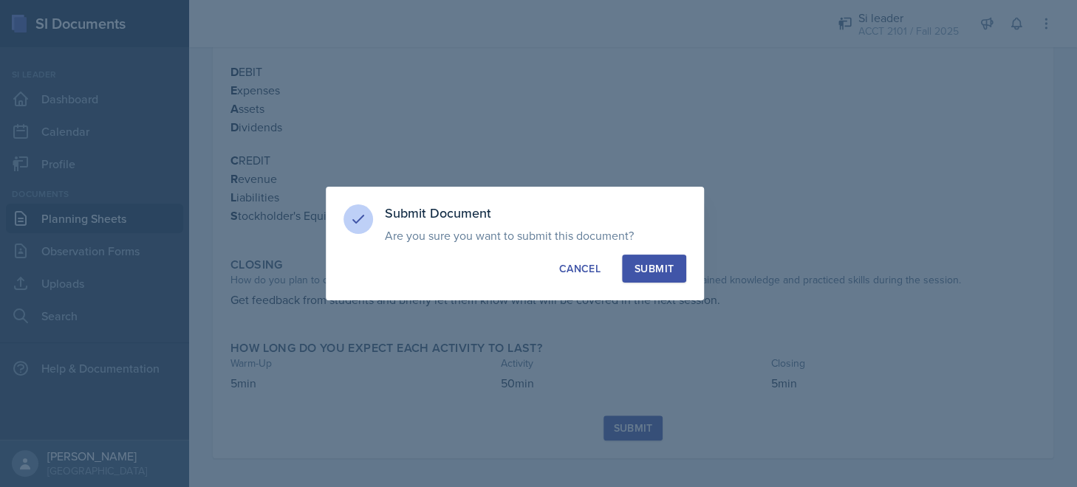
click at [660, 277] on button "Submit" at bounding box center [654, 269] width 64 height 28
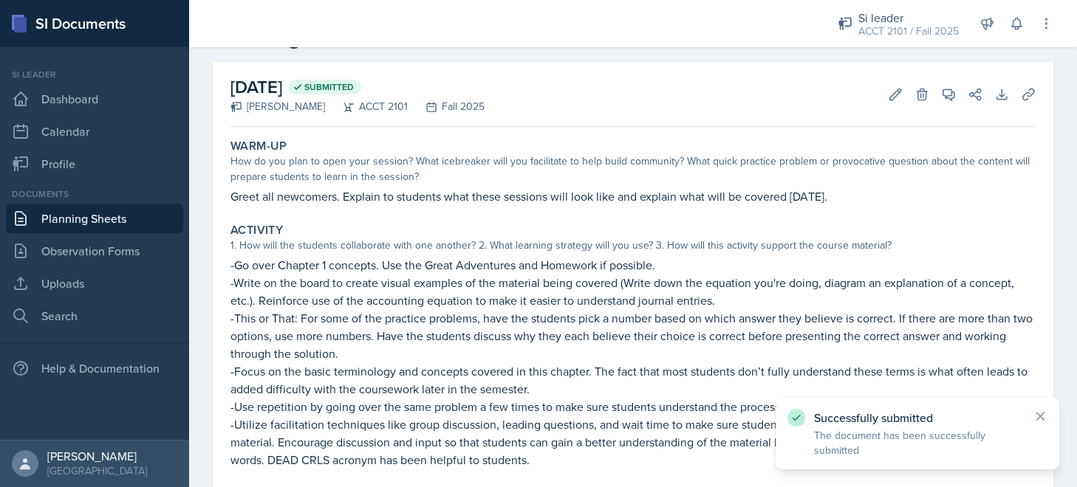
scroll to position [0, 0]
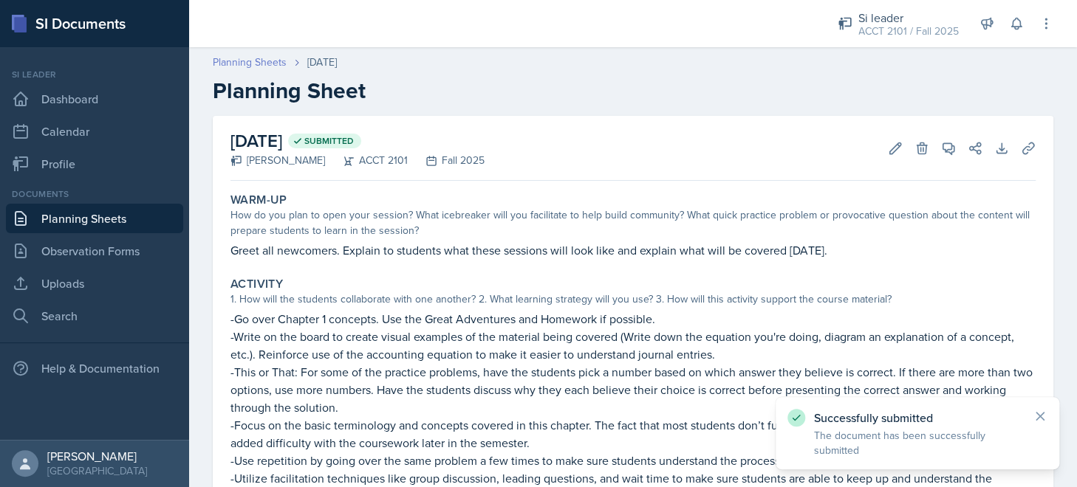
click at [272, 62] on link "Planning Sheets" at bounding box center [250, 63] width 74 height 16
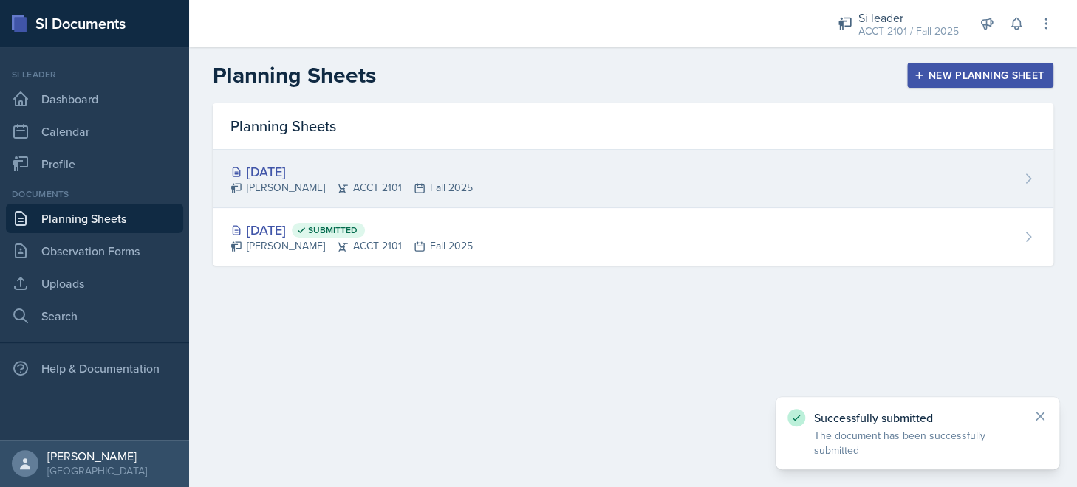
click at [428, 178] on div "[DATE]" at bounding box center [351, 172] width 242 height 20
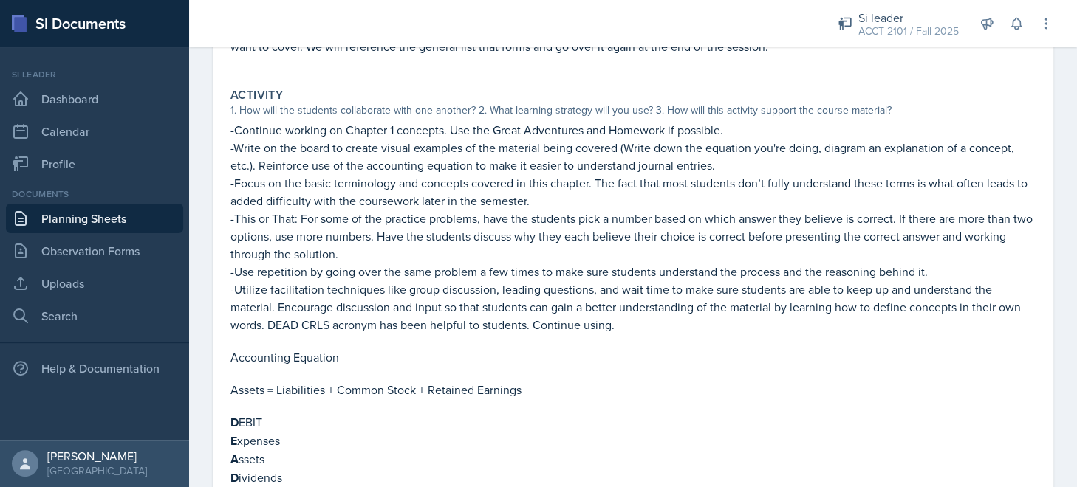
scroll to position [572, 0]
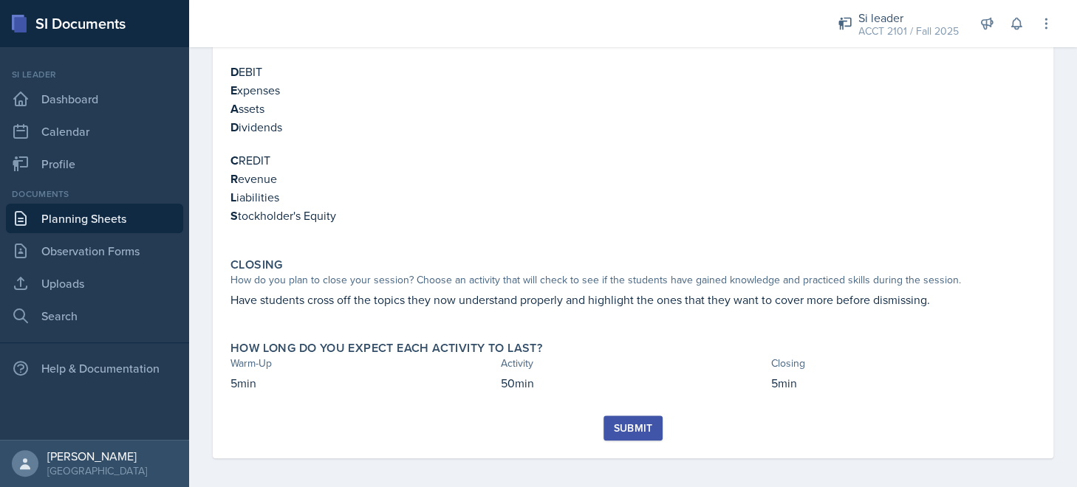
click at [656, 422] on button "Submit" at bounding box center [632, 428] width 58 height 25
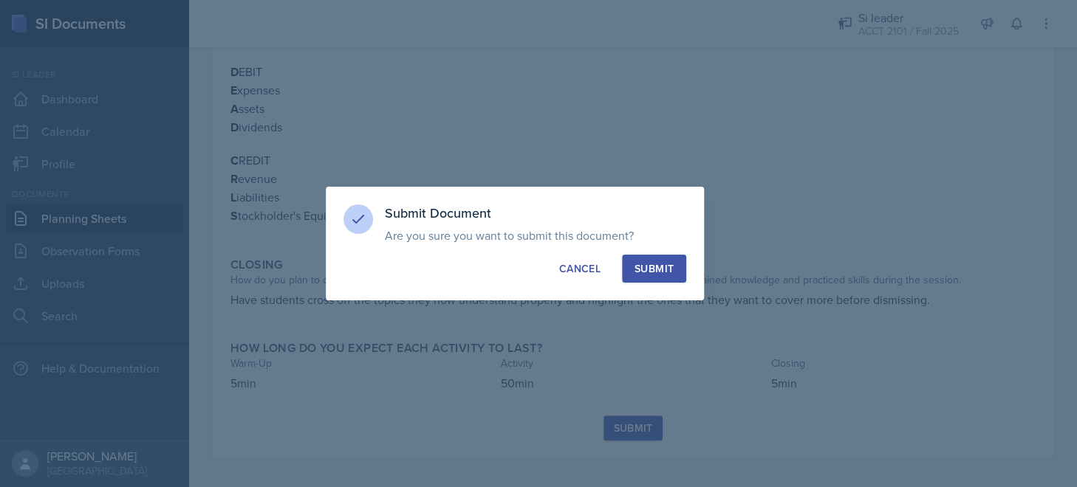
click at [659, 272] on div "Submit" at bounding box center [653, 268] width 39 height 15
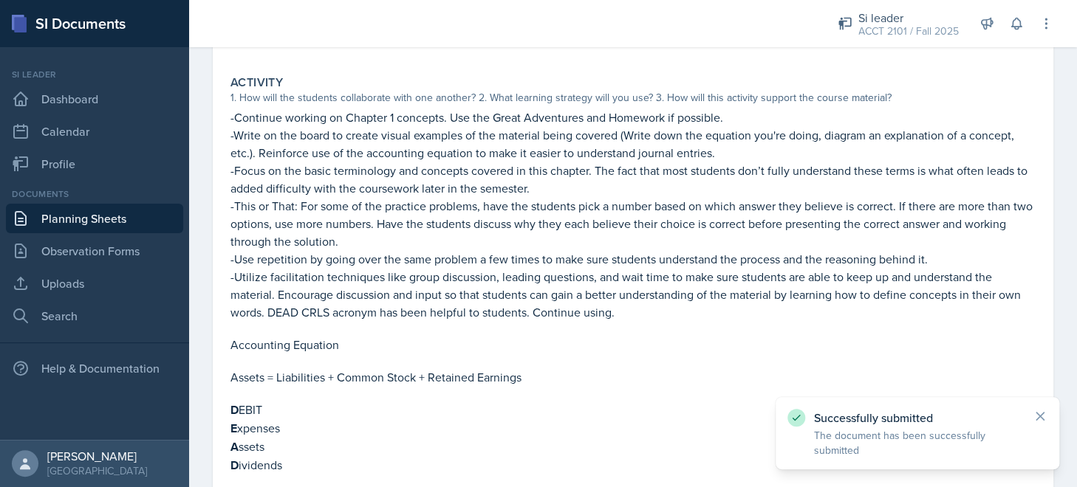
scroll to position [0, 0]
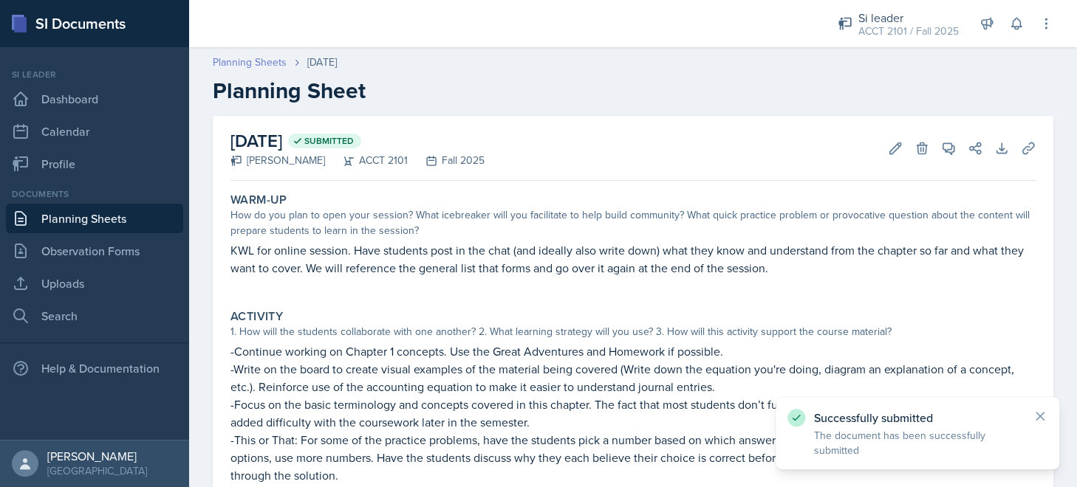
click at [263, 64] on link "Planning Sheets" at bounding box center [250, 63] width 74 height 16
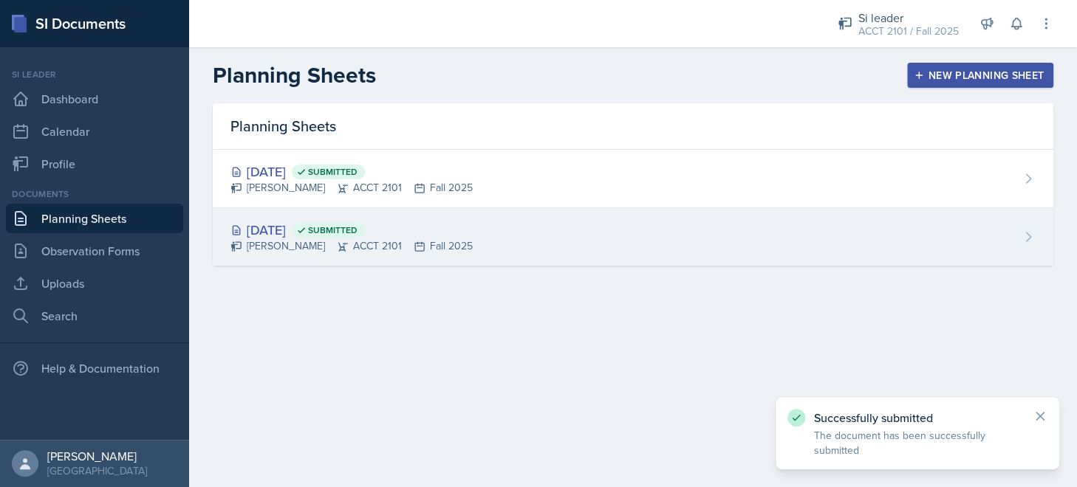
click at [508, 233] on div "[DATE] Submitted [PERSON_NAME] ACCT 2101 Fall 2025" at bounding box center [633, 237] width 840 height 58
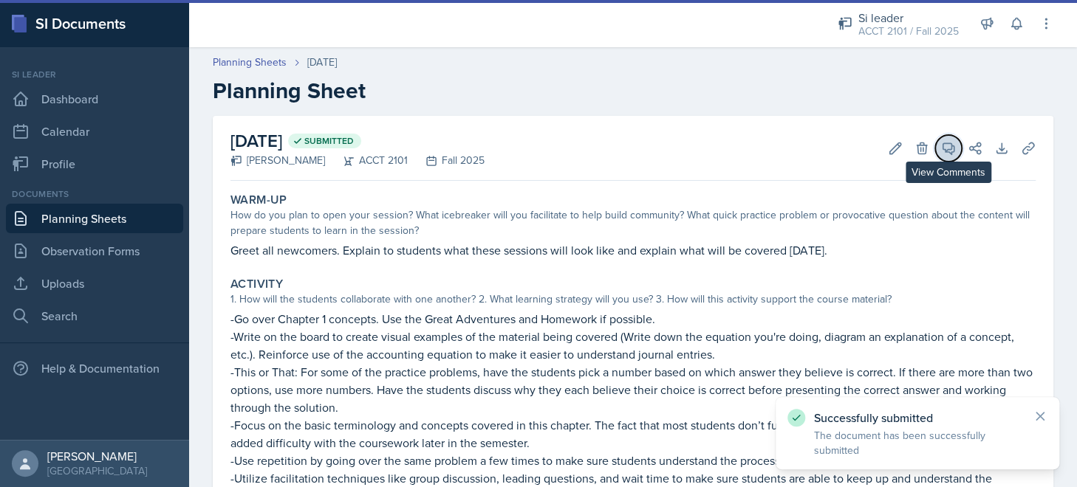
click at [941, 148] on icon at bounding box center [948, 148] width 15 height 15
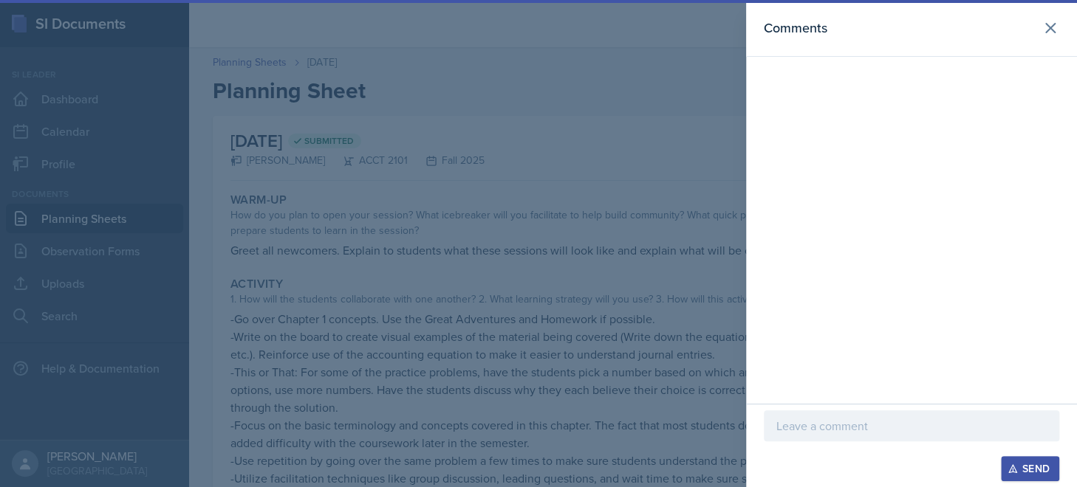
click at [860, 428] on p at bounding box center [911, 426] width 270 height 18
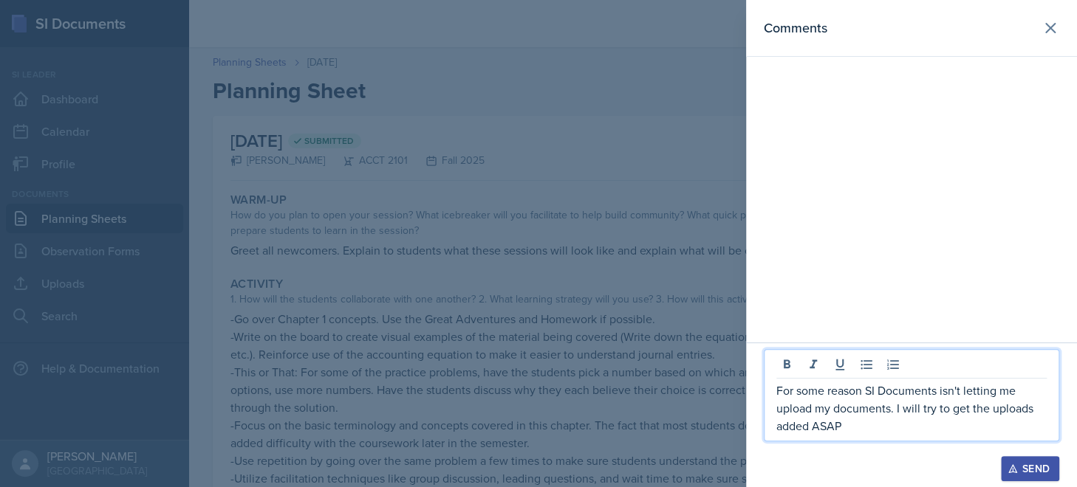
click at [991, 411] on p "For some reason SI Documents isn't letting me upload my documents. I will try t…" at bounding box center [911, 408] width 270 height 53
click at [1032, 474] on div "Send" at bounding box center [1029, 469] width 39 height 12
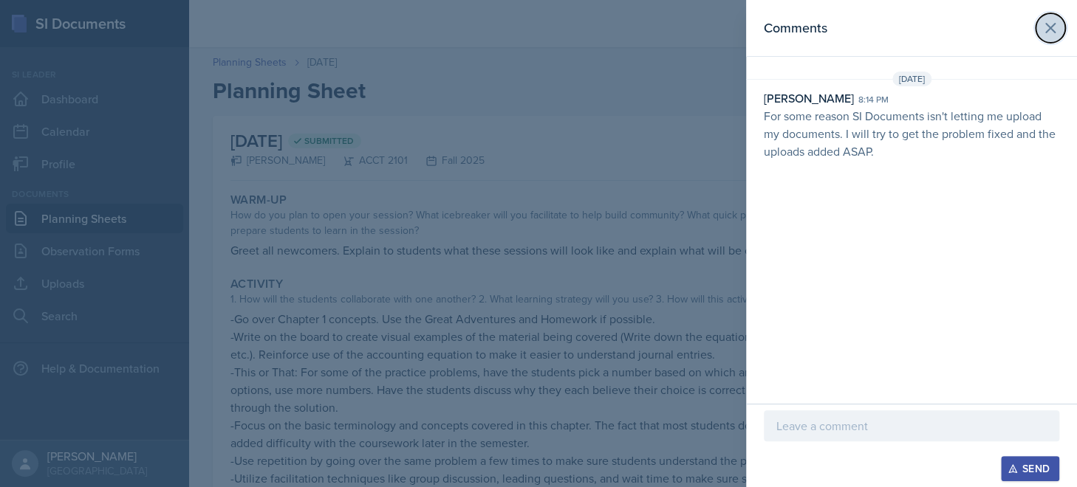
click at [1054, 27] on icon at bounding box center [1050, 28] width 18 height 18
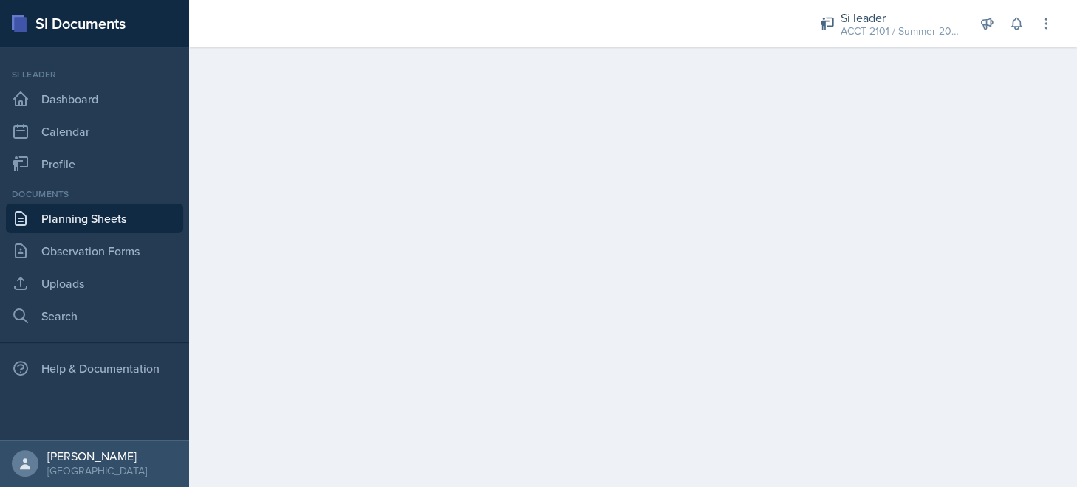
click at [104, 221] on link "Planning Sheets" at bounding box center [94, 219] width 177 height 30
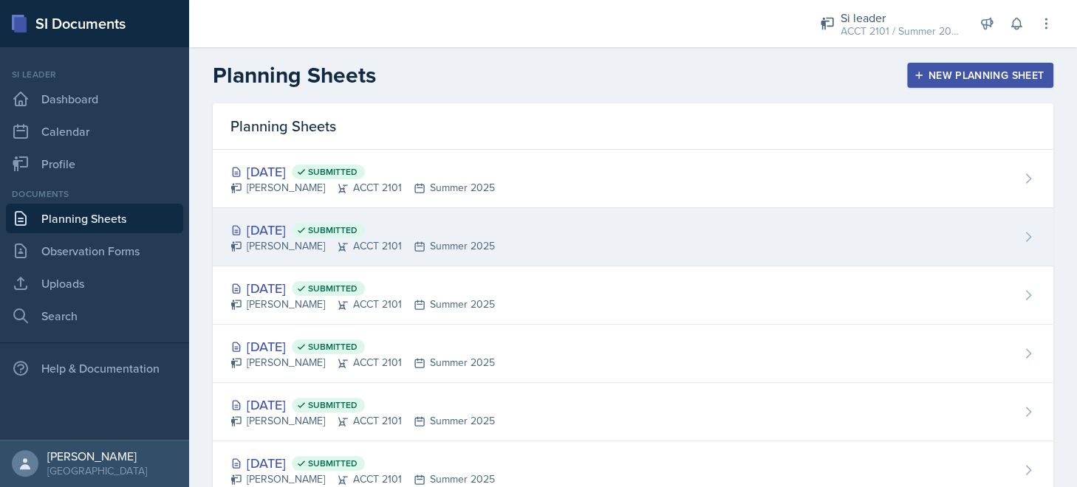
click at [532, 246] on div "Jul 10th, 2025 Submitted Isabela Barkes ACCT 2101 Summer 2025" at bounding box center [633, 237] width 840 height 58
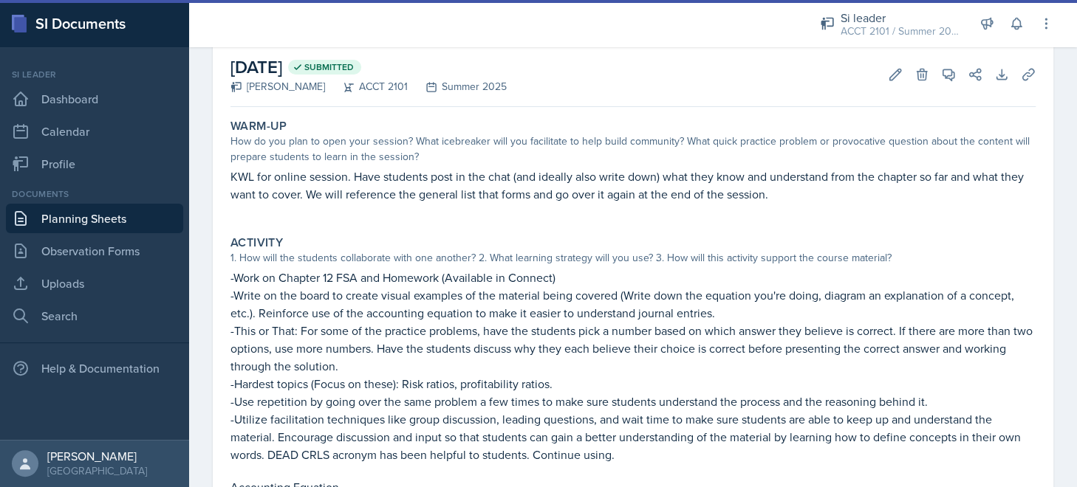
scroll to position [148, 0]
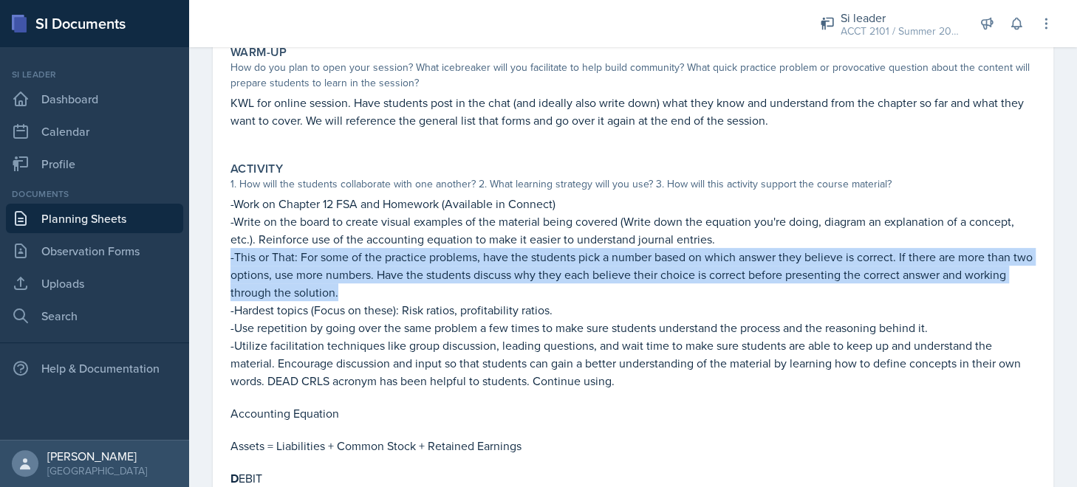
drag, startPoint x: 391, startPoint y: 294, endPoint x: 226, endPoint y: 263, distance: 168.3
click at [226, 263] on div "Activity 1. How will the students collaborate with one another? 2. What learnin…" at bounding box center [632, 397] width 817 height 482
copy p "-This or That: For some of the practice problems, have the students pick a numb…"
click at [414, 282] on p "-This or That: For some of the practice problems, have the students pick a numb…" at bounding box center [632, 274] width 805 height 53
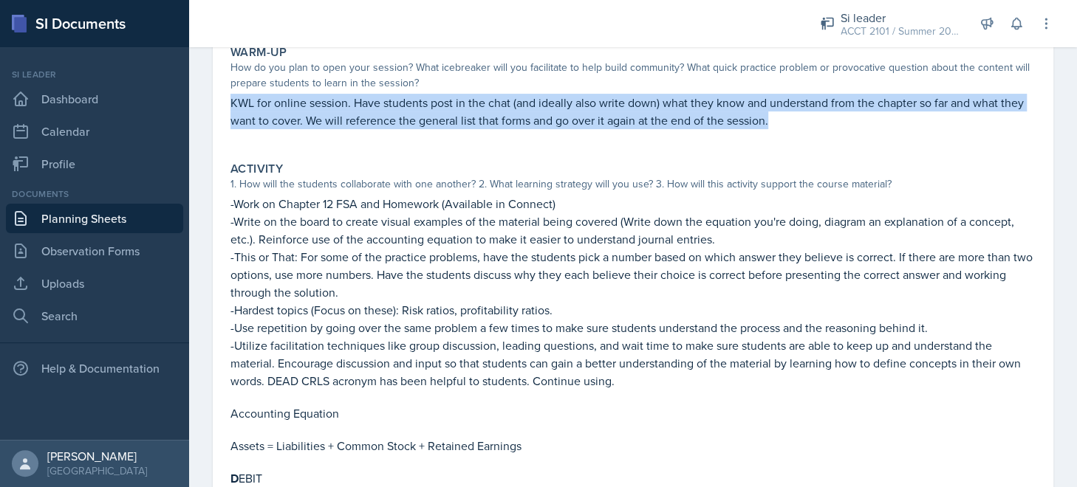
drag, startPoint x: 233, startPoint y: 102, endPoint x: 861, endPoint y: 120, distance: 627.9
click at [861, 120] on p "KWL for online session. Have students post in the chat (and ideally also write …" at bounding box center [632, 111] width 805 height 35
copy p "KWL for online session. Have students post in the chat (and ideally also write …"
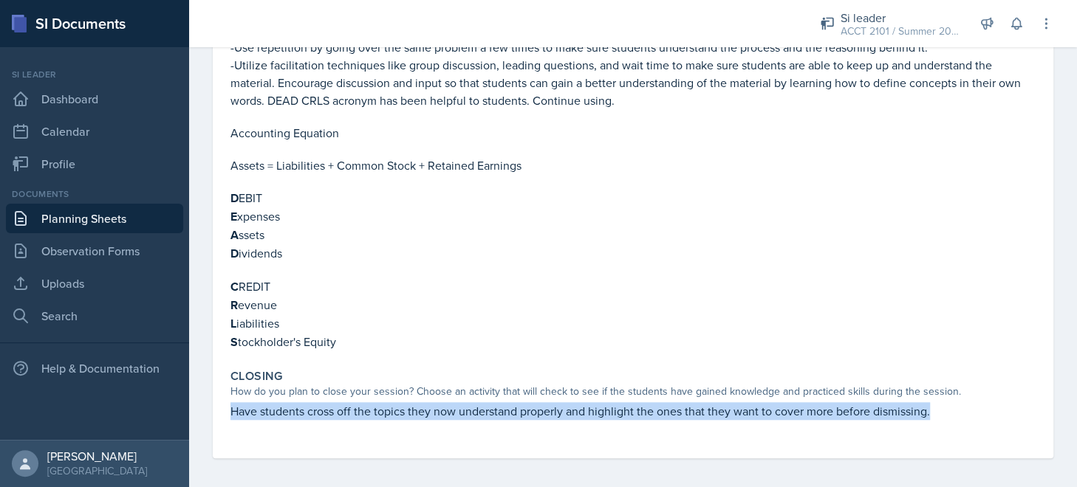
drag, startPoint x: 229, startPoint y: 405, endPoint x: 954, endPoint y: 398, distance: 725.2
click at [954, 398] on div "Closing How do you plan to close your session? Choose an activity that will che…" at bounding box center [632, 402] width 817 height 78
copy p "Have students cross off the topics they now understand properly and highlight t…"
